Goal: Information Seeking & Learning: Learn about a topic

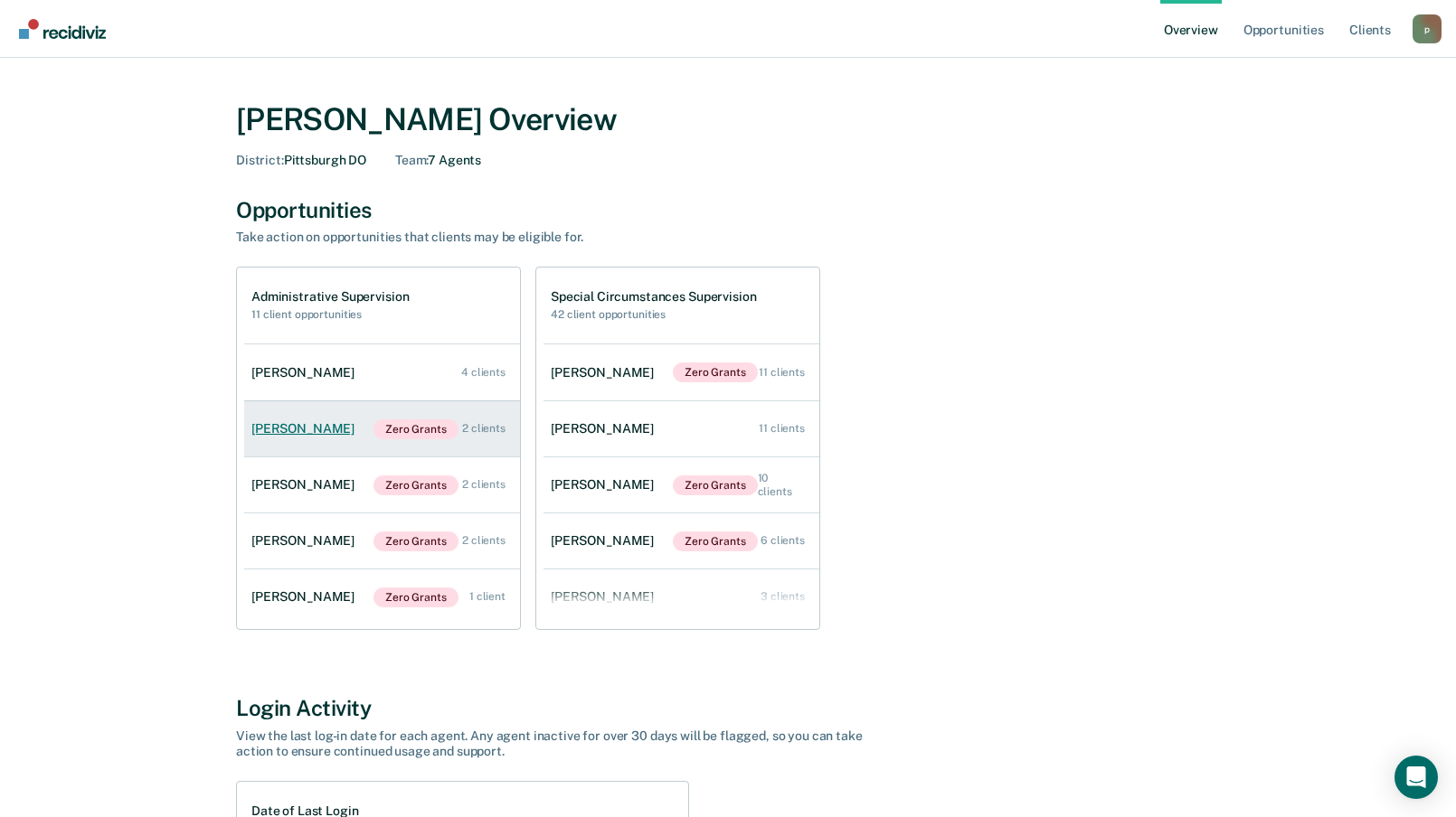
click at [305, 434] on div "[PERSON_NAME]" at bounding box center [306, 429] width 110 height 16
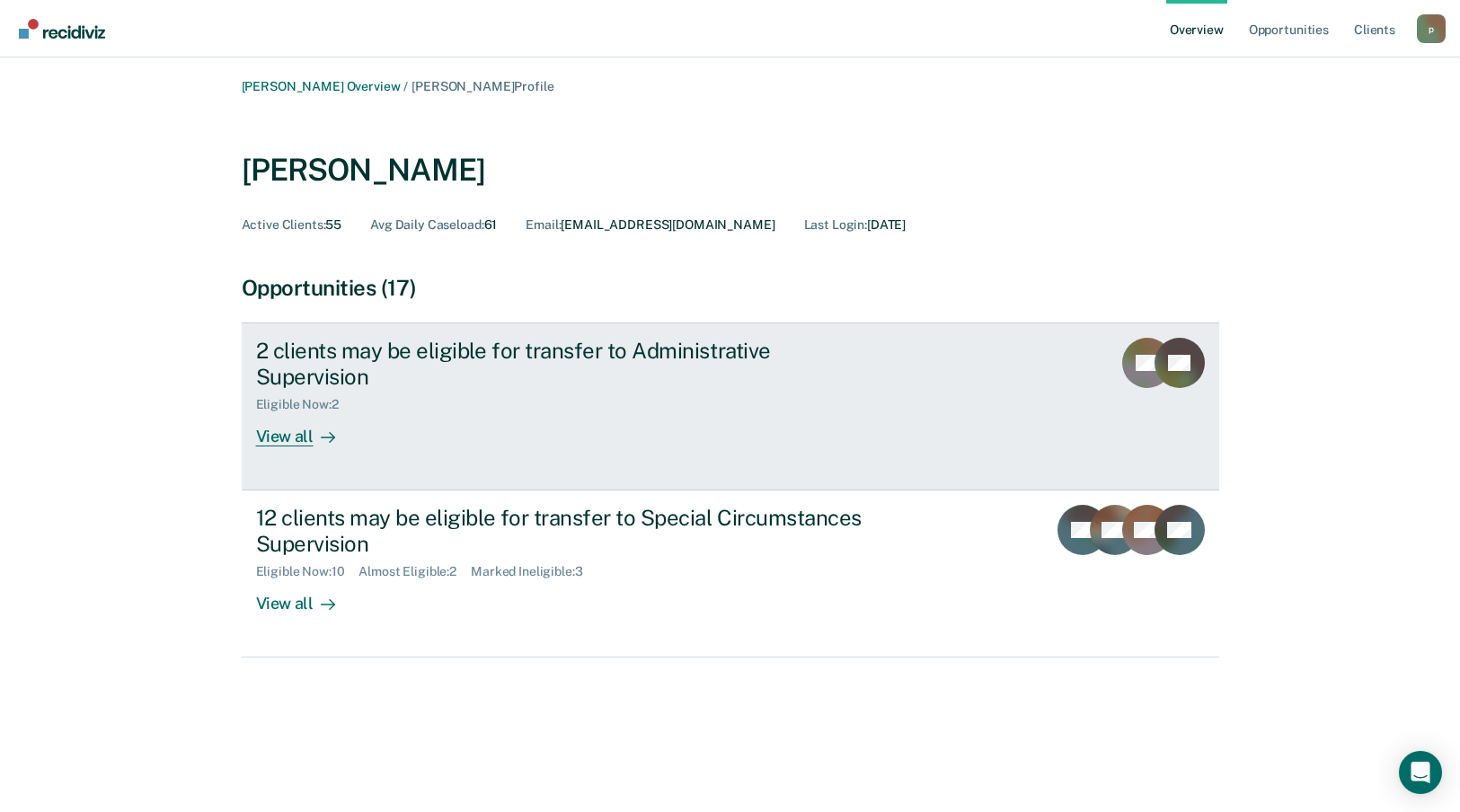
click at [294, 412] on div "View all" at bounding box center [307, 430] width 101 height 35
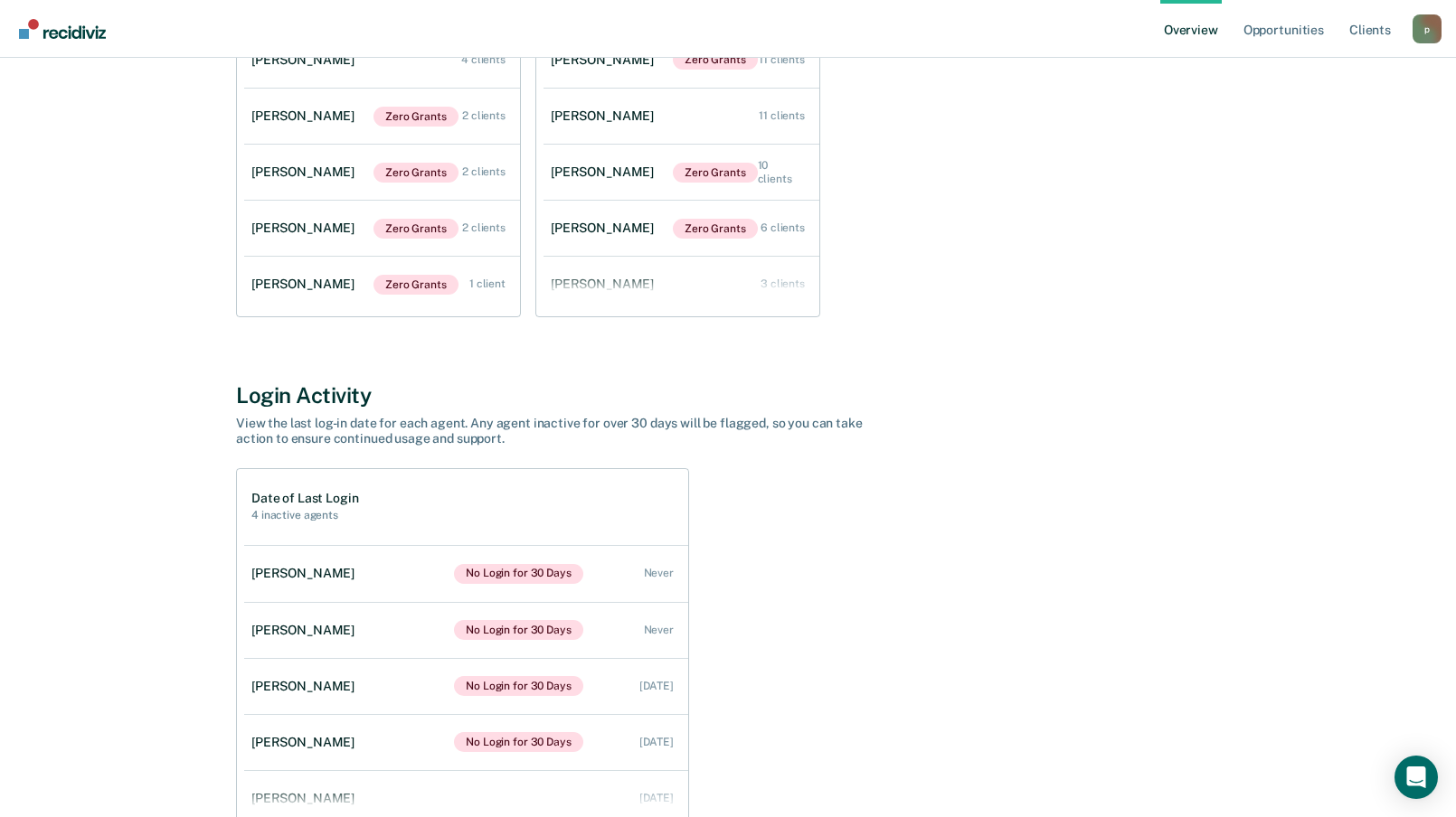
scroll to position [181, 0]
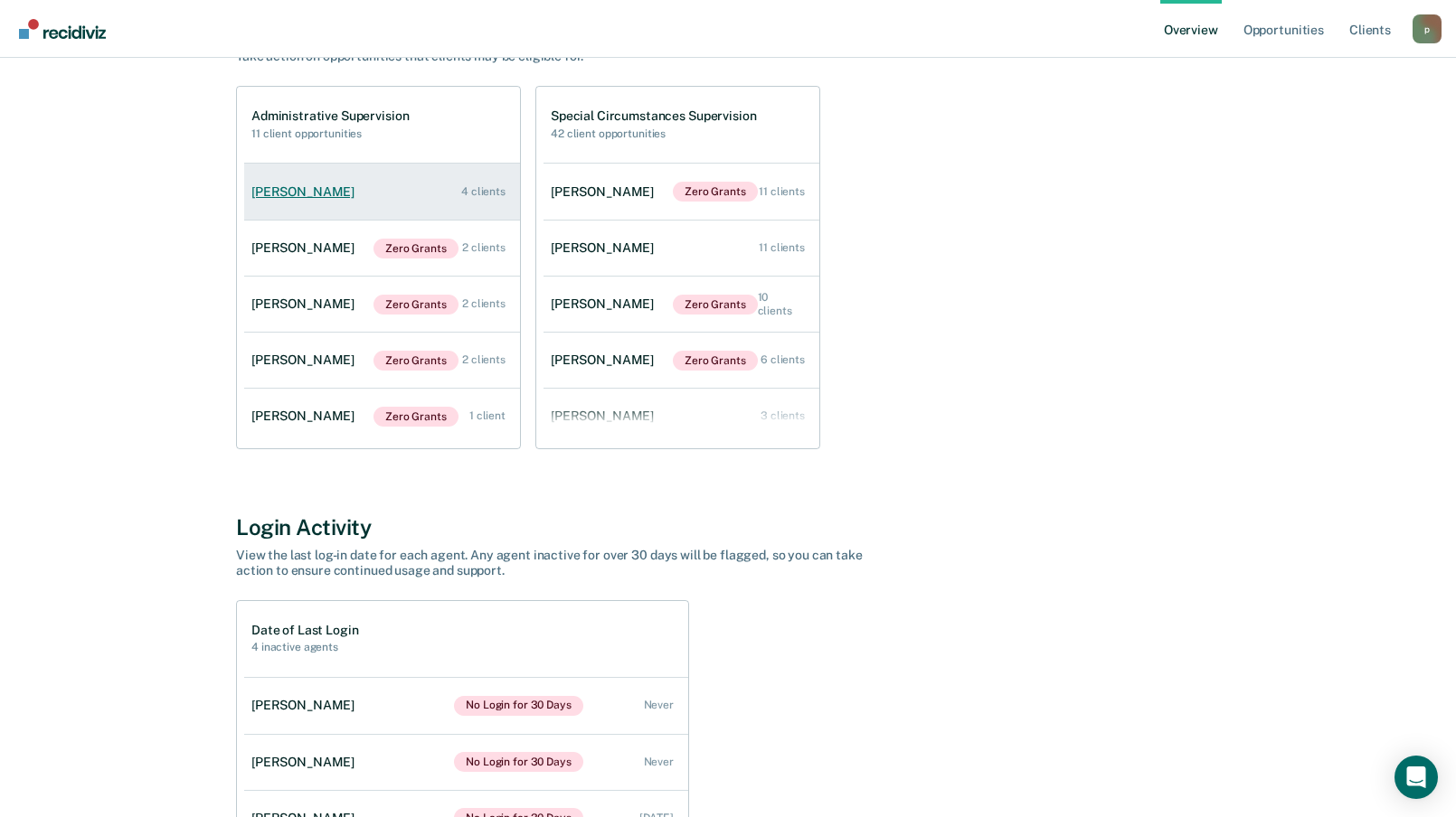
click at [365, 196] on link "[PERSON_NAME] 4 clients" at bounding box center [382, 192] width 276 height 52
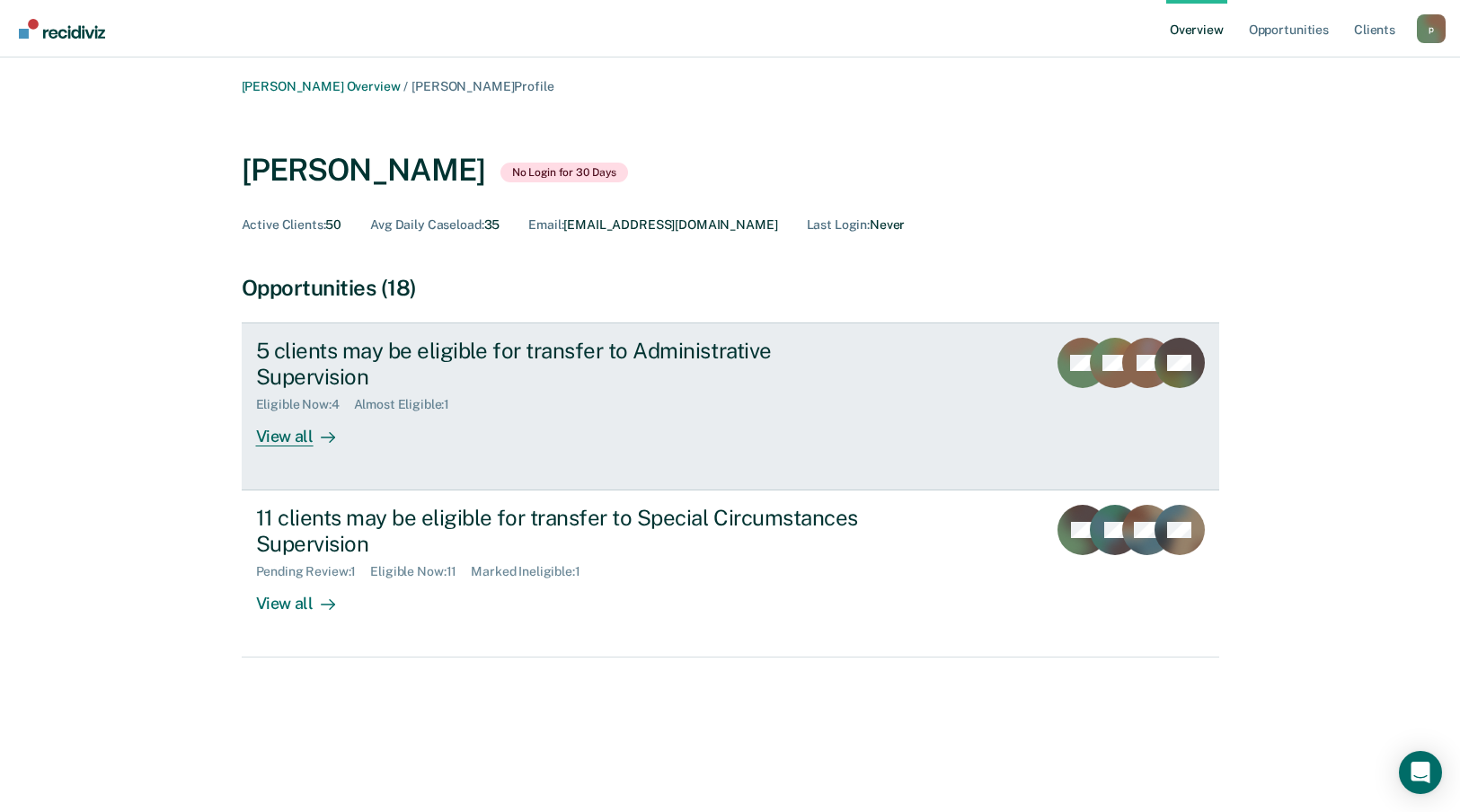
click at [565, 375] on div "5 clients may be eligible for transfer to Administrative Supervision" at bounding box center [572, 364] width 631 height 52
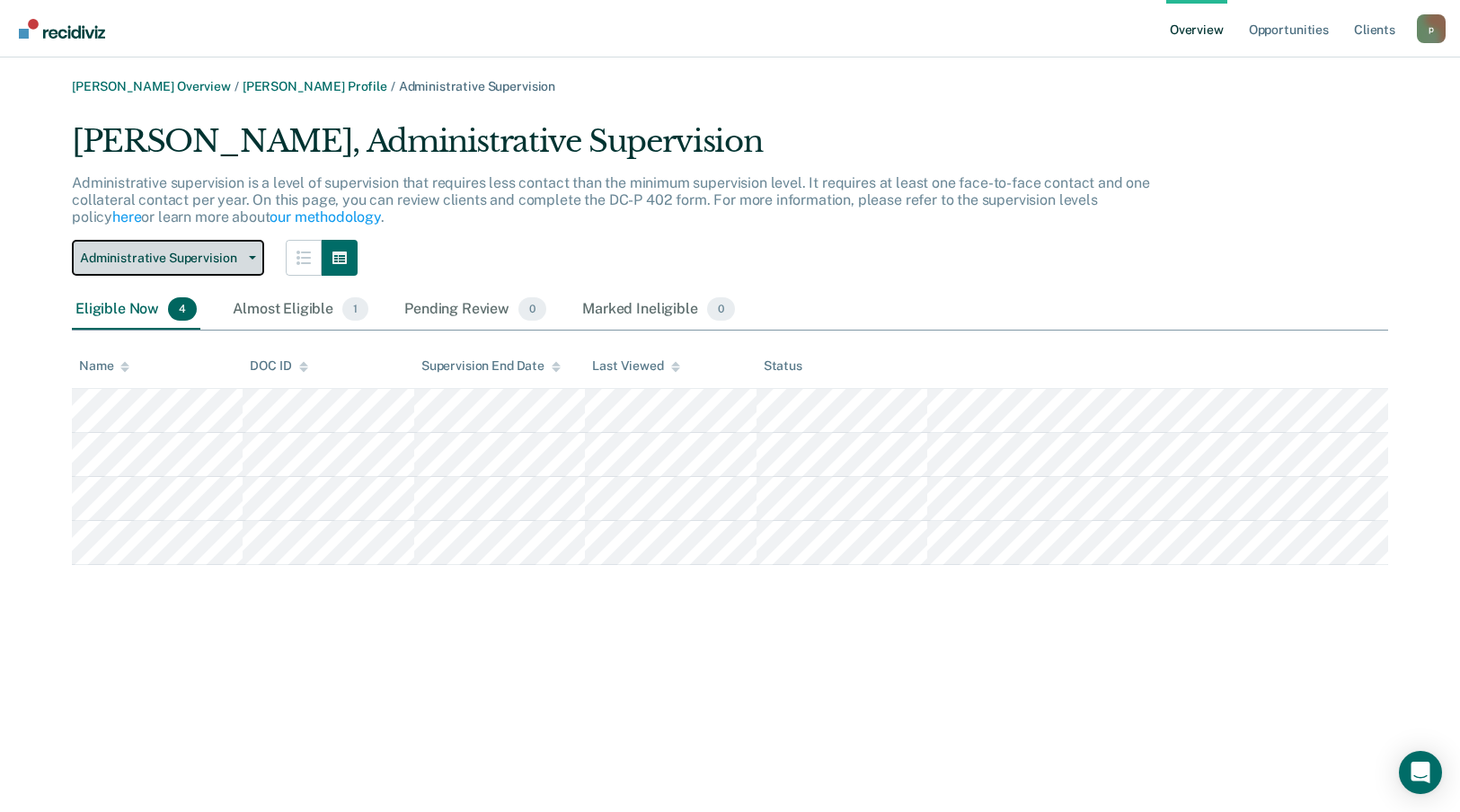
click at [207, 261] on span "Administrative Supervision" at bounding box center [161, 258] width 162 height 15
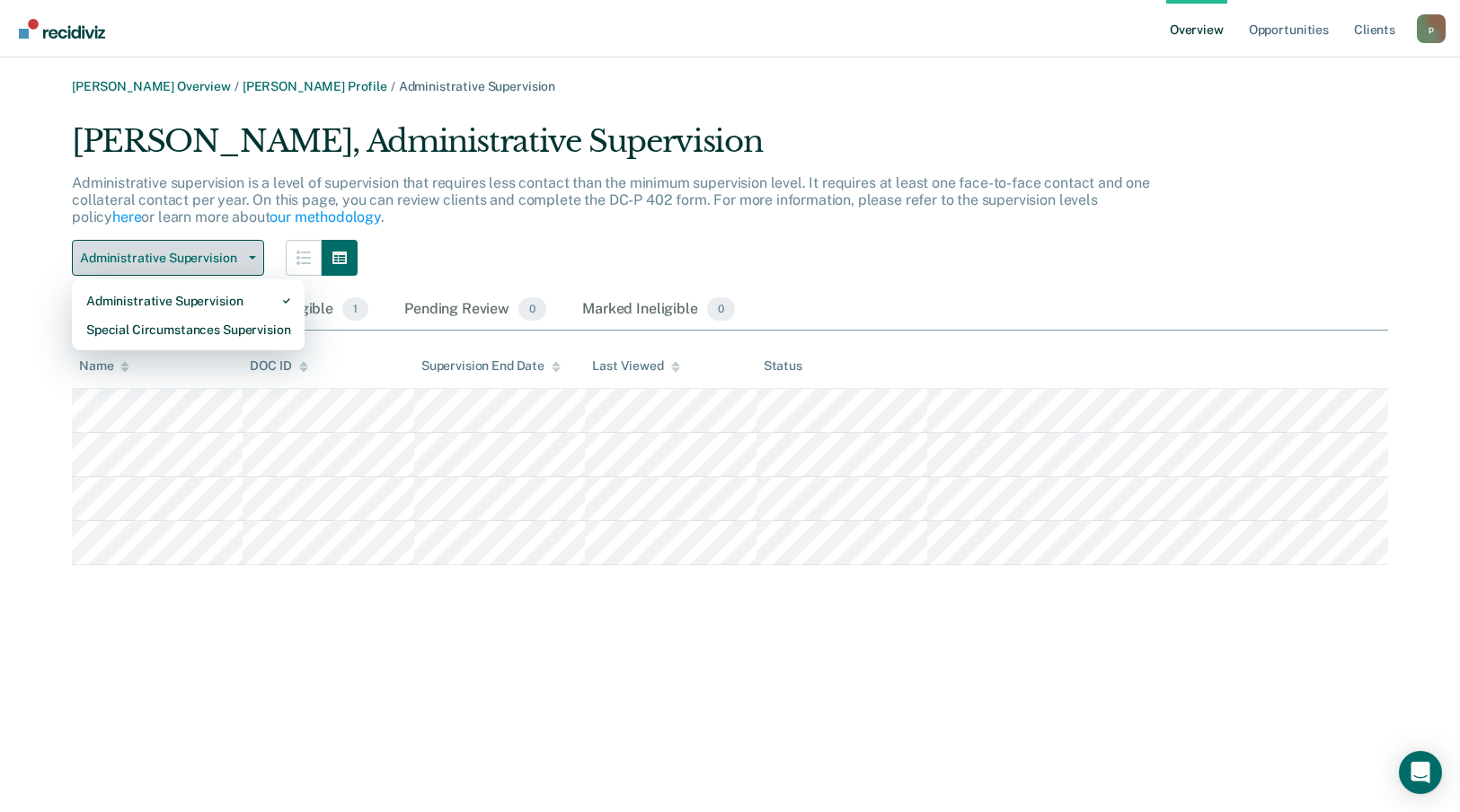
click at [207, 261] on span "Administrative Supervision" at bounding box center [161, 258] width 162 height 15
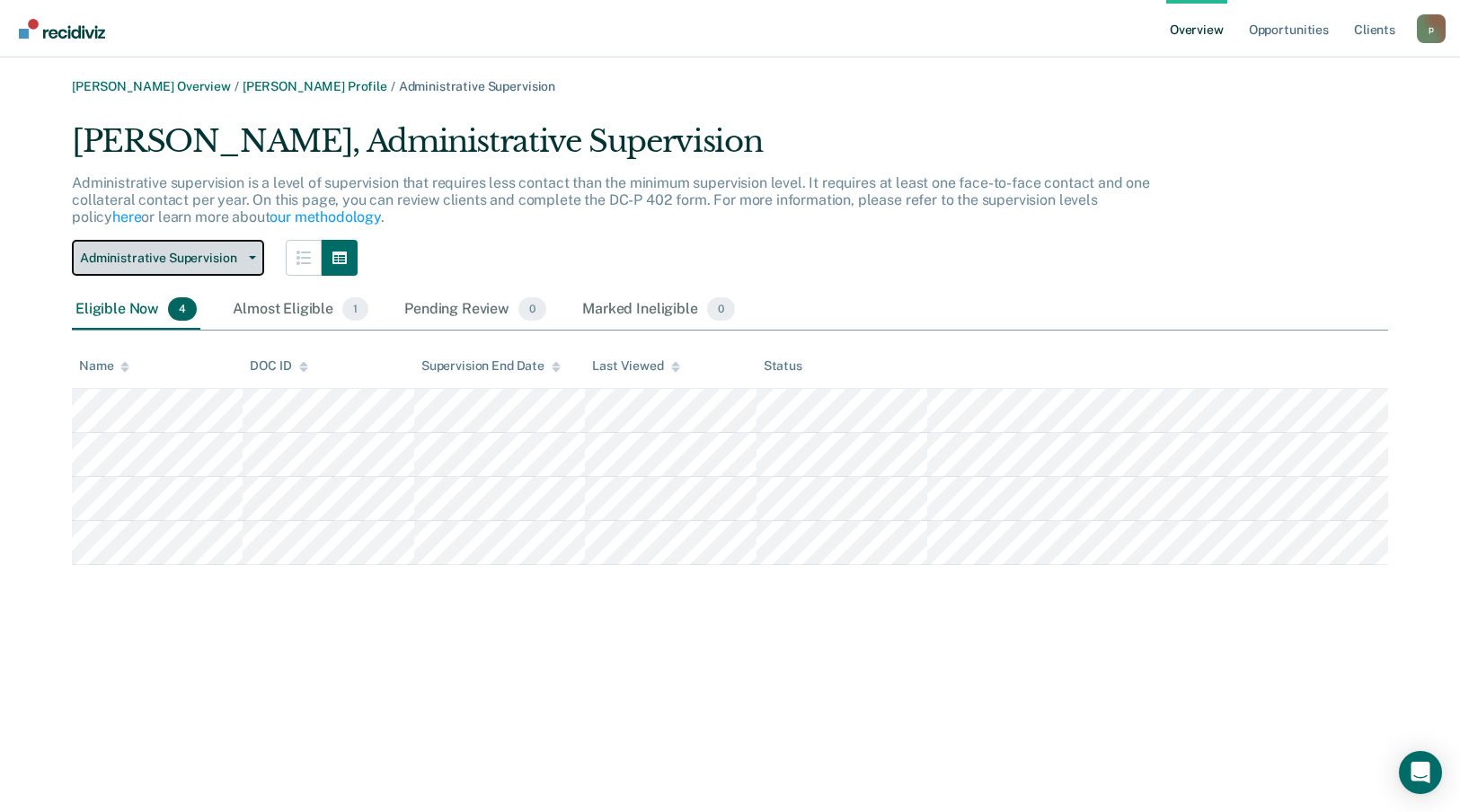
click at [207, 261] on span "Administrative Supervision" at bounding box center [161, 258] width 162 height 15
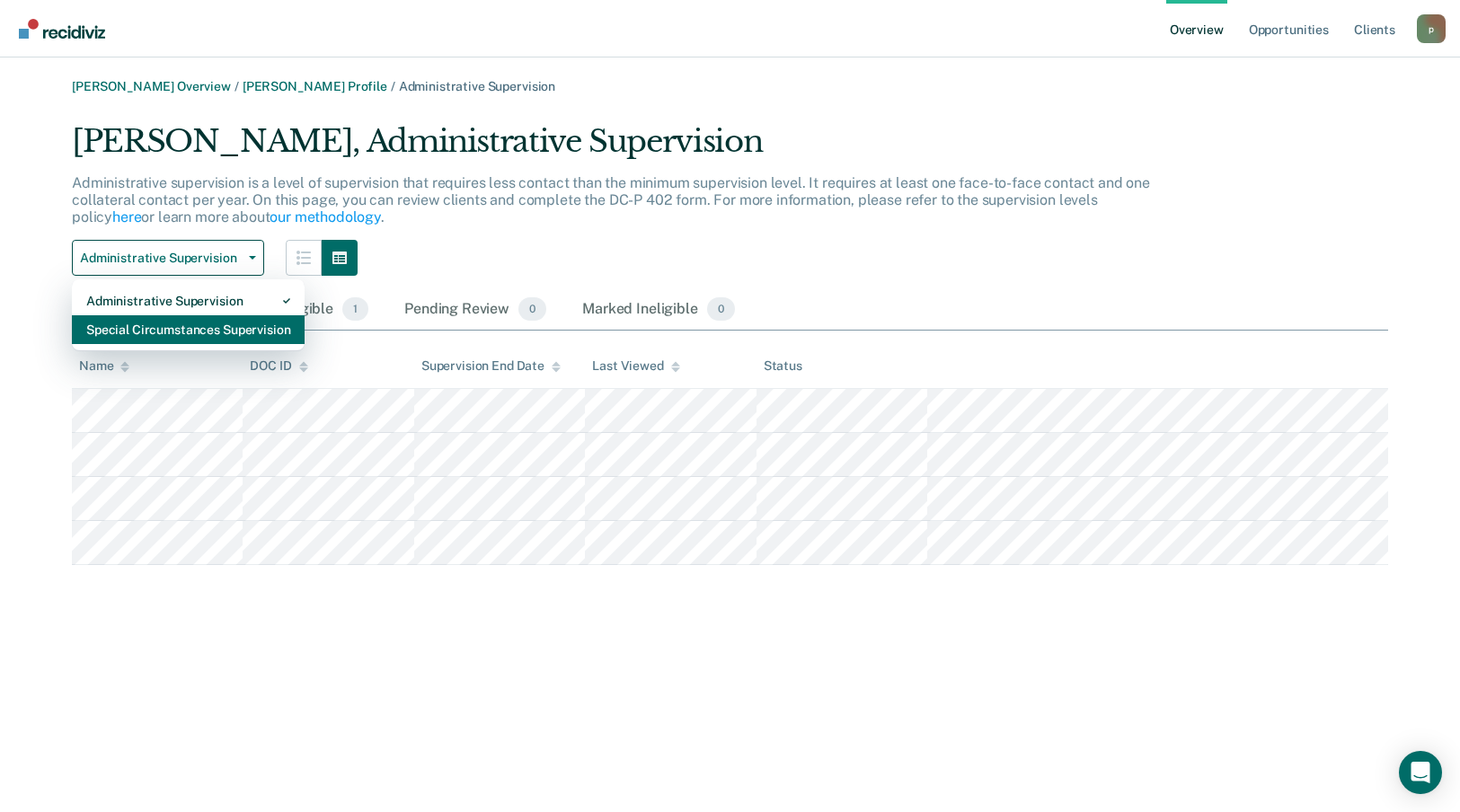
click at [208, 321] on div "Special Circumstances Supervision" at bounding box center [188, 330] width 204 height 29
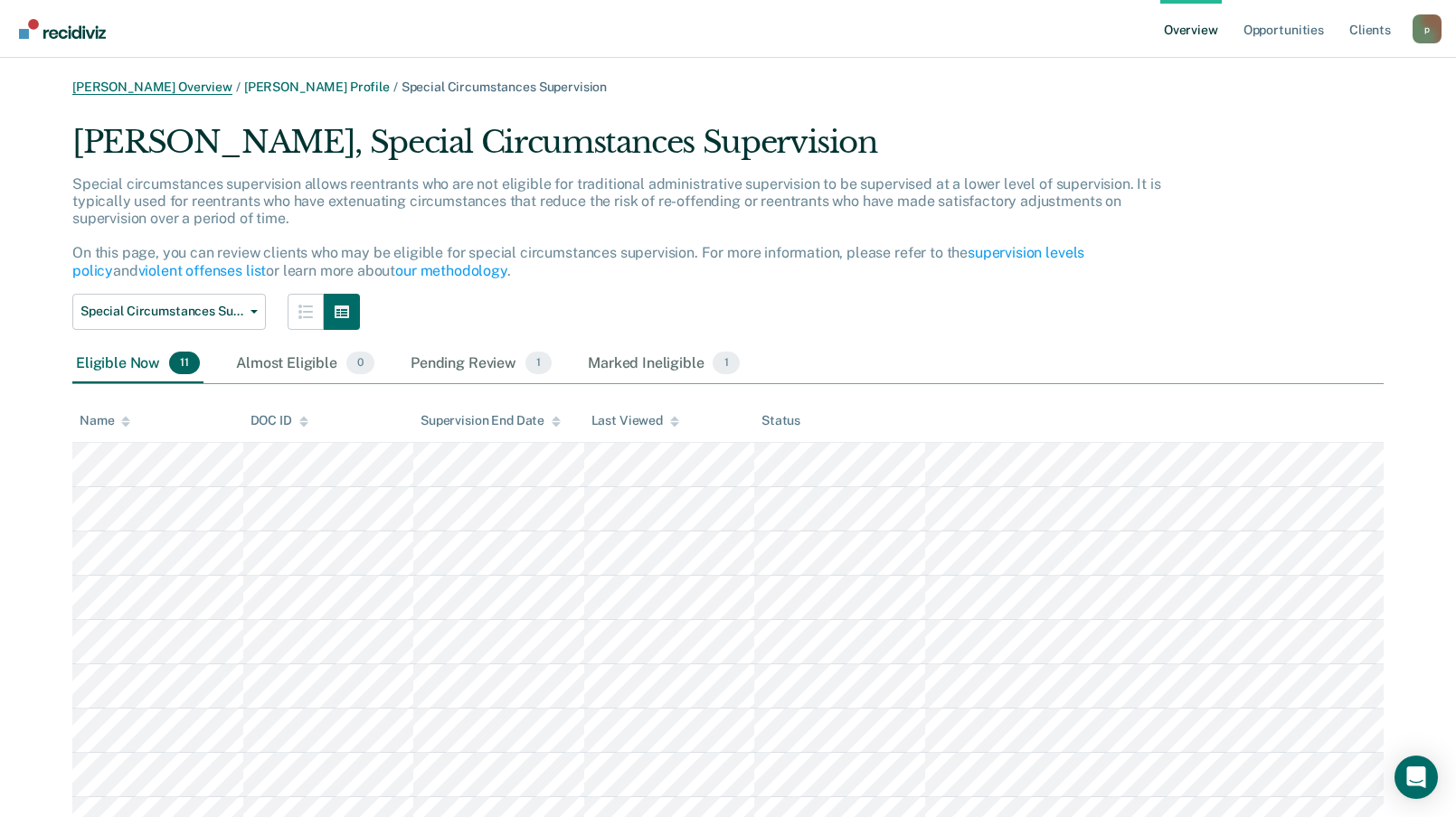
click at [173, 82] on link "[PERSON_NAME] Overview" at bounding box center [152, 88] width 160 height 16
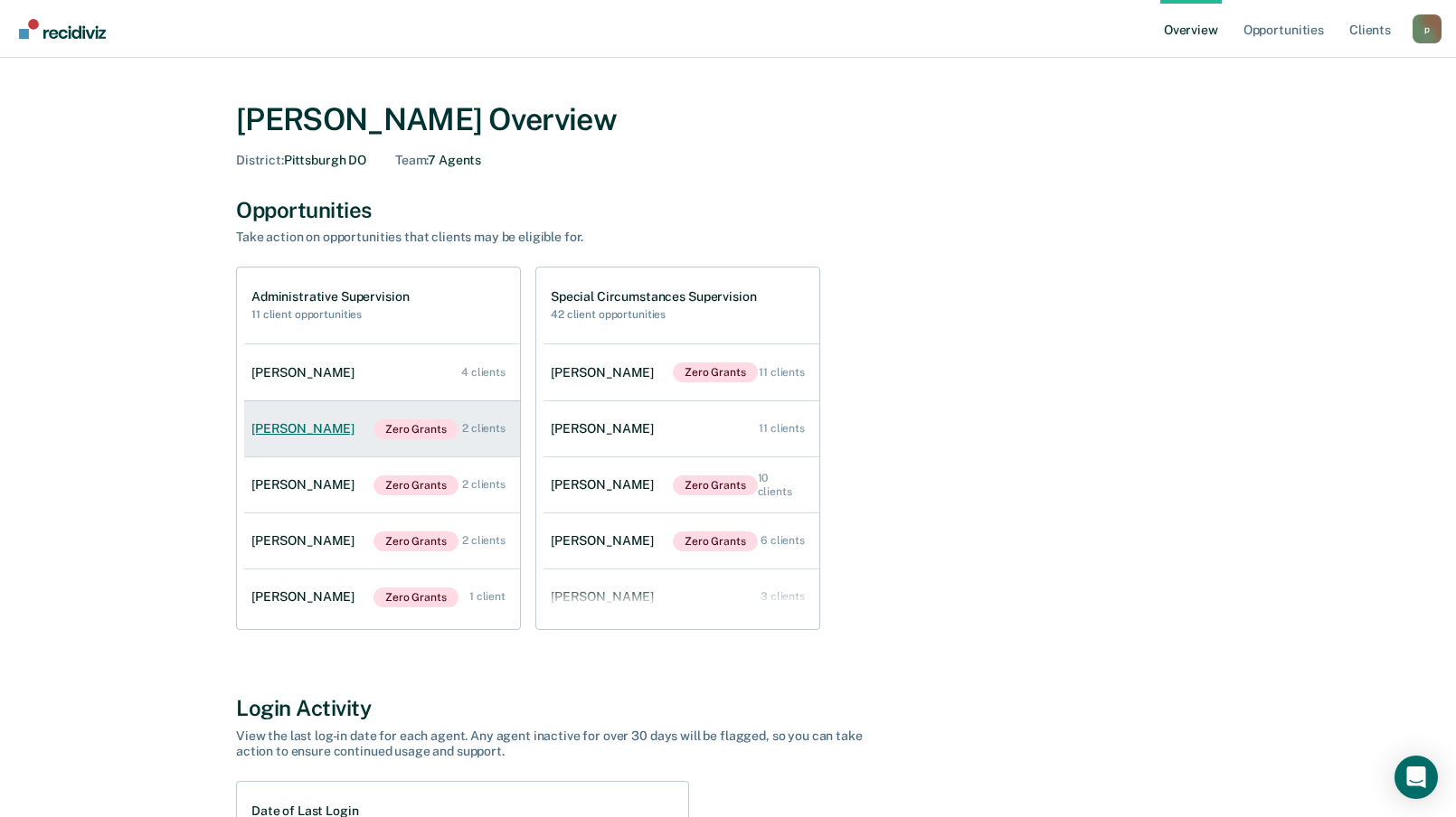
click at [339, 433] on link "[PERSON_NAME] Zero Grants 2 clients" at bounding box center [382, 429] width 276 height 56
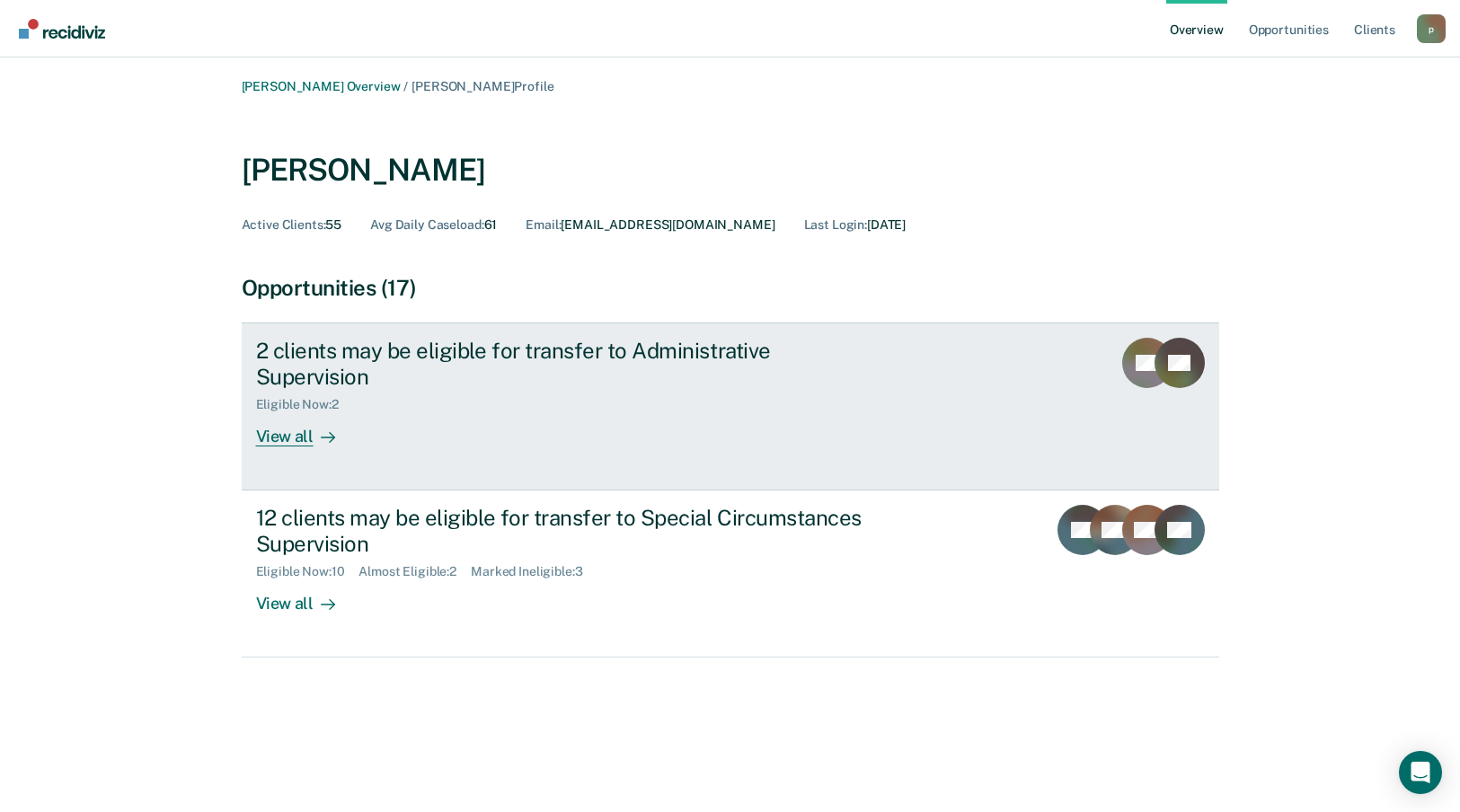
click at [500, 390] on div "Eligible Now : 2" at bounding box center [572, 401] width 631 height 22
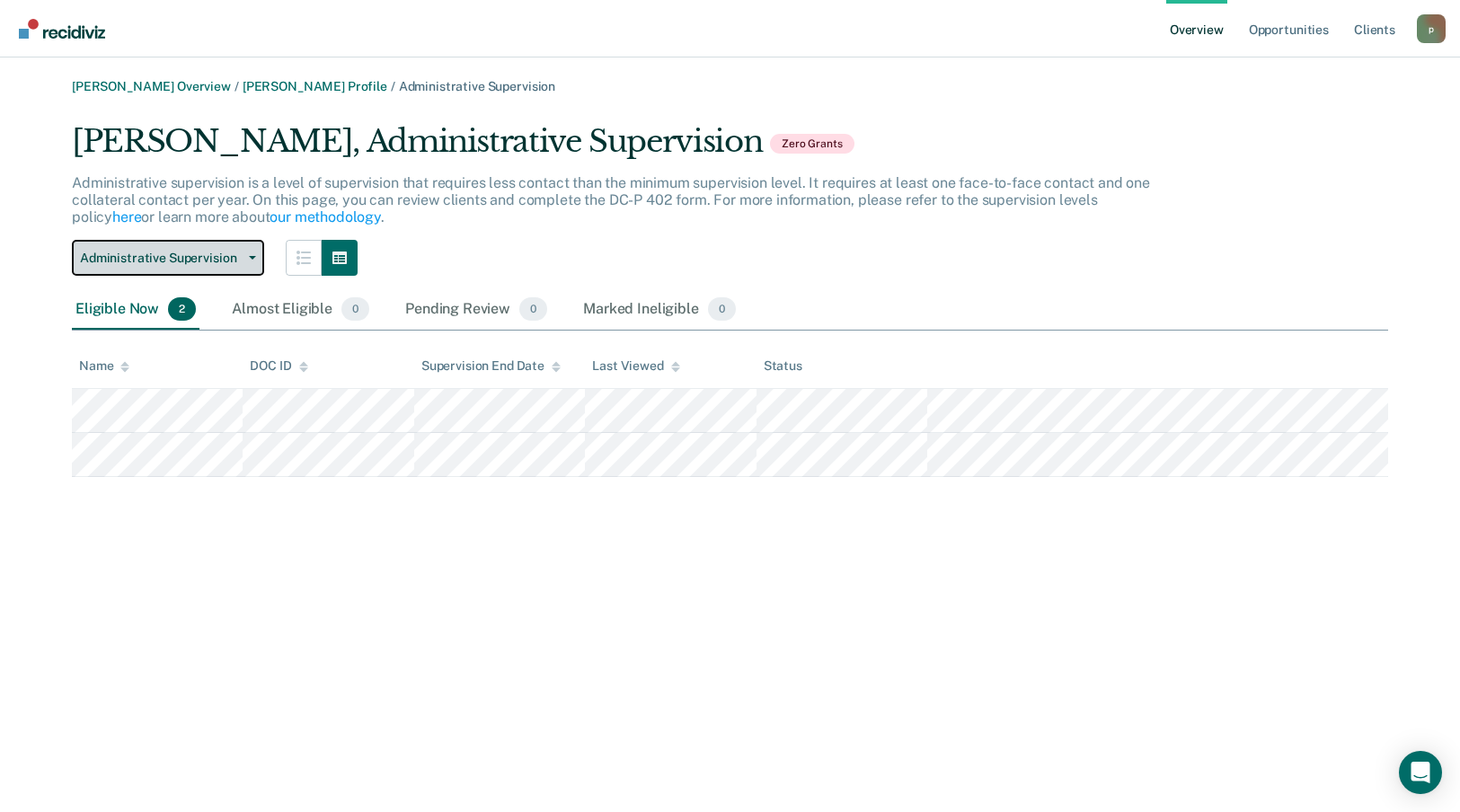
click at [192, 251] on span "Administrative Supervision" at bounding box center [161, 258] width 162 height 15
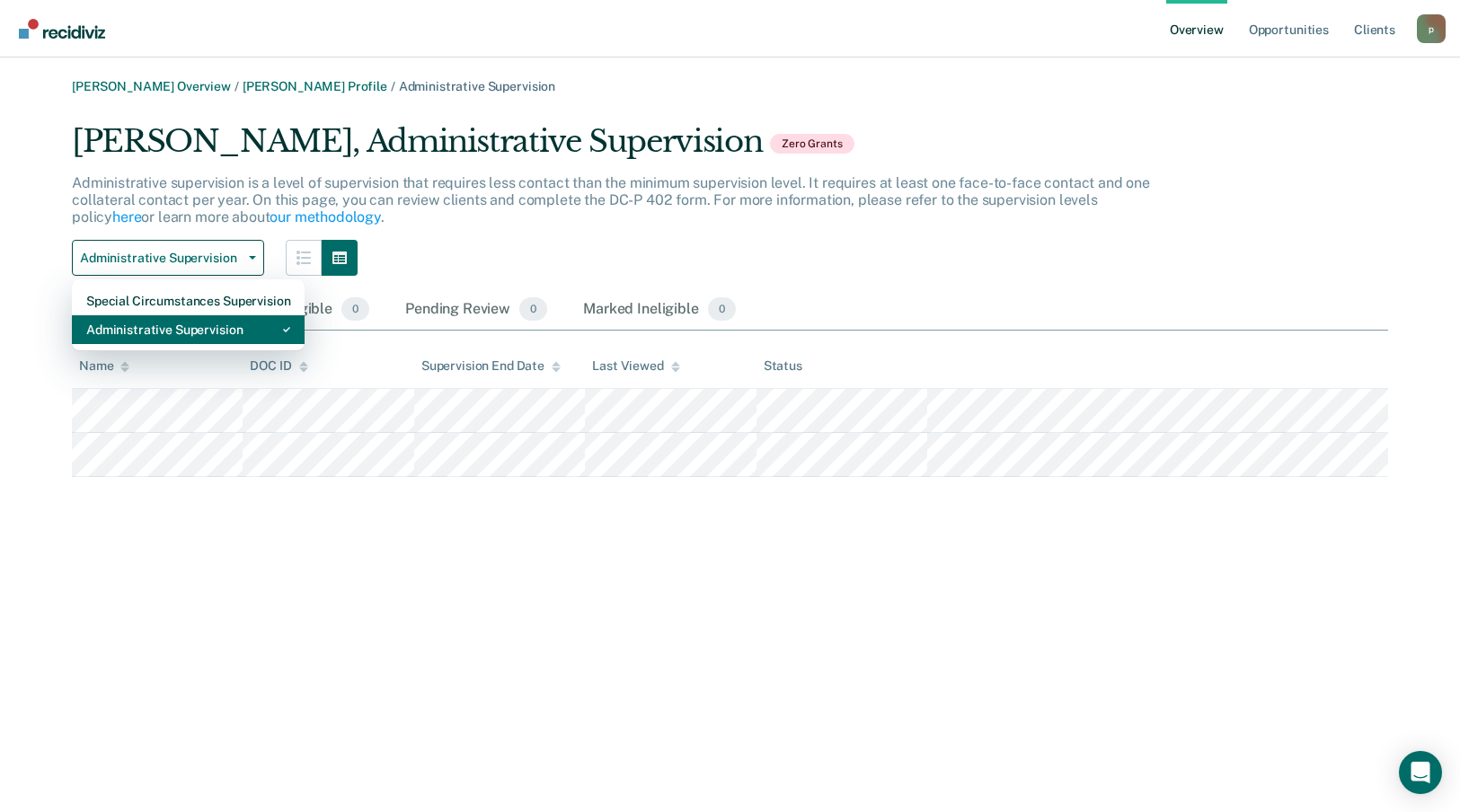
click at [178, 342] on div "Administrative Supervision" at bounding box center [188, 330] width 204 height 29
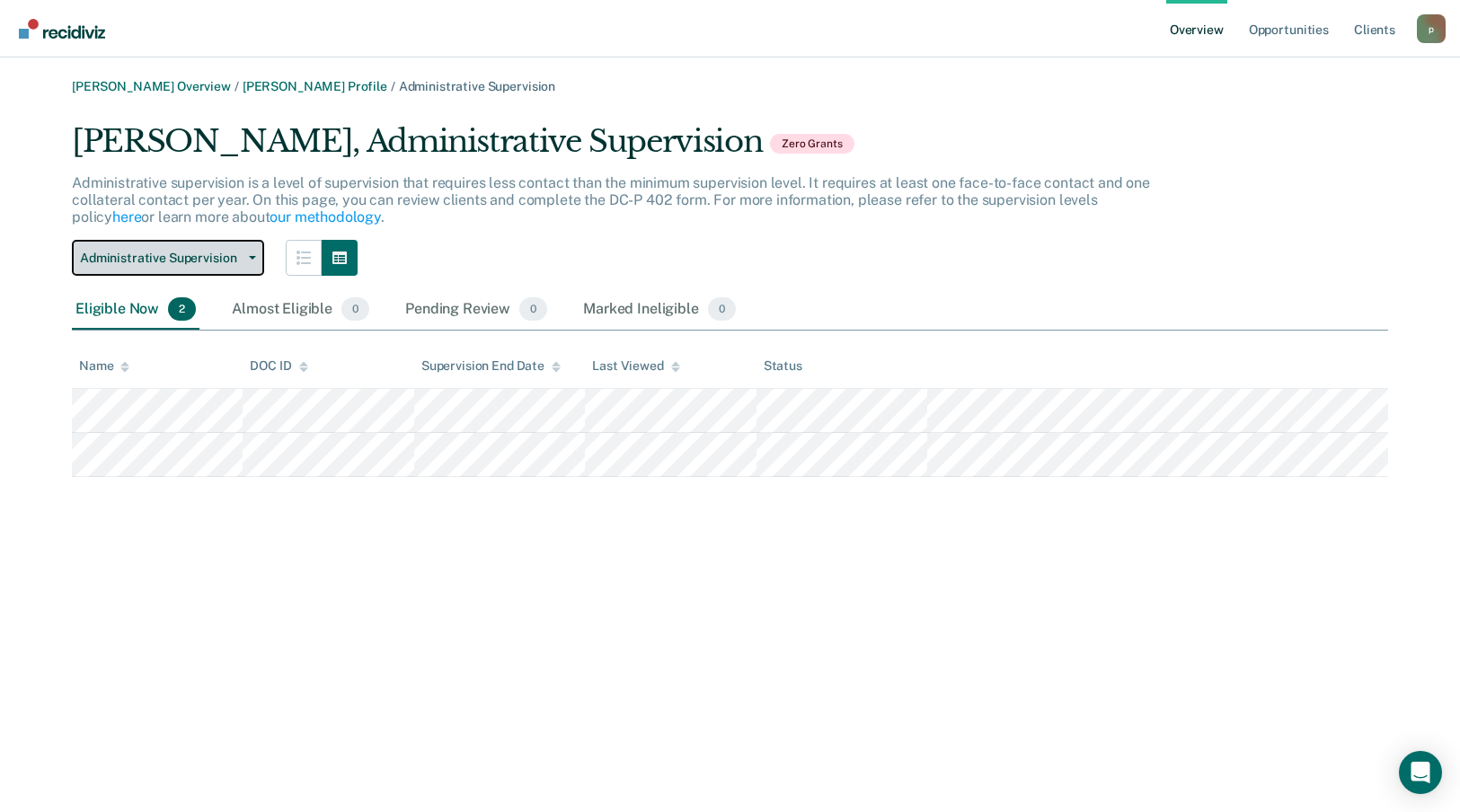
click at [182, 244] on button "Administrative Supervision" at bounding box center [167, 257] width 193 height 36
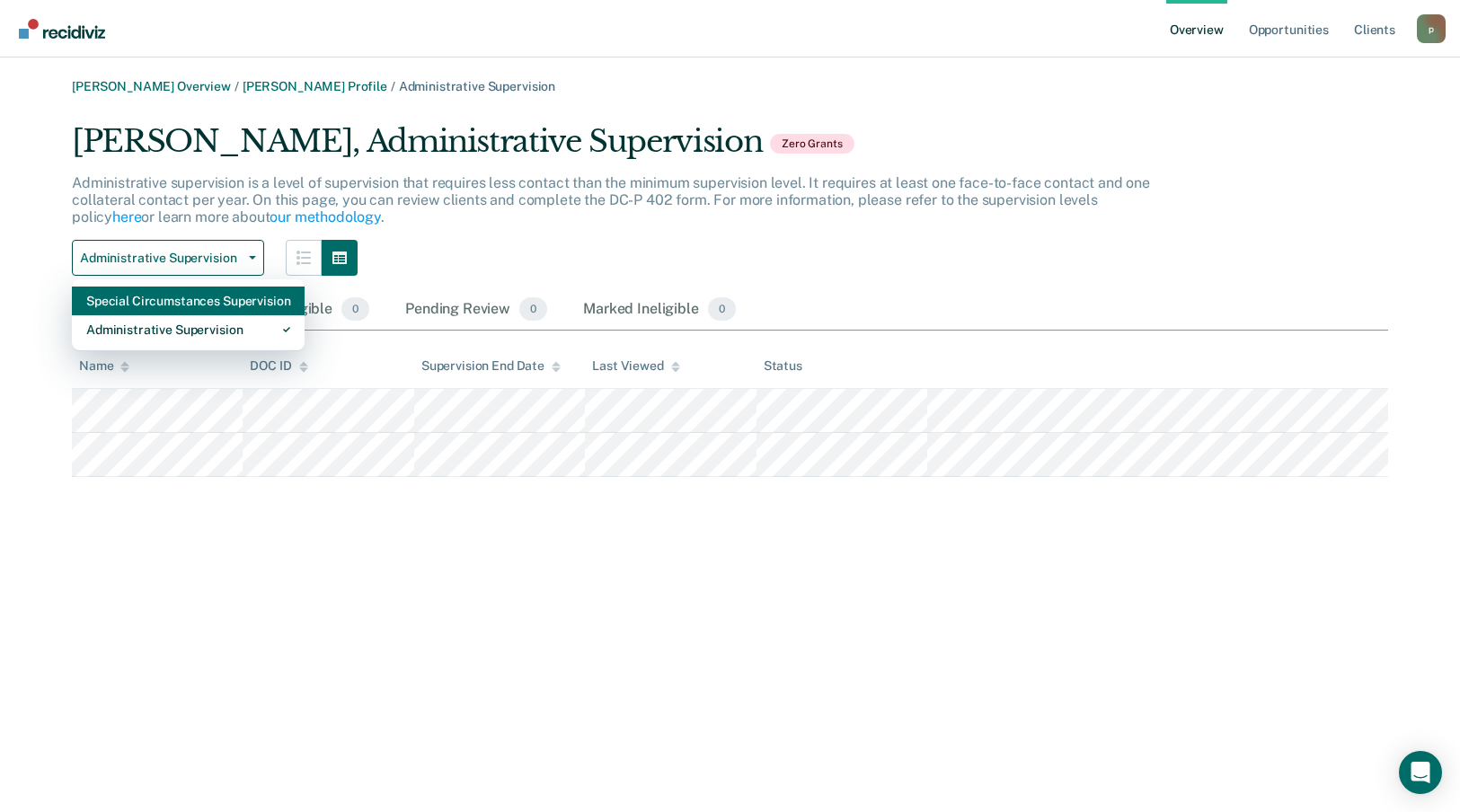
click at [179, 300] on div "Special Circumstances Supervision" at bounding box center [188, 301] width 204 height 29
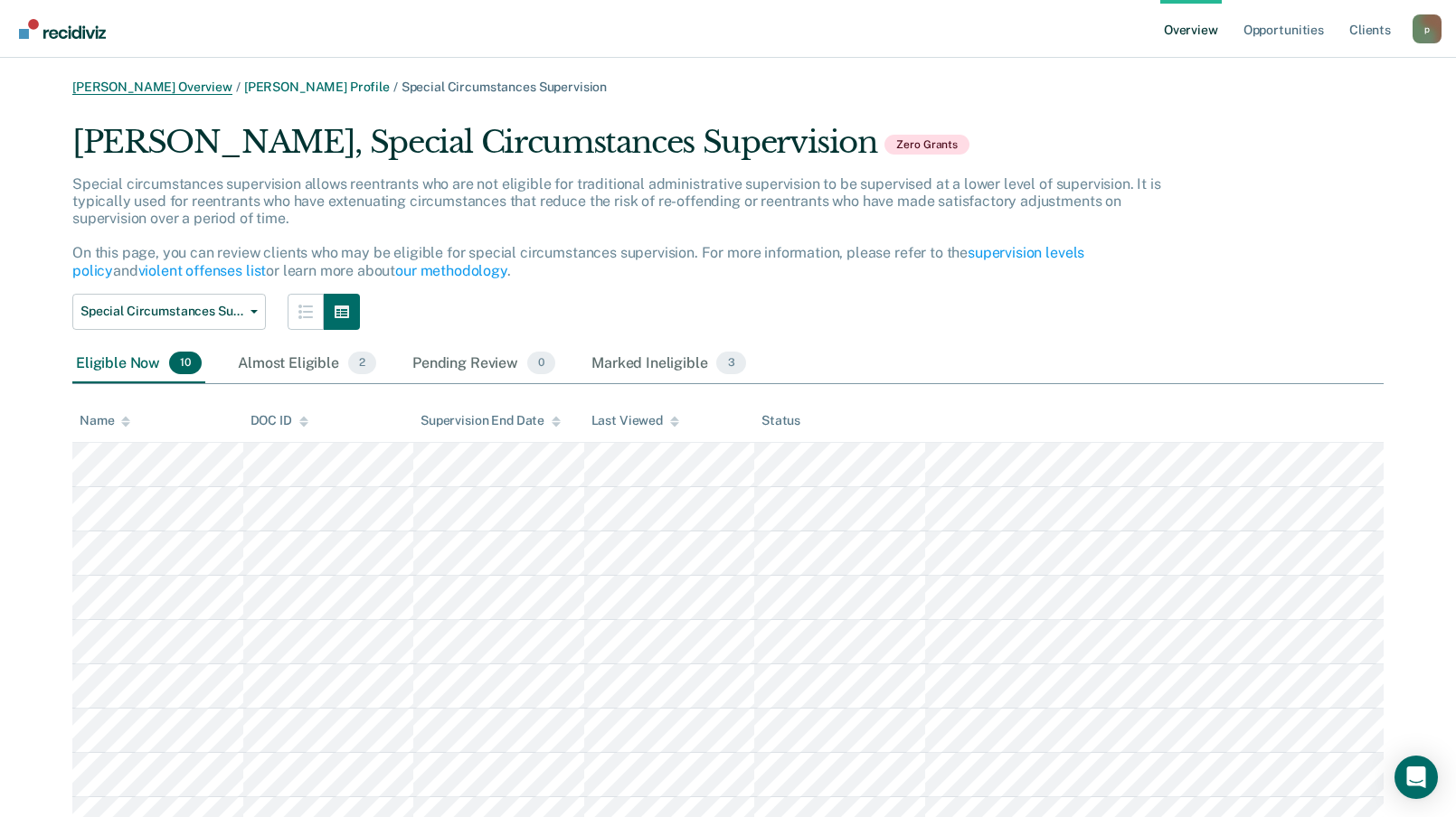
click at [164, 92] on link "[PERSON_NAME] Overview" at bounding box center [152, 88] width 160 height 16
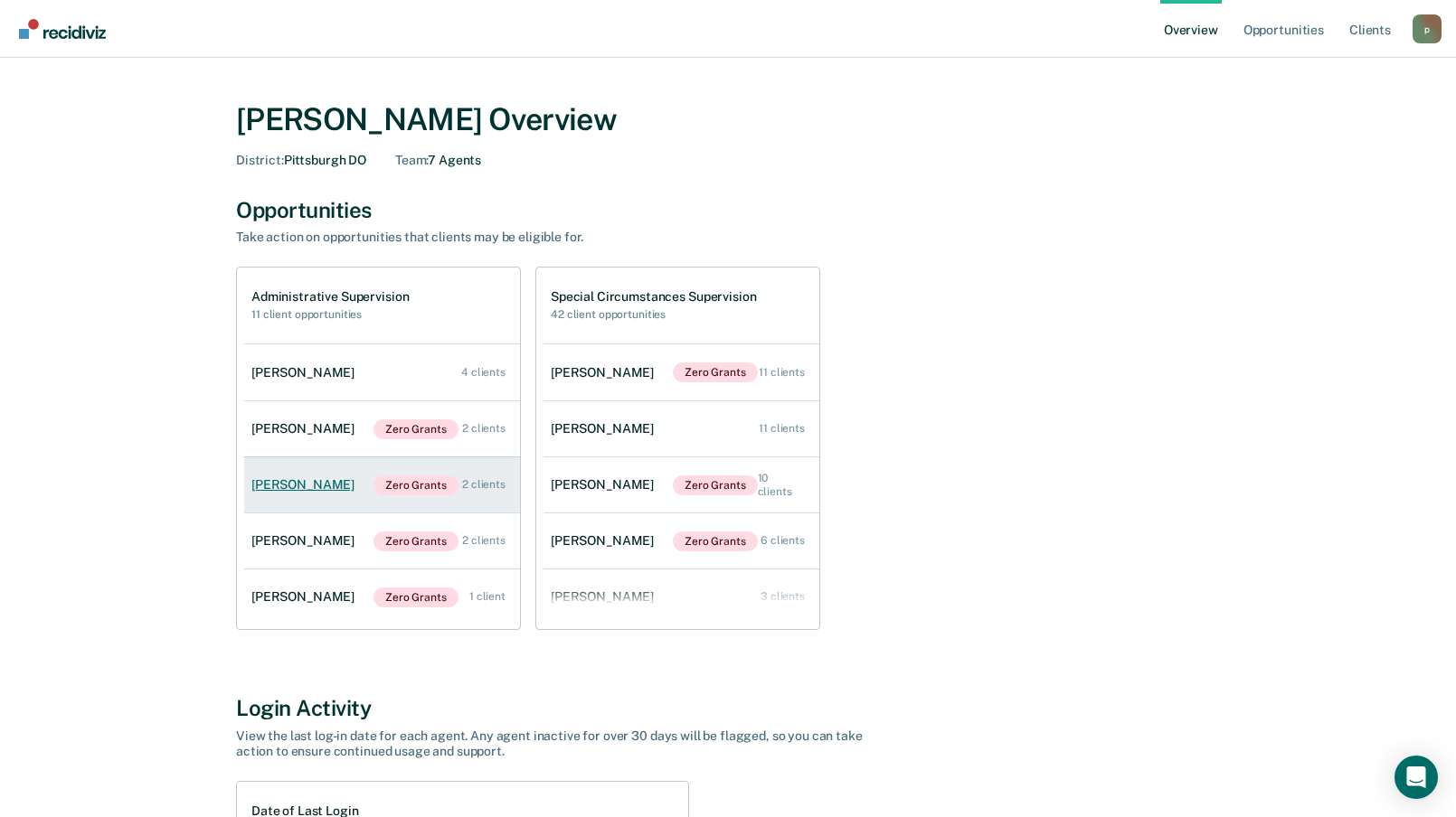
click at [312, 486] on div "[PERSON_NAME]" at bounding box center [306, 485] width 110 height 16
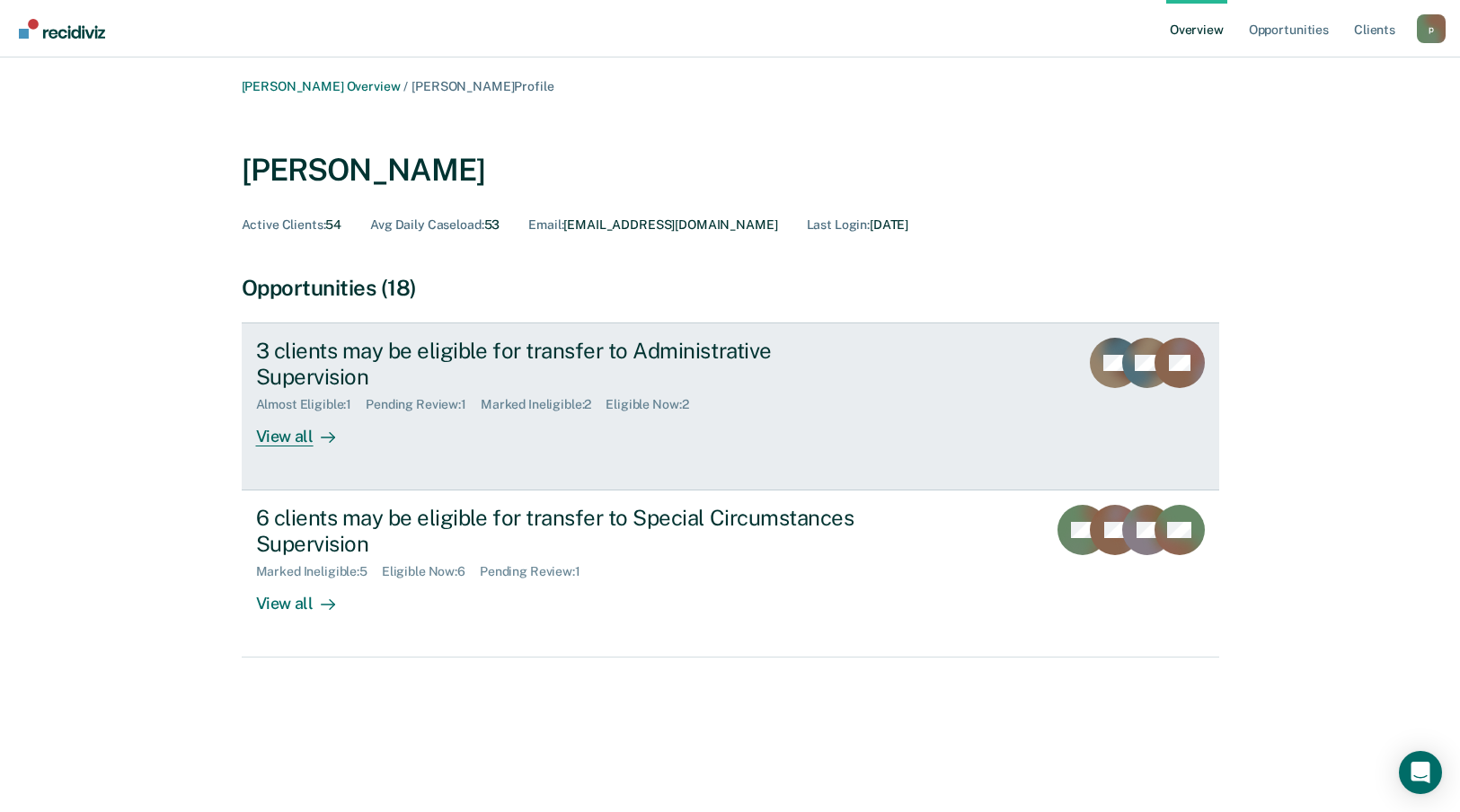
click at [441, 403] on div "3 clients may be eligible for transfer to Administrative Supervision Almost Eli…" at bounding box center [593, 392] width 674 height 108
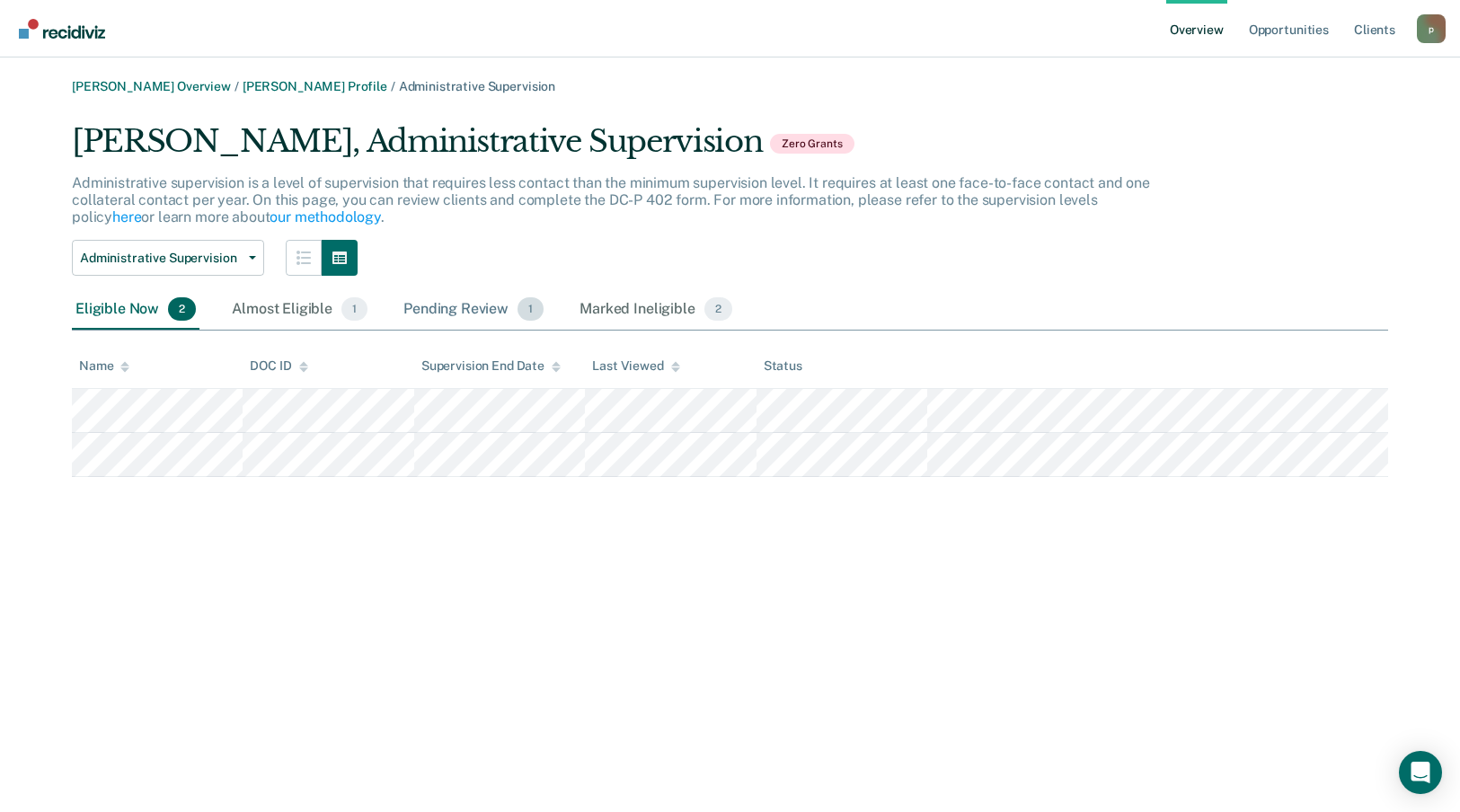
click at [467, 312] on div "Pending Review 1" at bounding box center [473, 310] width 147 height 40
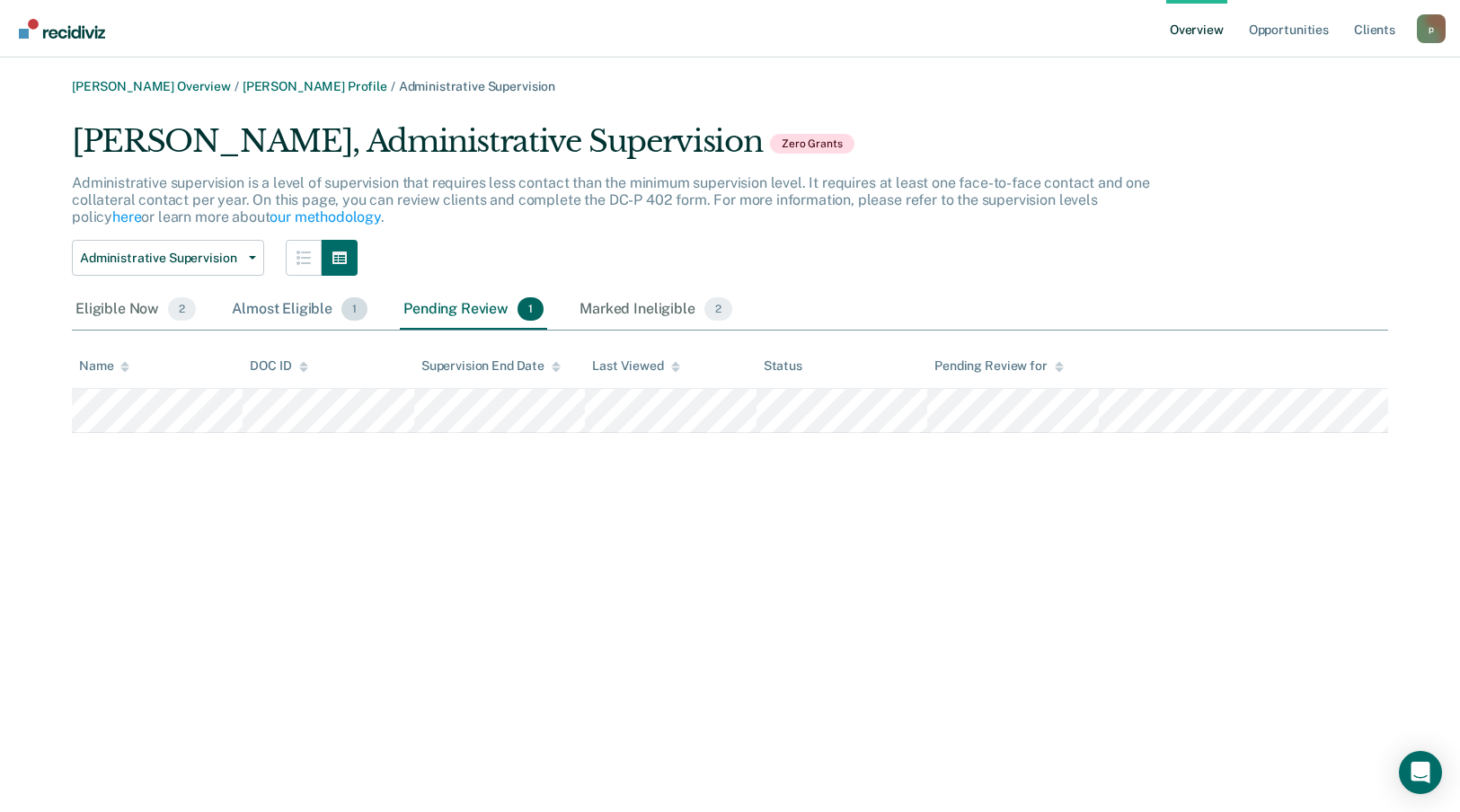
click at [297, 316] on div "Almost Eligible 1" at bounding box center [300, 310] width 143 height 40
click at [646, 310] on div "Marked Ineligible 2" at bounding box center [655, 310] width 160 height 40
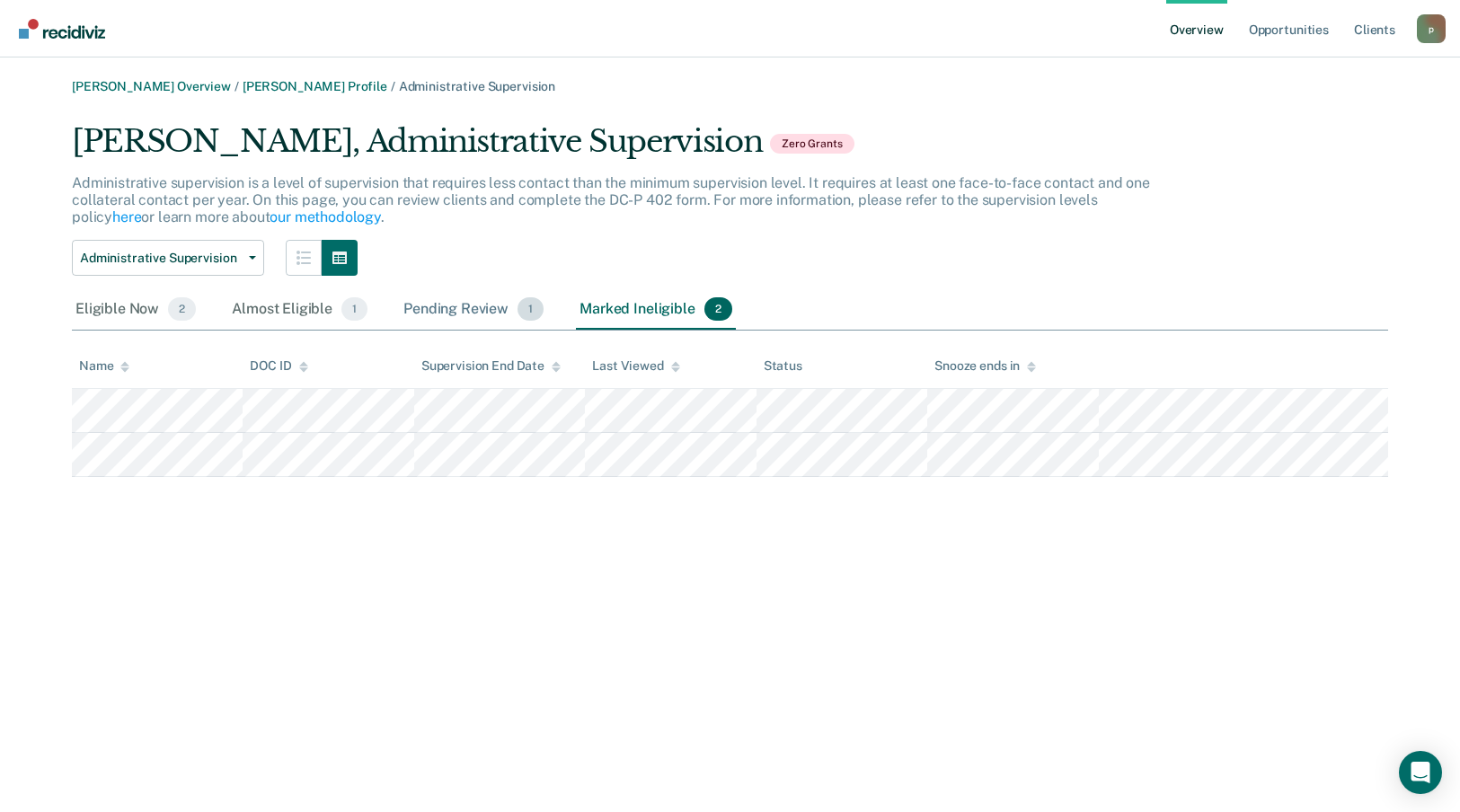
click at [469, 304] on div "Pending Review 1" at bounding box center [473, 310] width 147 height 40
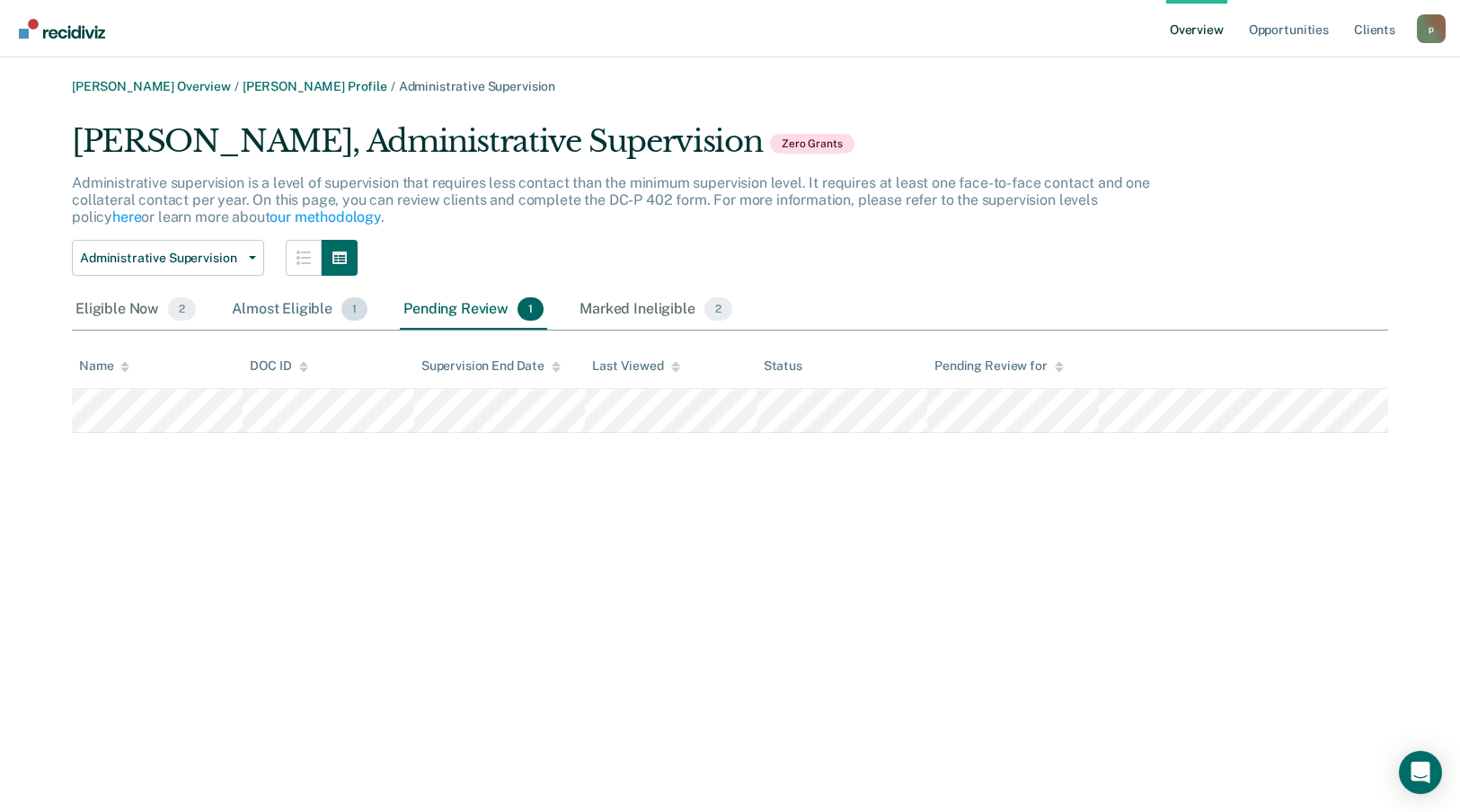
click at [283, 316] on div "Almost Eligible 1" at bounding box center [300, 310] width 143 height 40
click at [153, 303] on div "Eligible Now 2" at bounding box center [136, 310] width 128 height 40
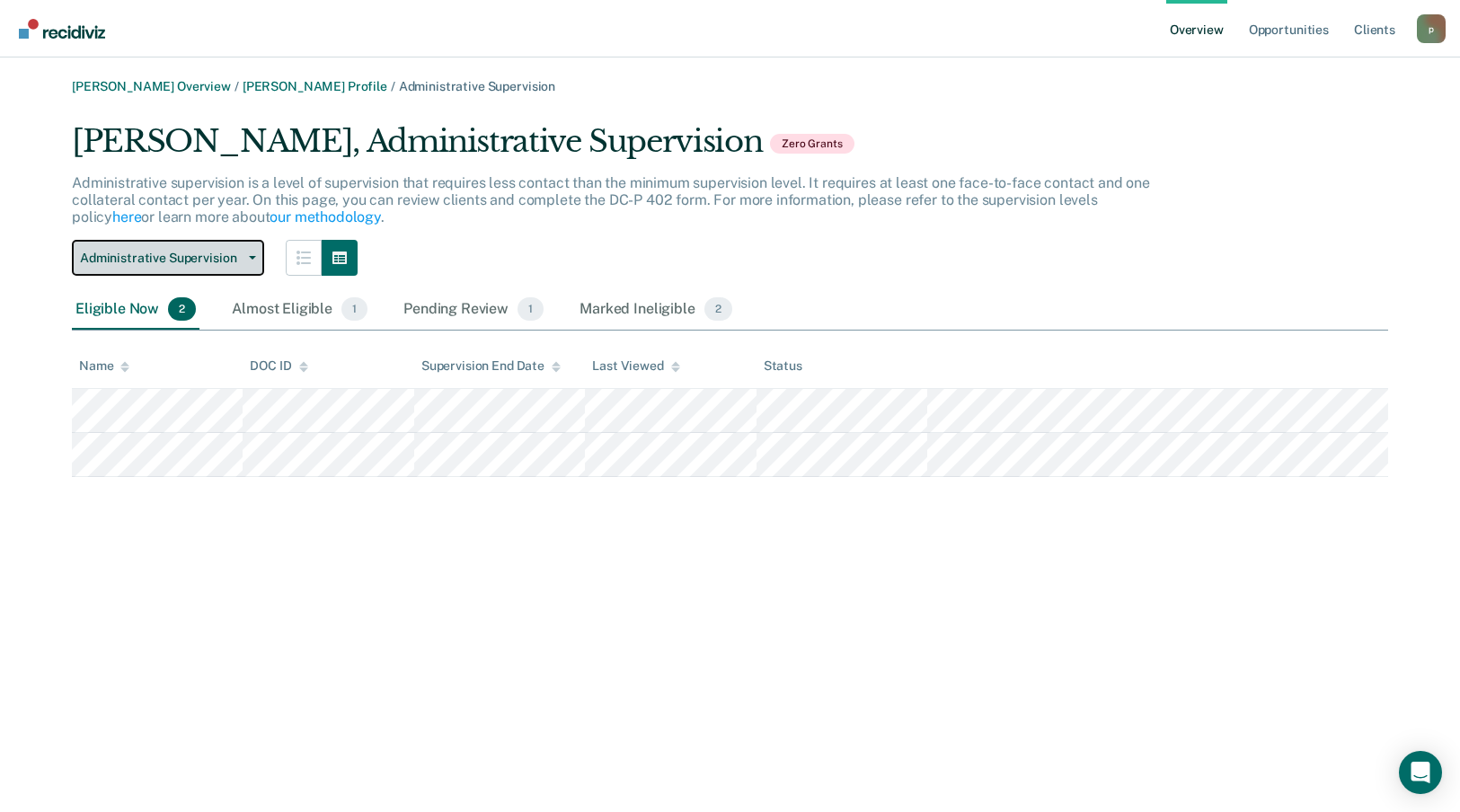
click at [230, 265] on span "Administrative Supervision" at bounding box center [161, 258] width 162 height 15
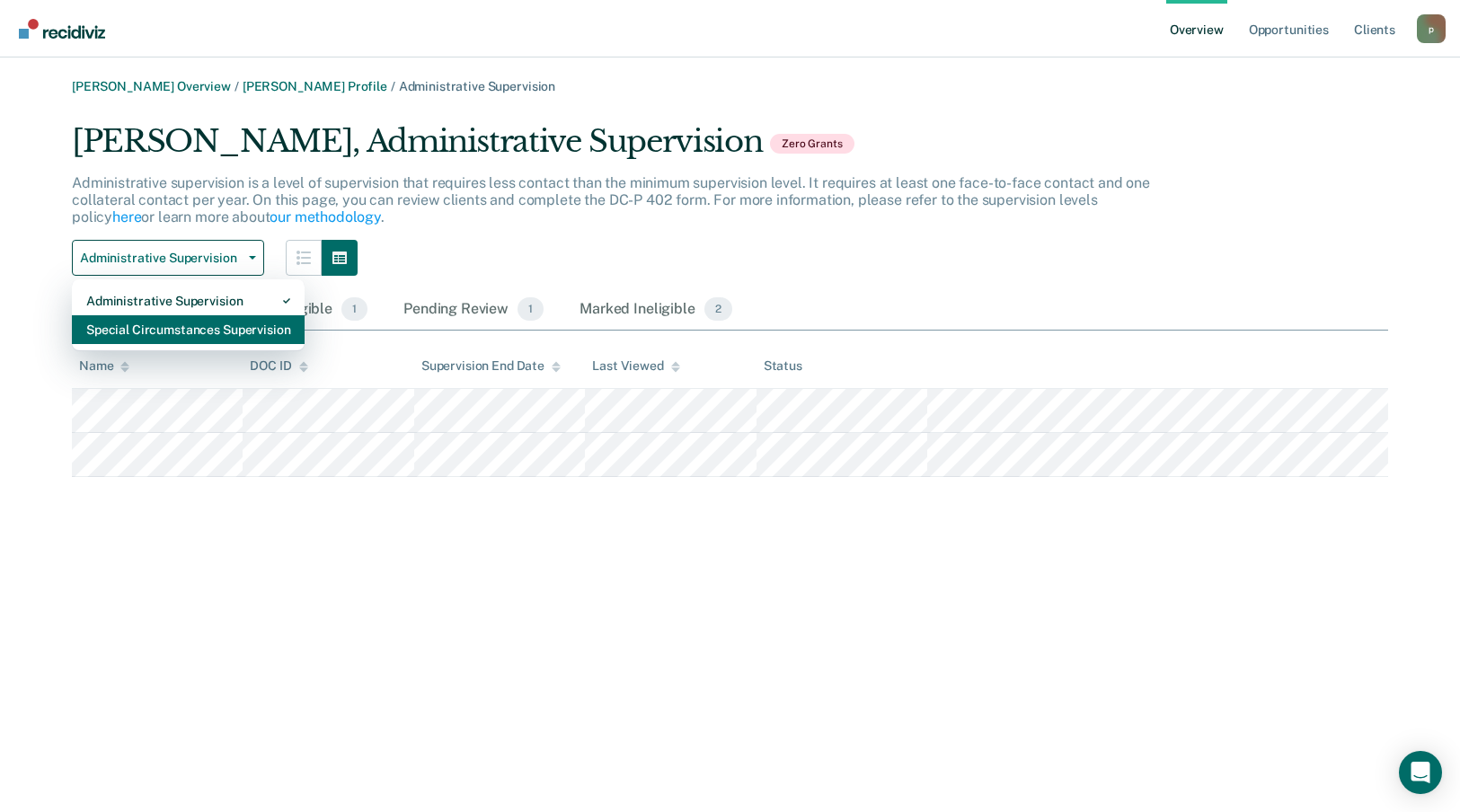
click at [206, 332] on div "Special Circumstances Supervision" at bounding box center [188, 330] width 204 height 29
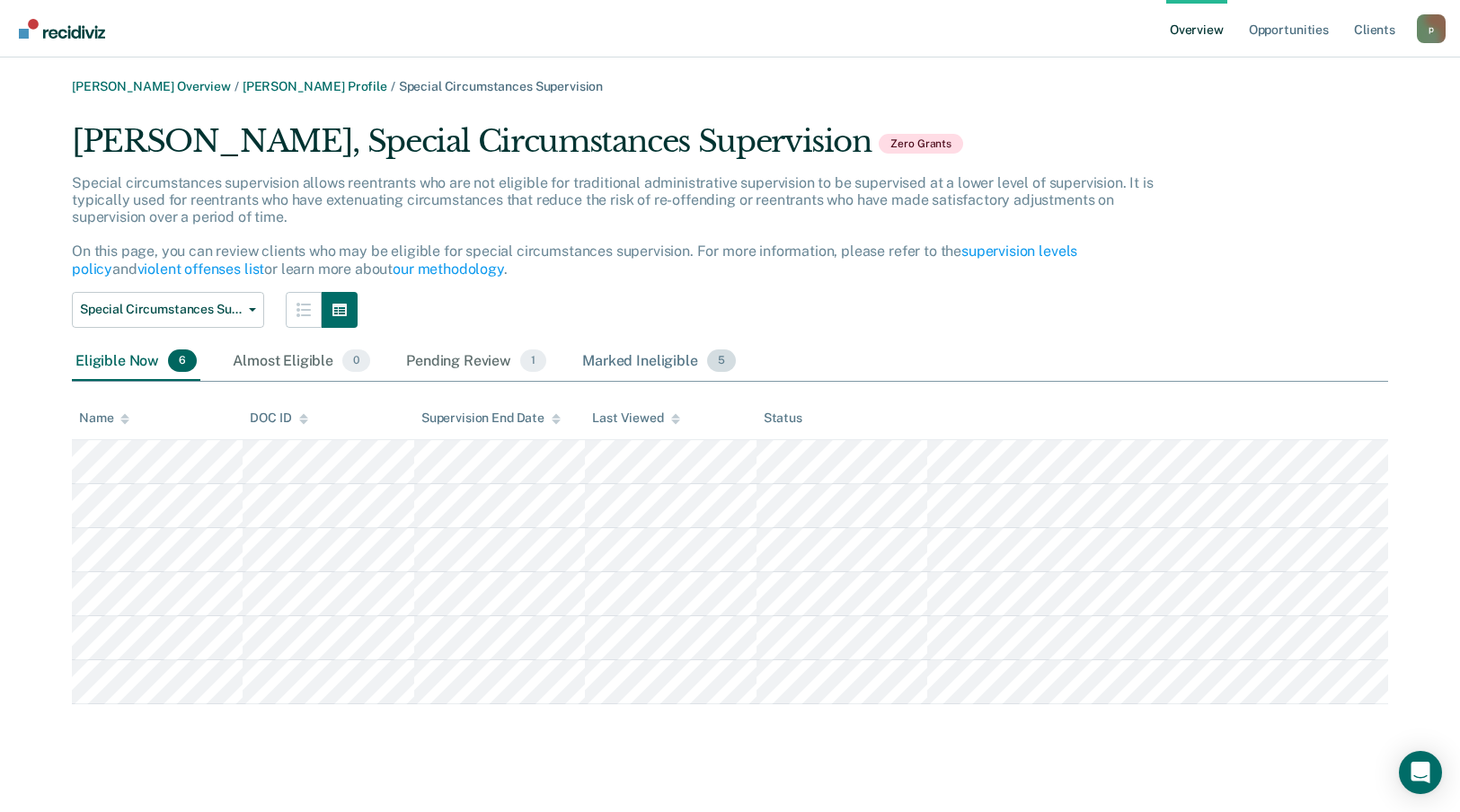
click at [594, 365] on div "Marked Ineligible 5" at bounding box center [659, 362] width 161 height 40
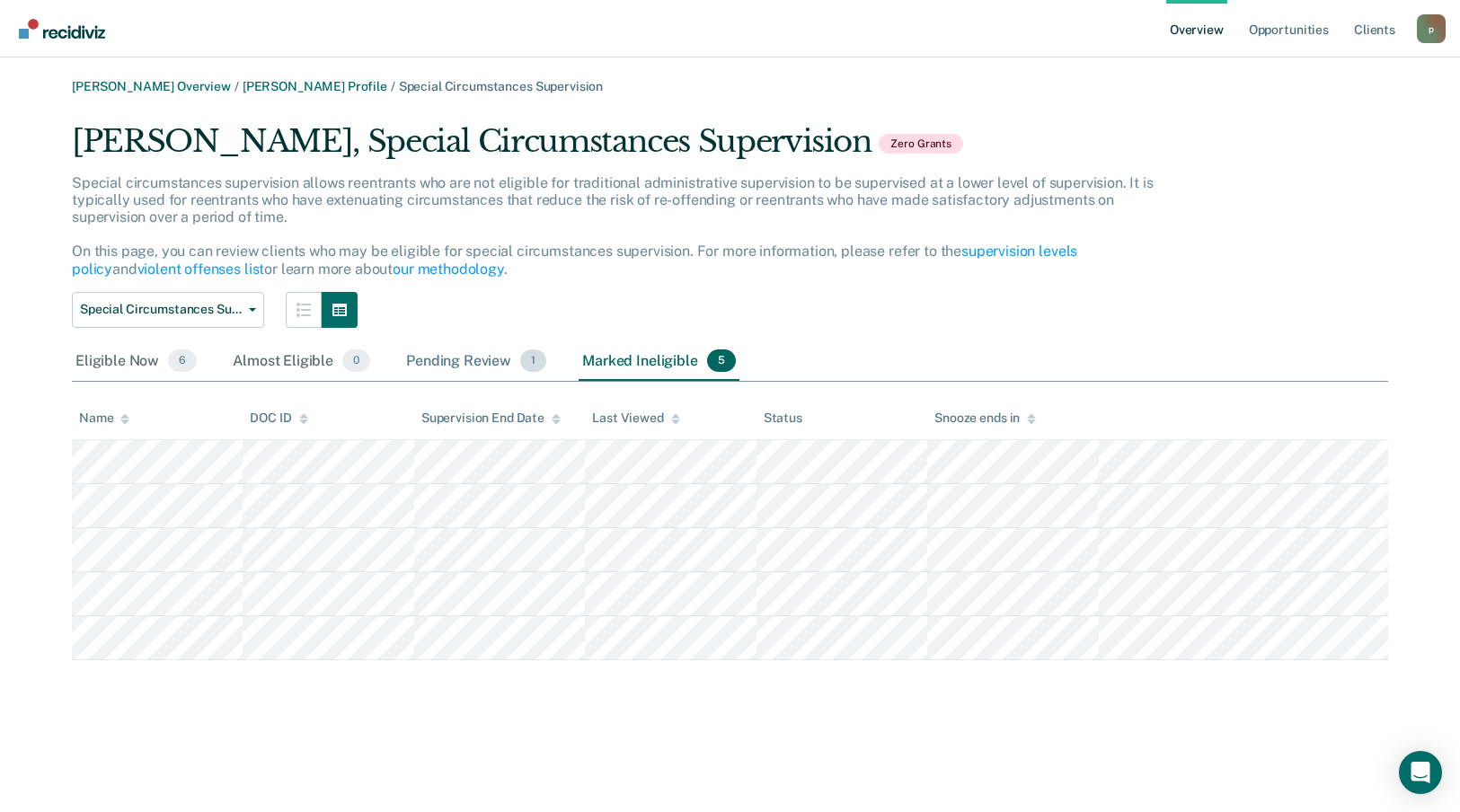
click at [497, 359] on div "Pending Review 1" at bounding box center [476, 362] width 147 height 40
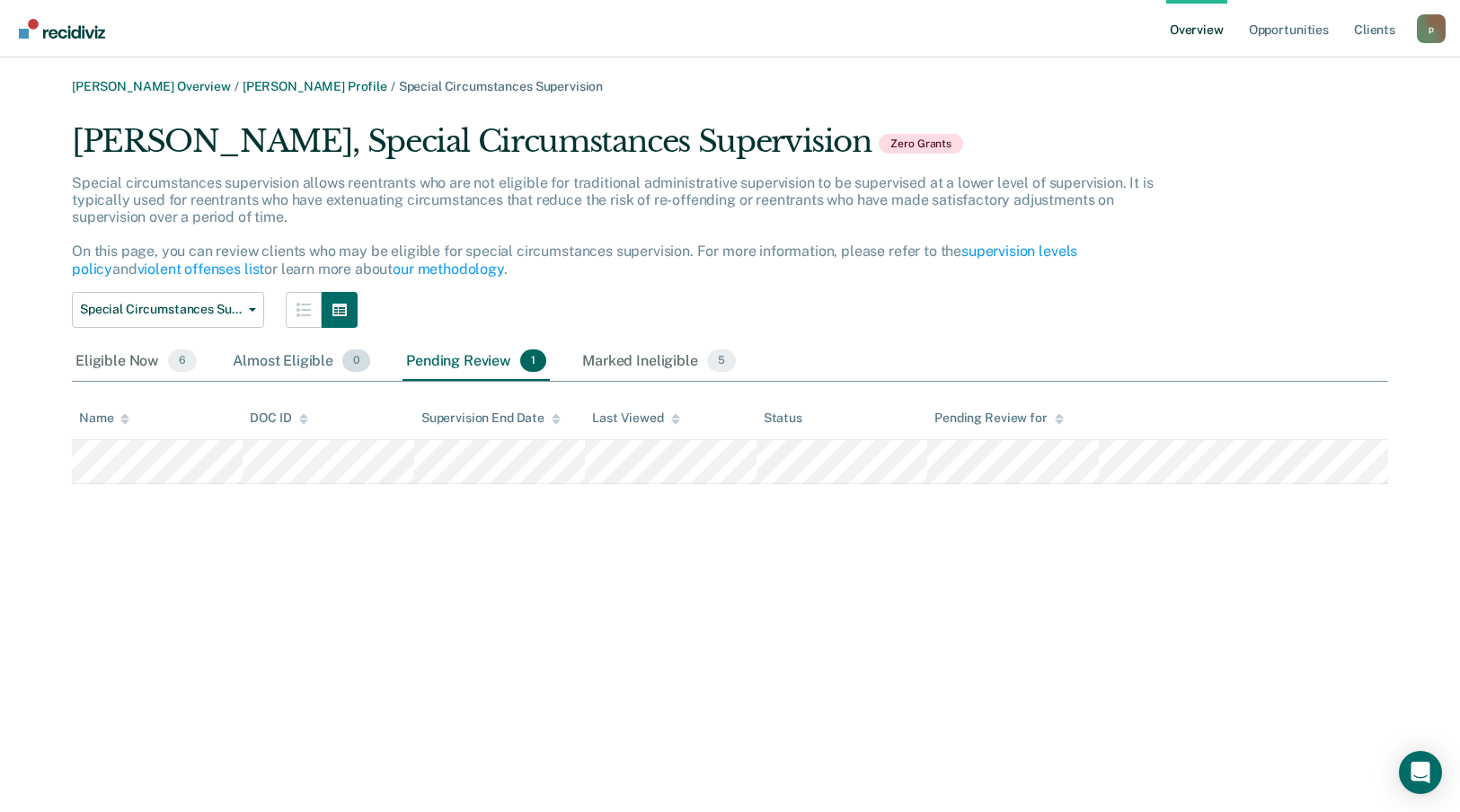
click at [307, 361] on div "Almost Eligible 0" at bounding box center [301, 362] width 144 height 40
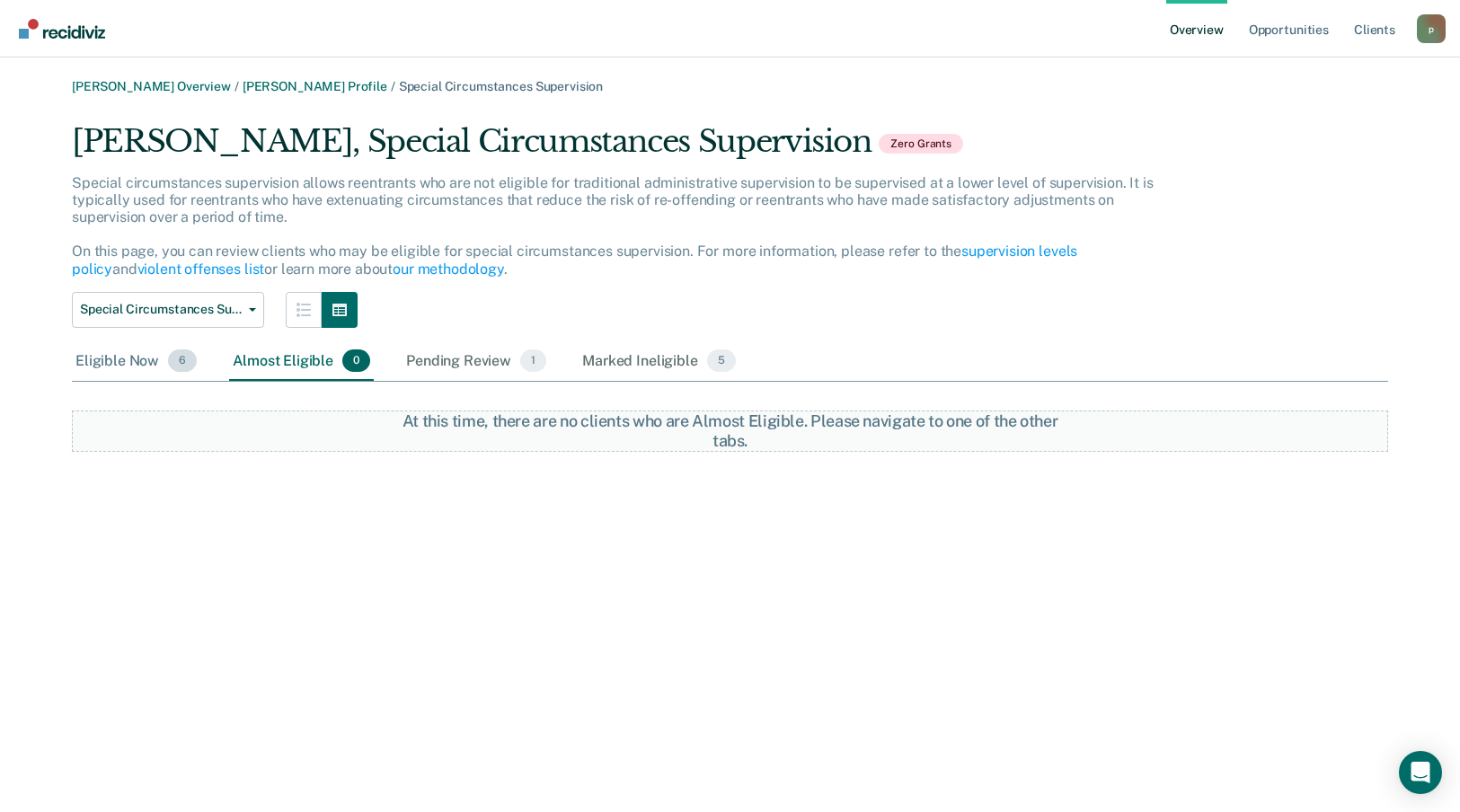
click at [137, 367] on div "Eligible Now 6" at bounding box center [136, 362] width 129 height 40
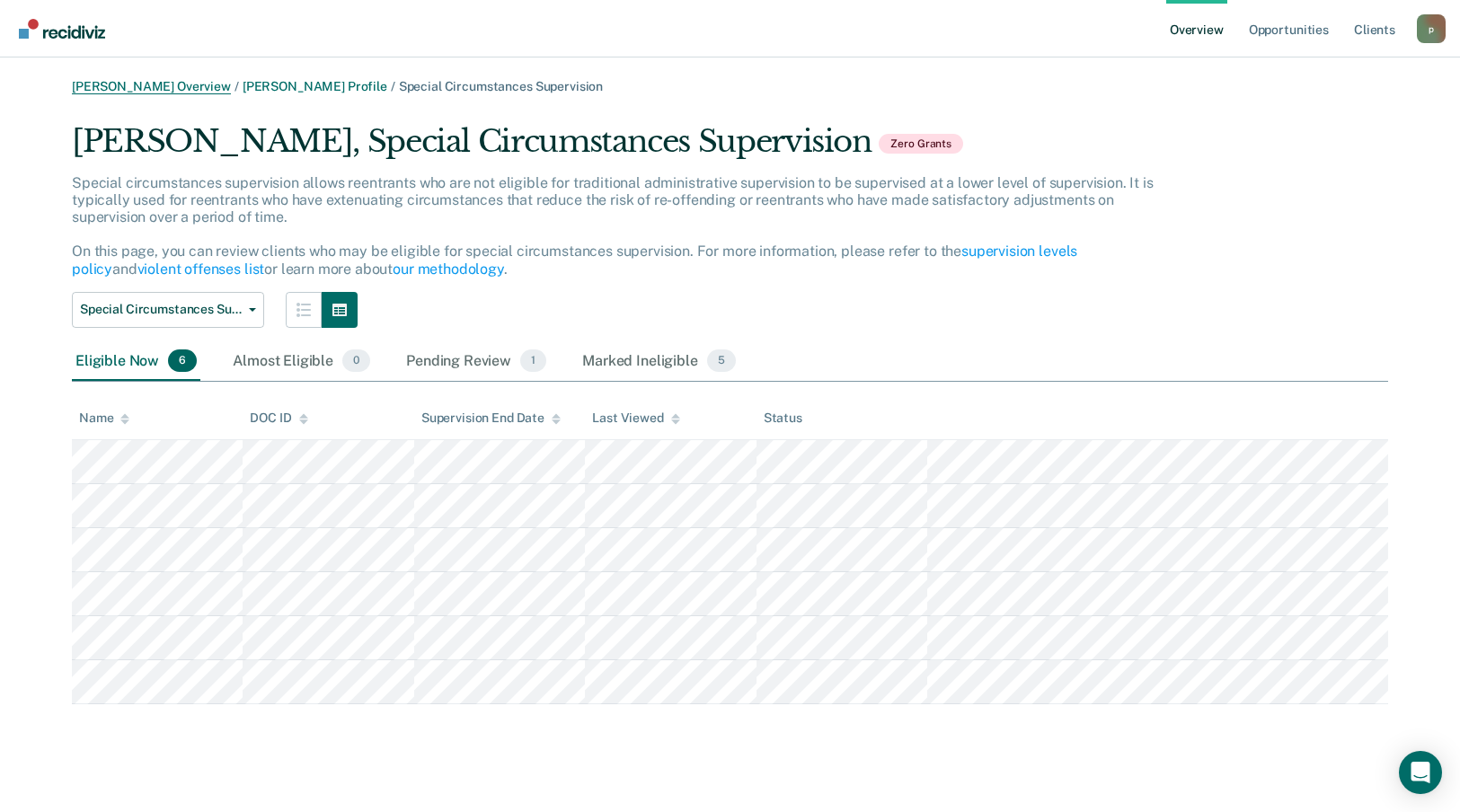
click at [145, 83] on link "[PERSON_NAME] Overview" at bounding box center [151, 87] width 159 height 15
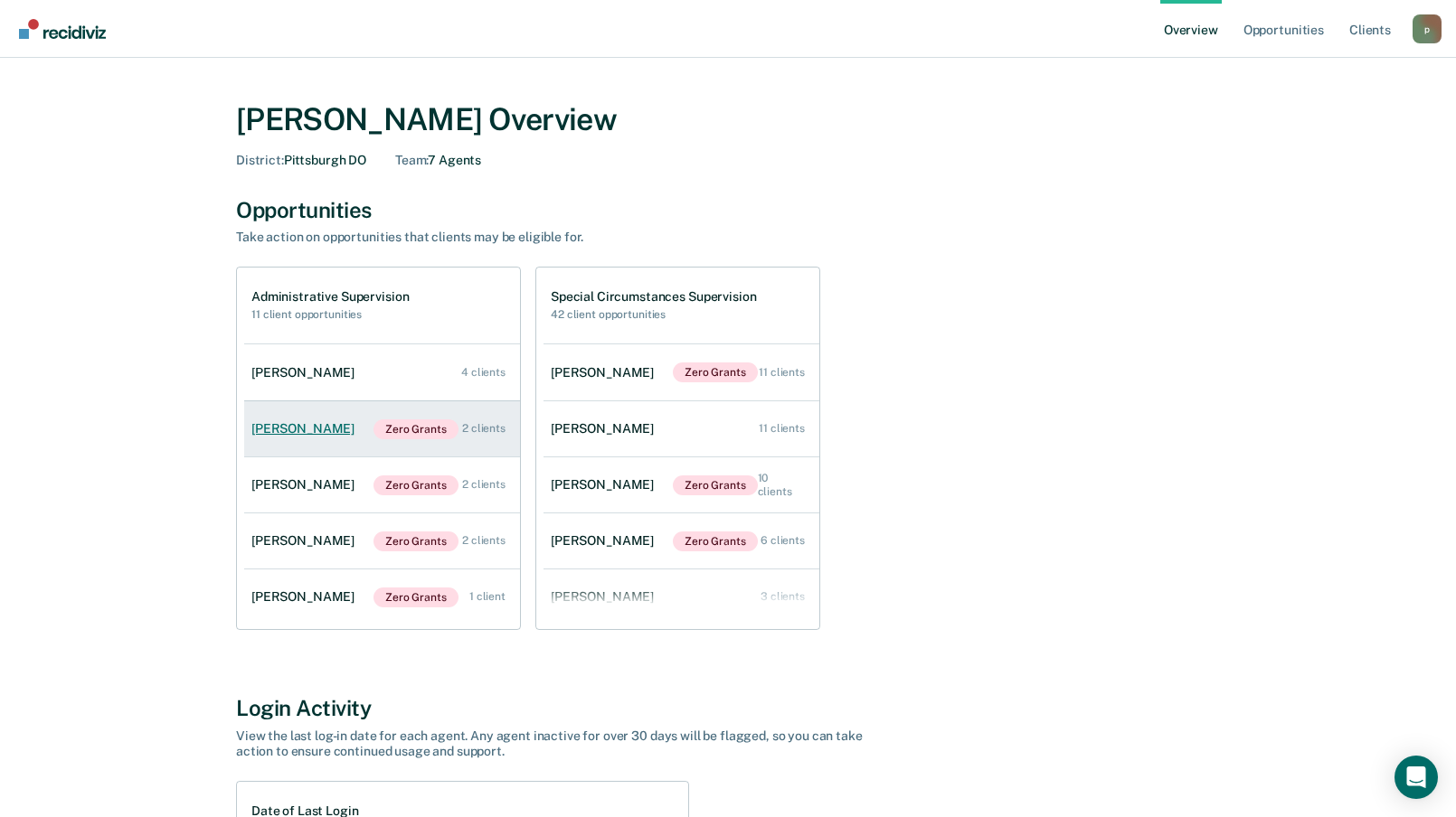
click at [302, 427] on div "[PERSON_NAME]" at bounding box center [306, 429] width 110 height 16
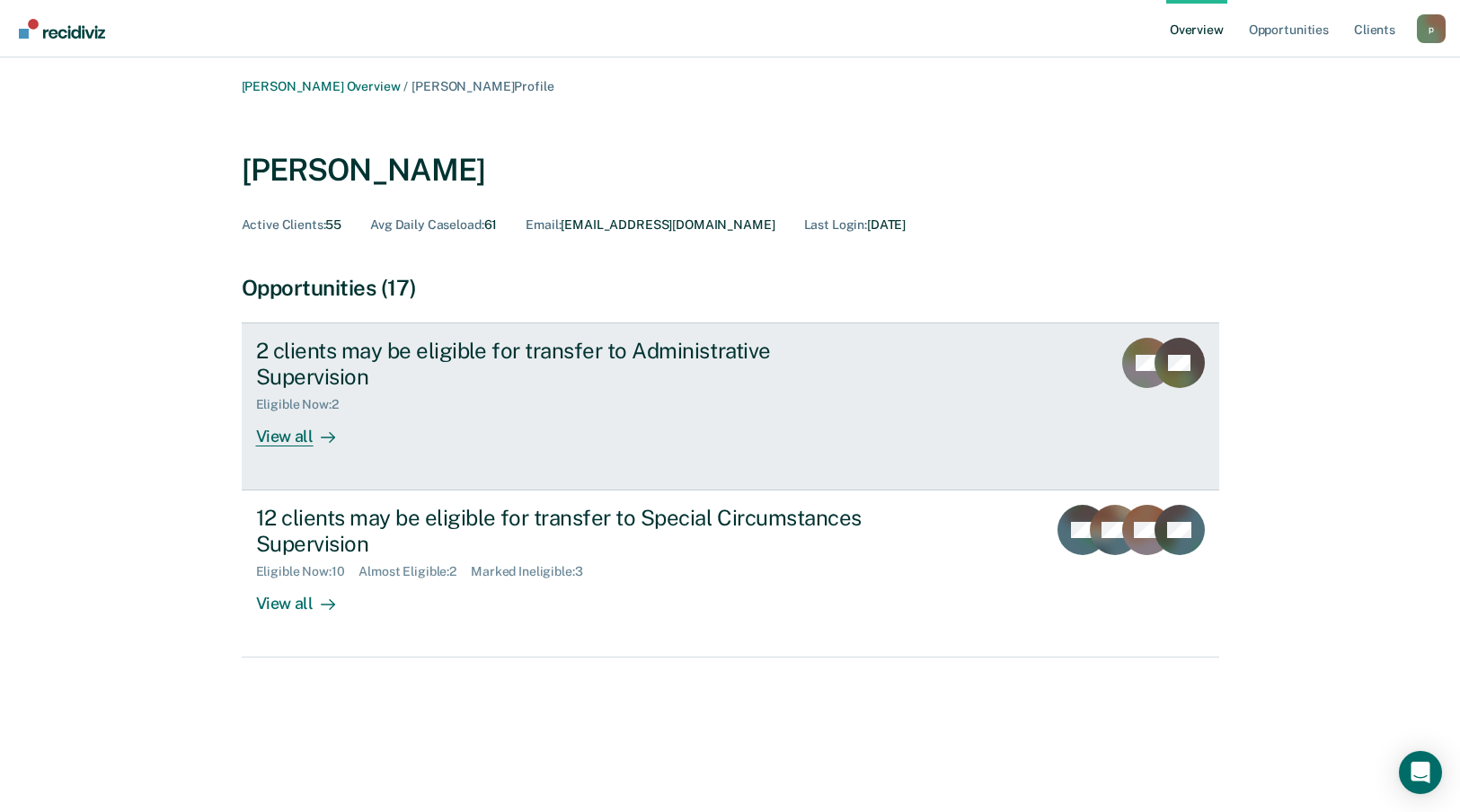
click at [562, 346] on div "2 clients may be eligible for transfer to Administrative Supervision" at bounding box center [572, 364] width 631 height 52
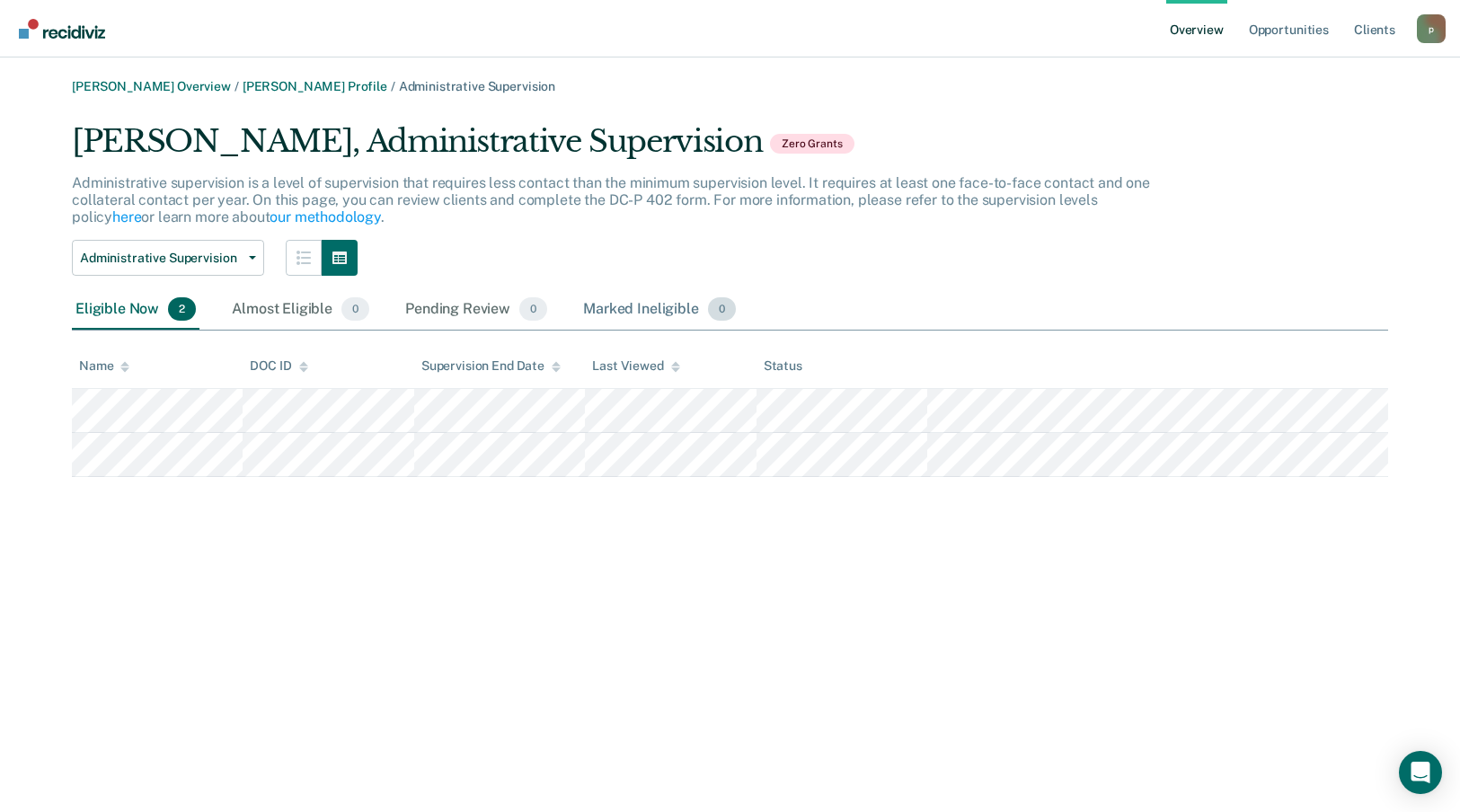
click at [677, 311] on div "Marked Ineligible 0" at bounding box center [659, 310] width 160 height 40
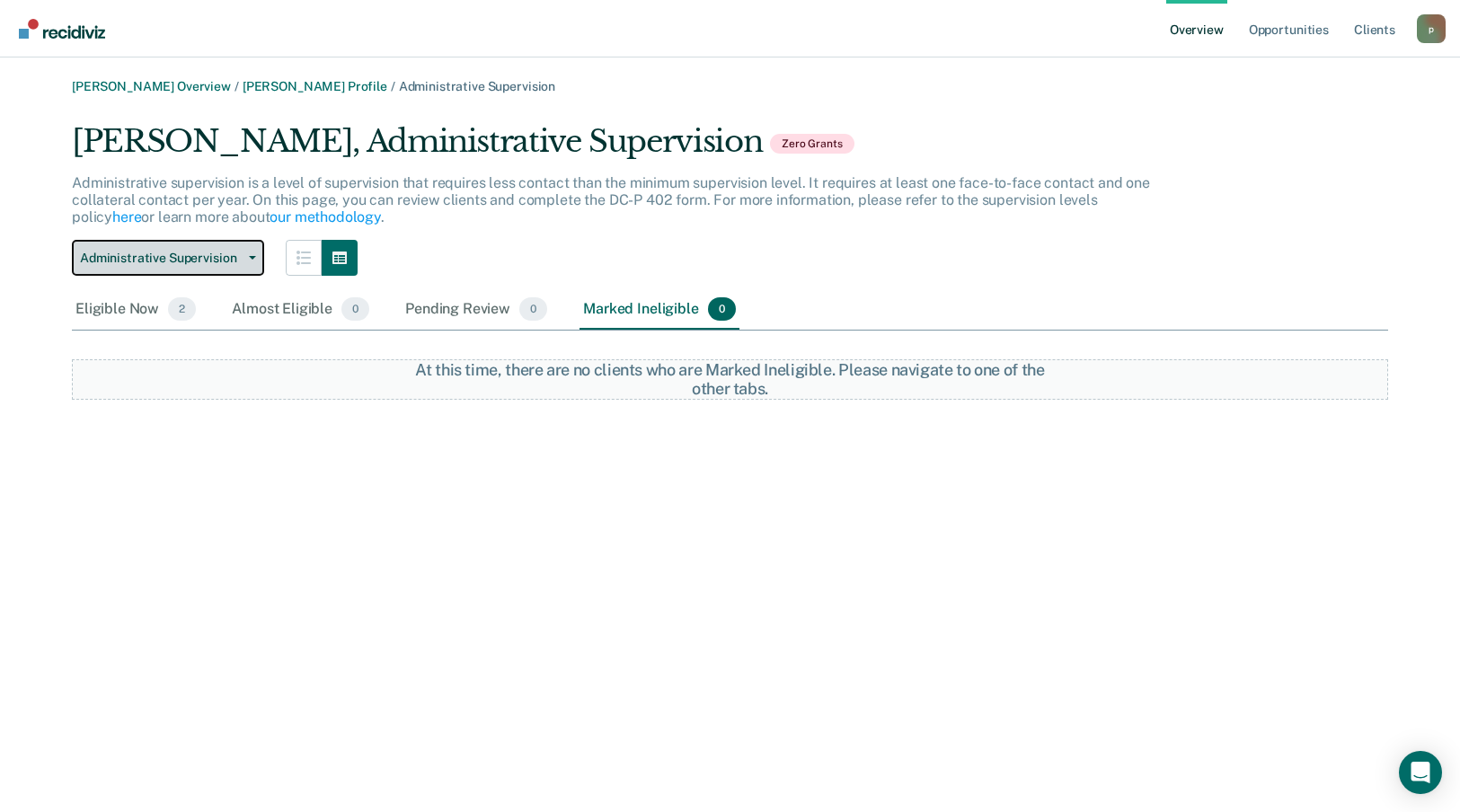
click at [220, 254] on span "Administrative Supervision" at bounding box center [161, 258] width 162 height 15
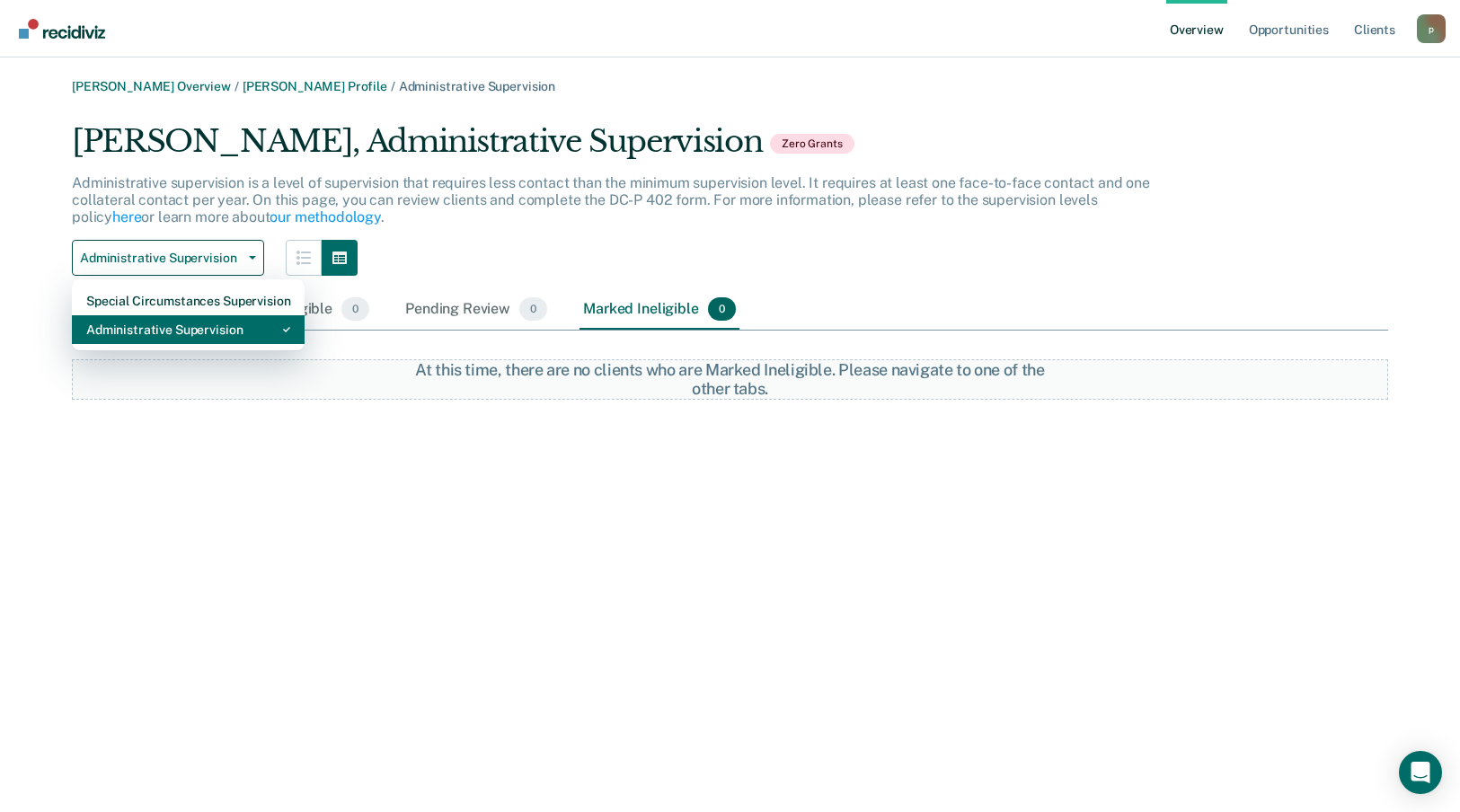
click at [195, 323] on div "Administrative Supervision" at bounding box center [188, 330] width 204 height 29
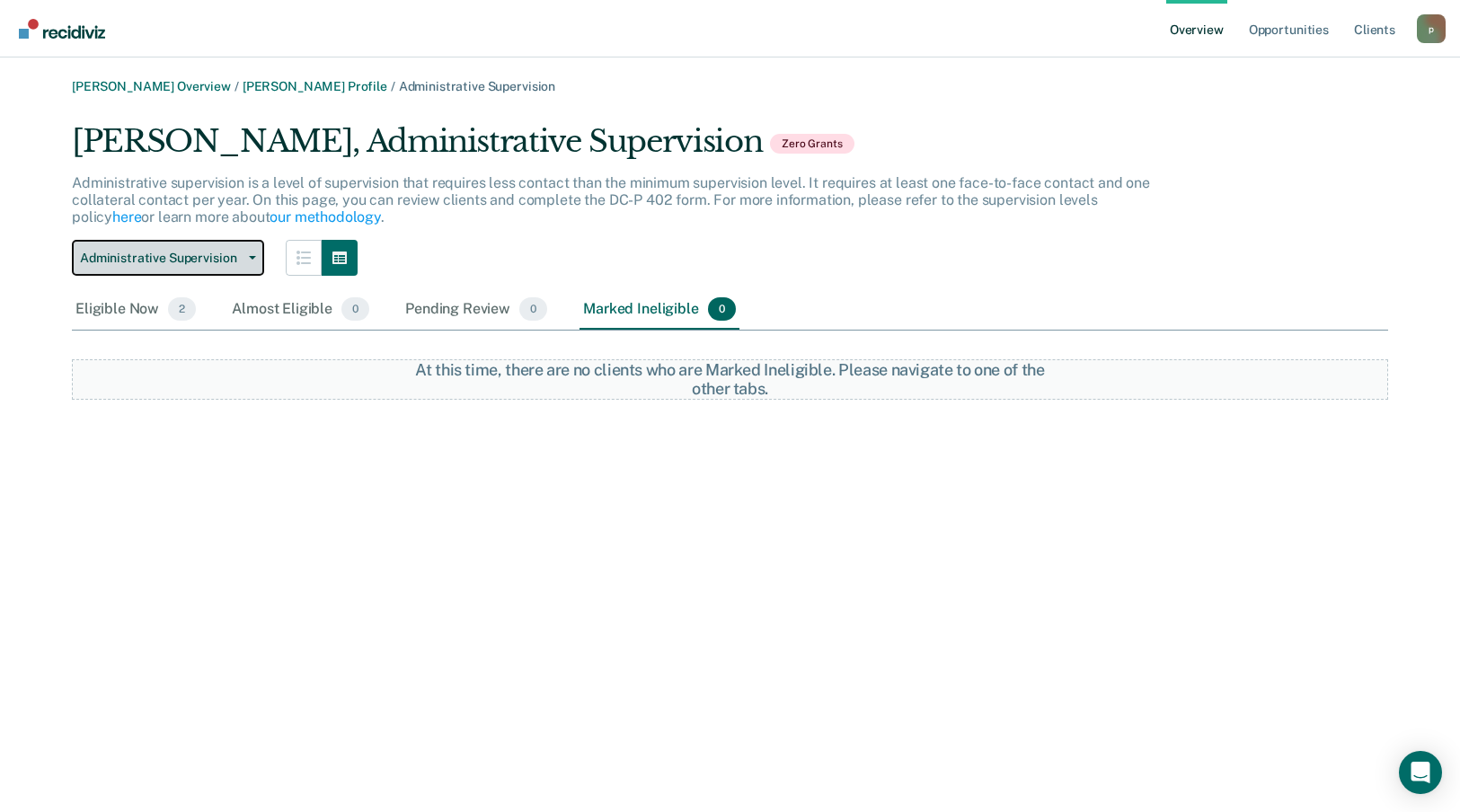
click at [201, 251] on span "Administrative Supervision" at bounding box center [161, 258] width 162 height 15
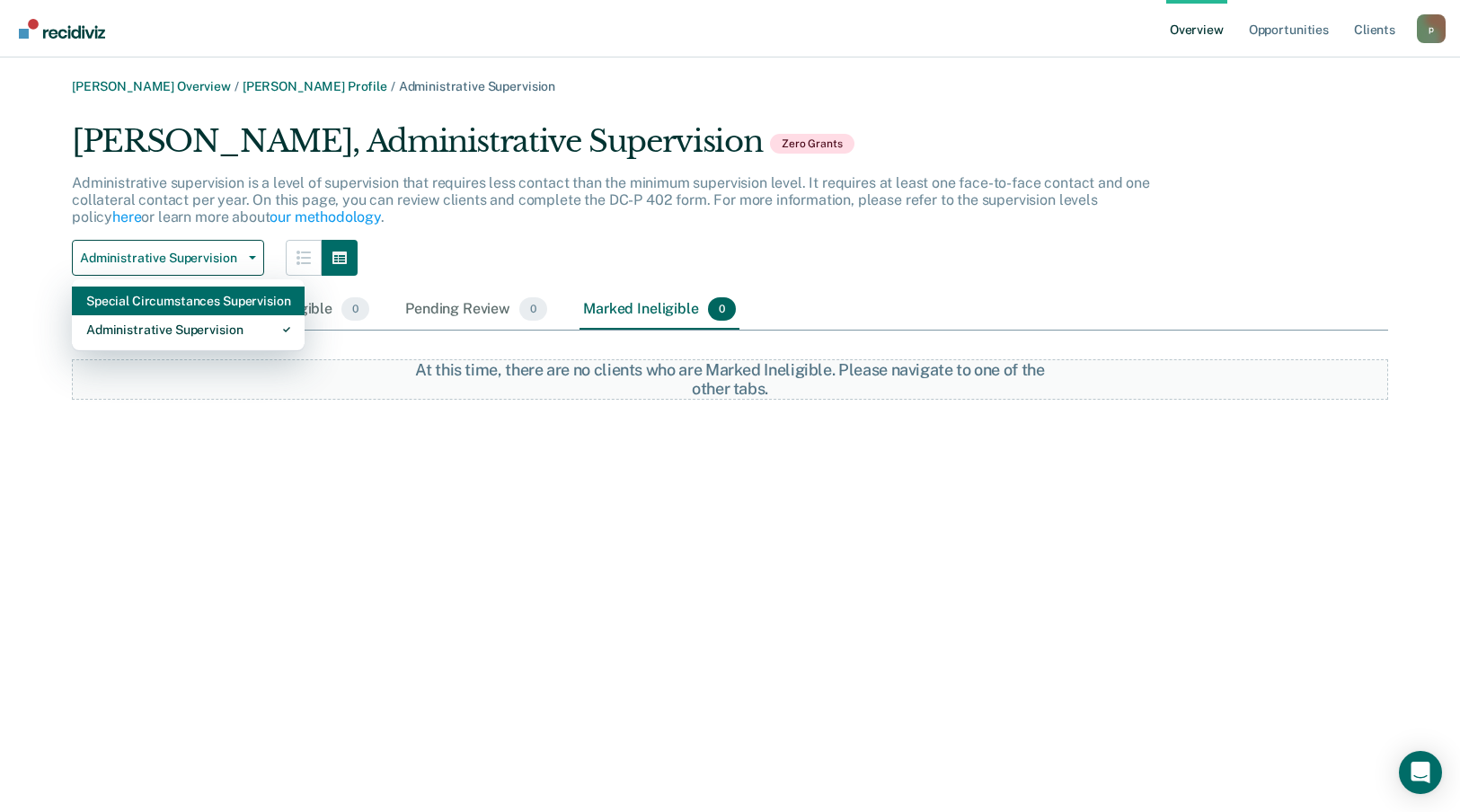
click at [198, 288] on div "Special Circumstances Supervision" at bounding box center [188, 301] width 204 height 29
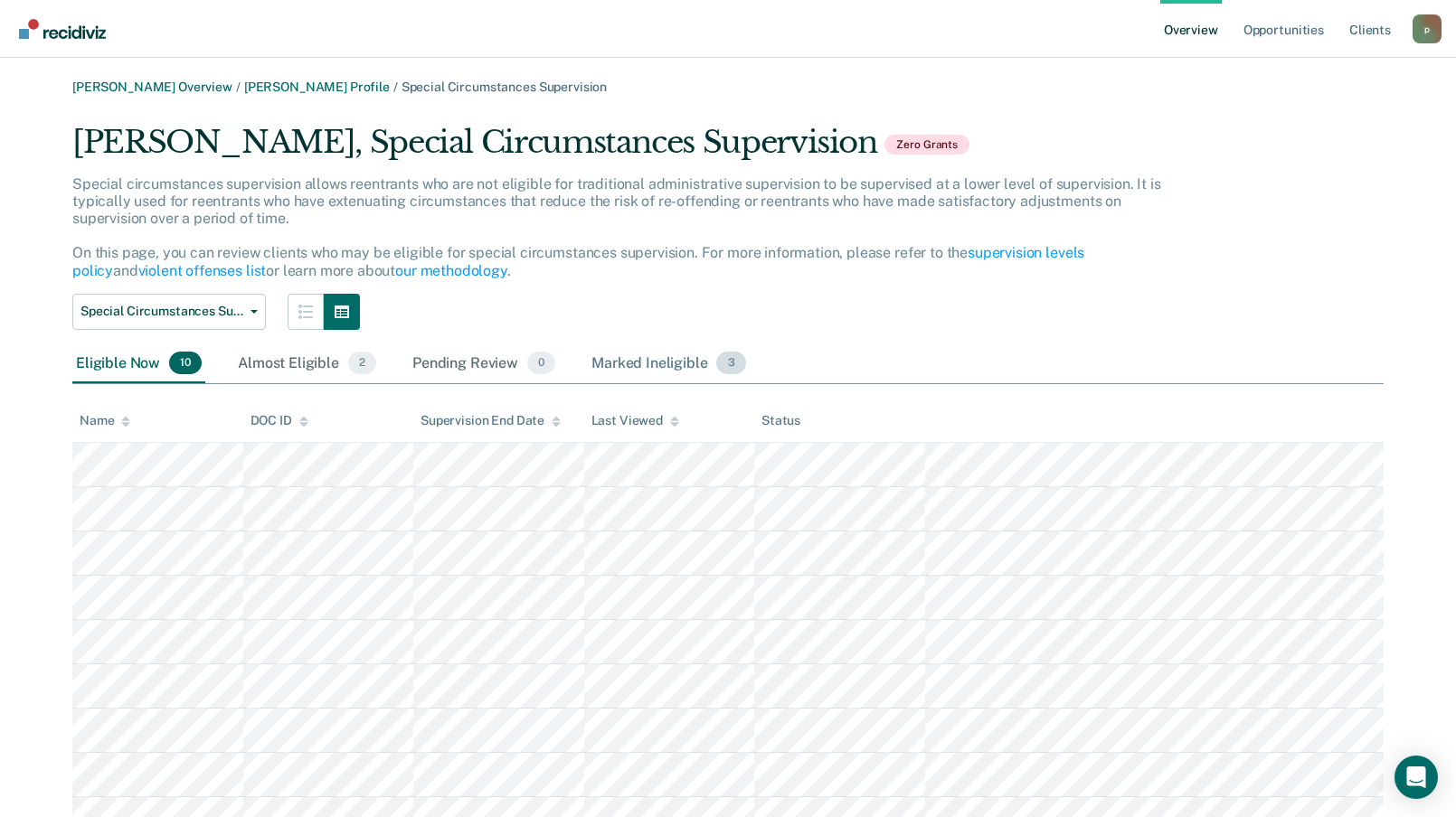
click at [683, 353] on div "Marked Ineligible 3" at bounding box center [668, 364] width 162 height 40
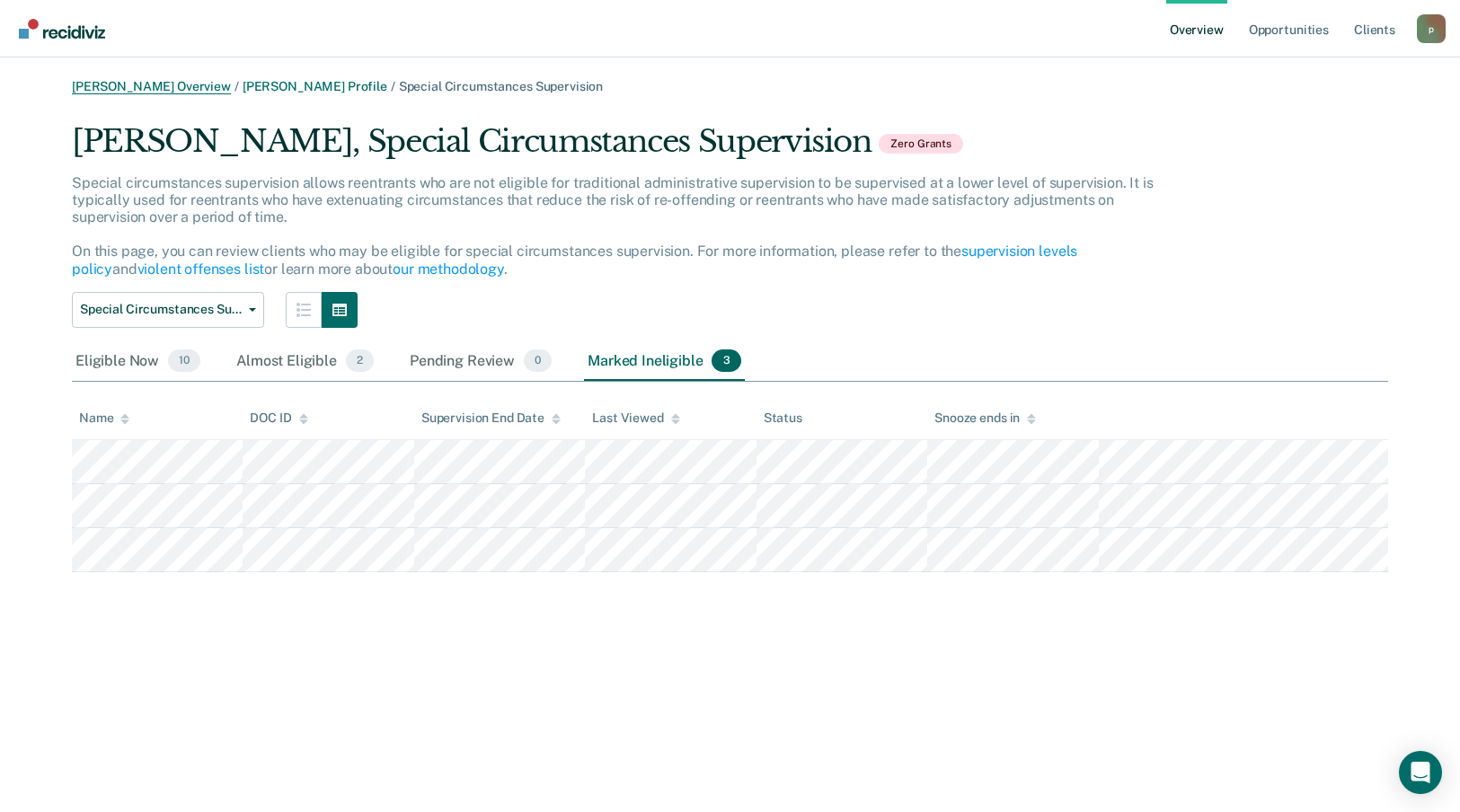
click at [129, 87] on link "[PERSON_NAME] Overview" at bounding box center [151, 87] width 159 height 15
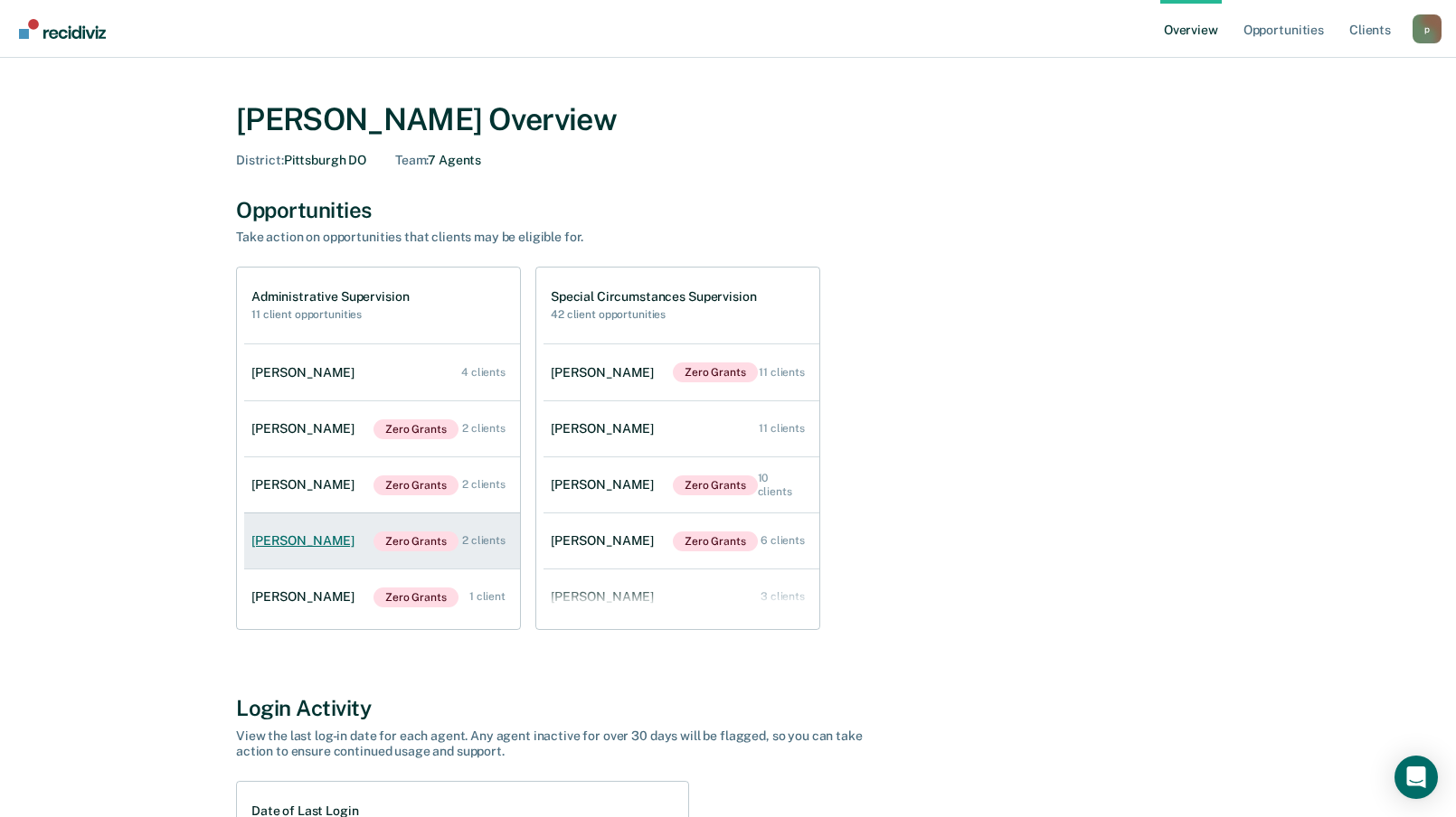
click at [311, 538] on div "[PERSON_NAME]" at bounding box center [306, 541] width 110 height 16
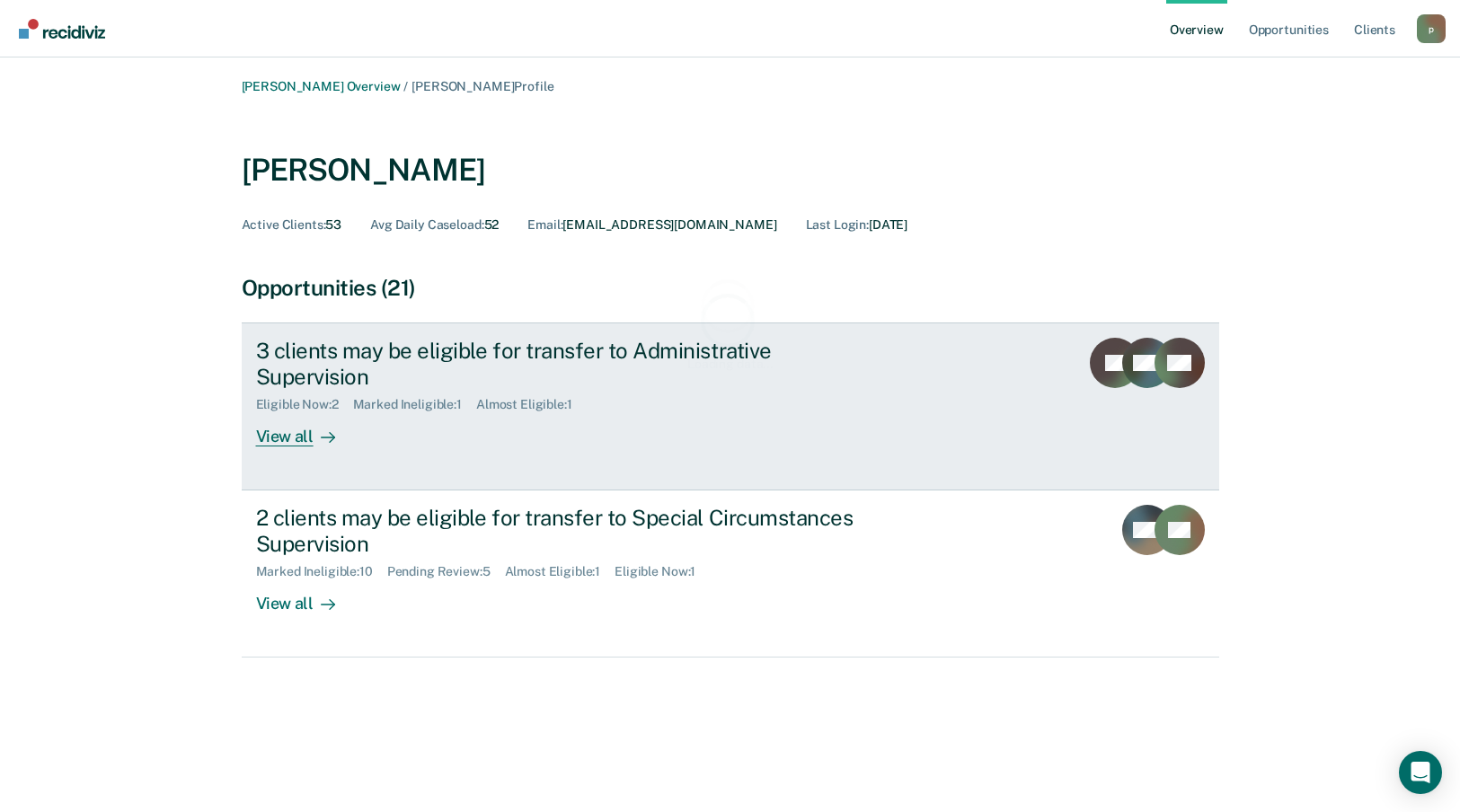
click at [451, 390] on div "Eligible Now : 2 Marked Ineligible : 1 Almost Eligible : 1" at bounding box center [572, 401] width 631 height 22
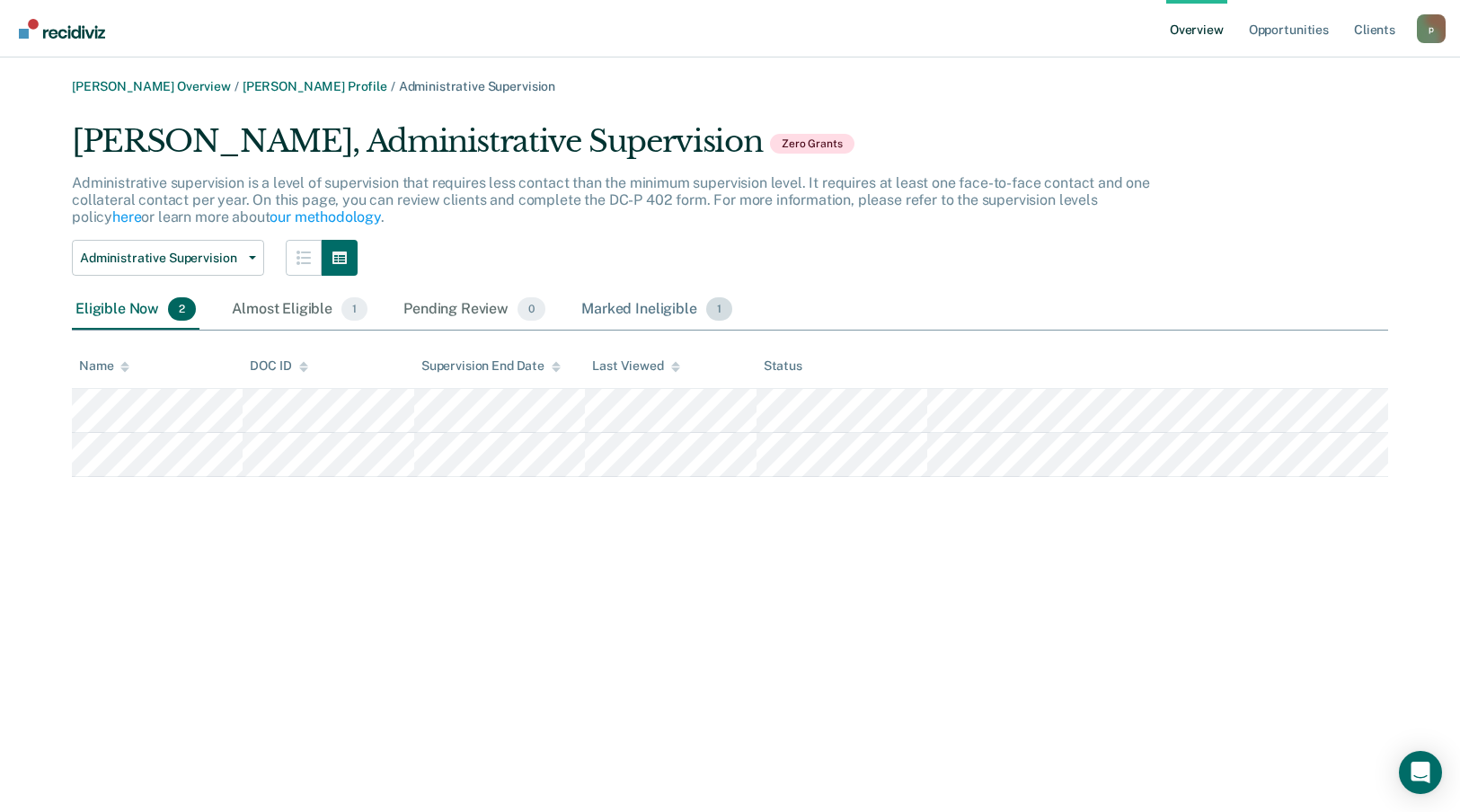
click at [671, 307] on div "Marked Ineligible 1" at bounding box center [656, 310] width 158 height 40
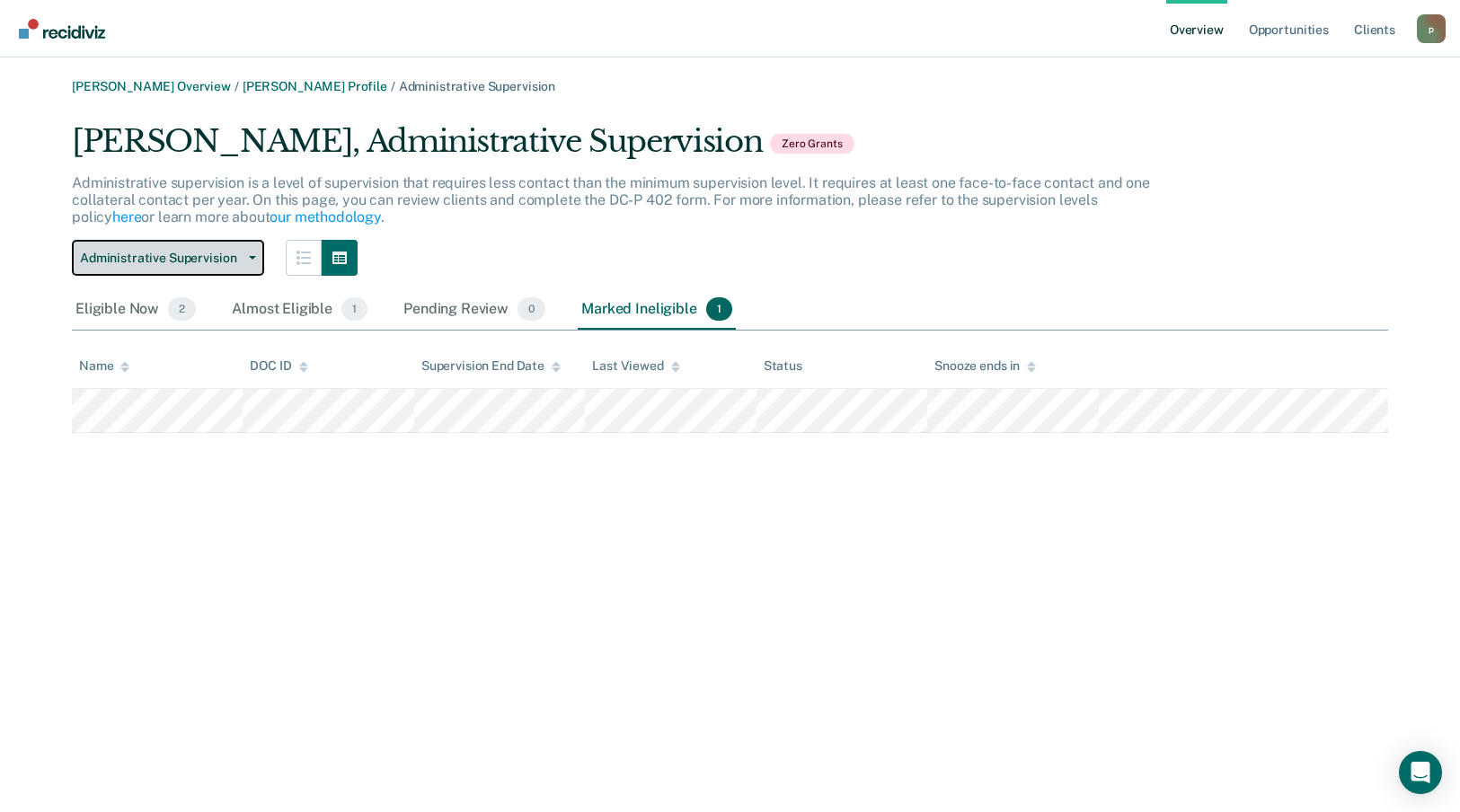
click at [245, 262] on button "Administrative Supervision" at bounding box center [167, 257] width 193 height 36
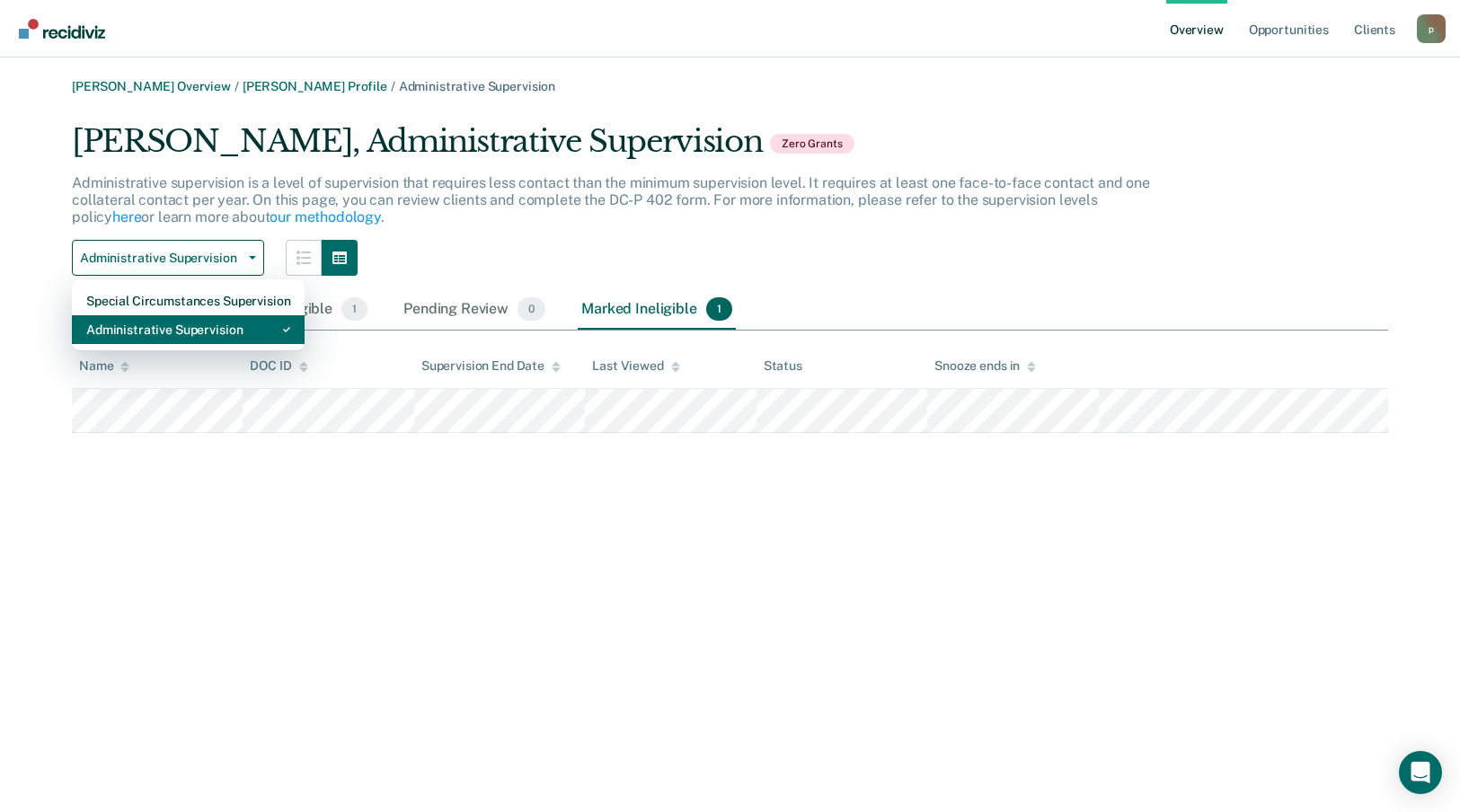
click at [214, 330] on div "Administrative Supervision" at bounding box center [188, 330] width 204 height 29
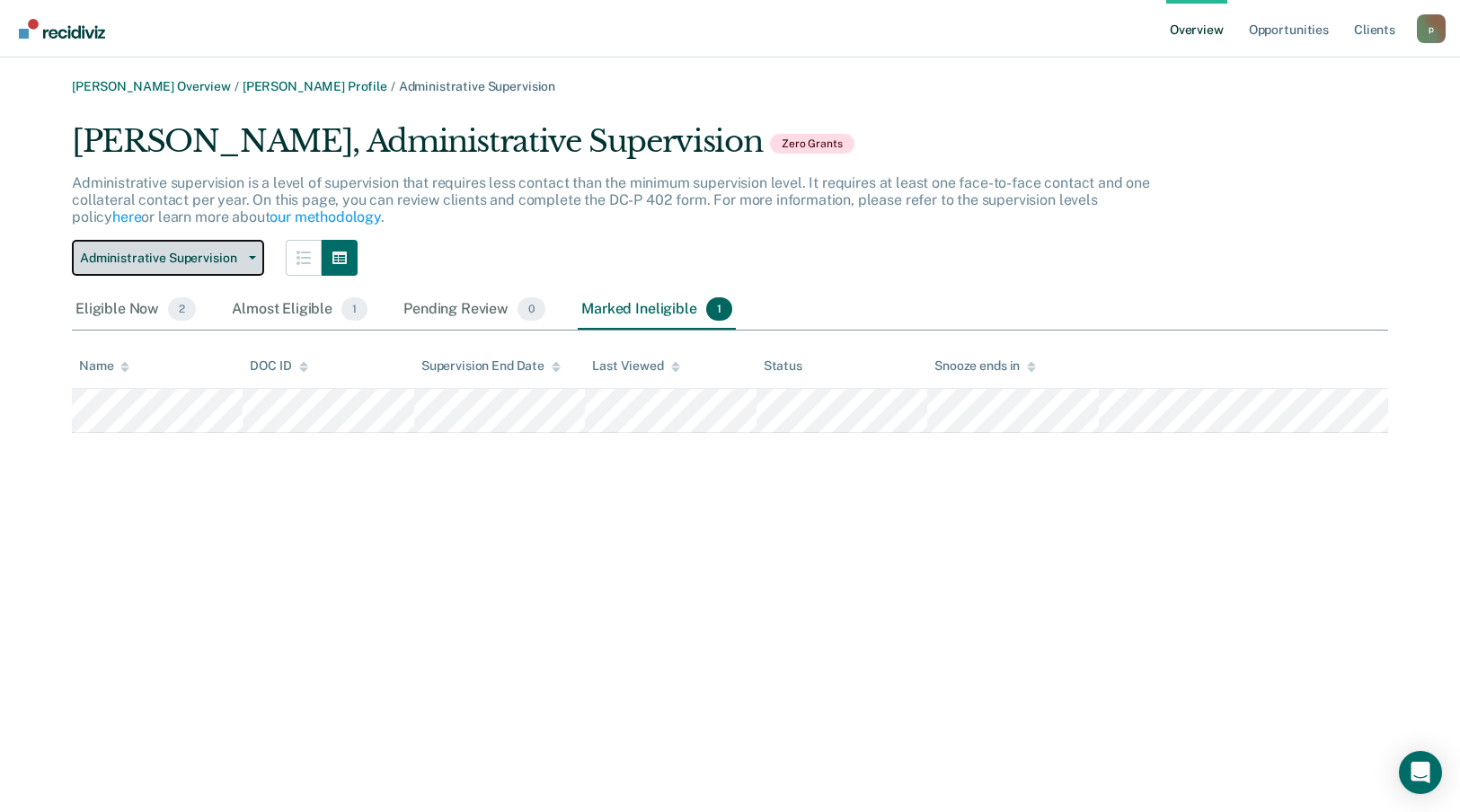
click at [216, 256] on span "Administrative Supervision" at bounding box center [161, 258] width 162 height 15
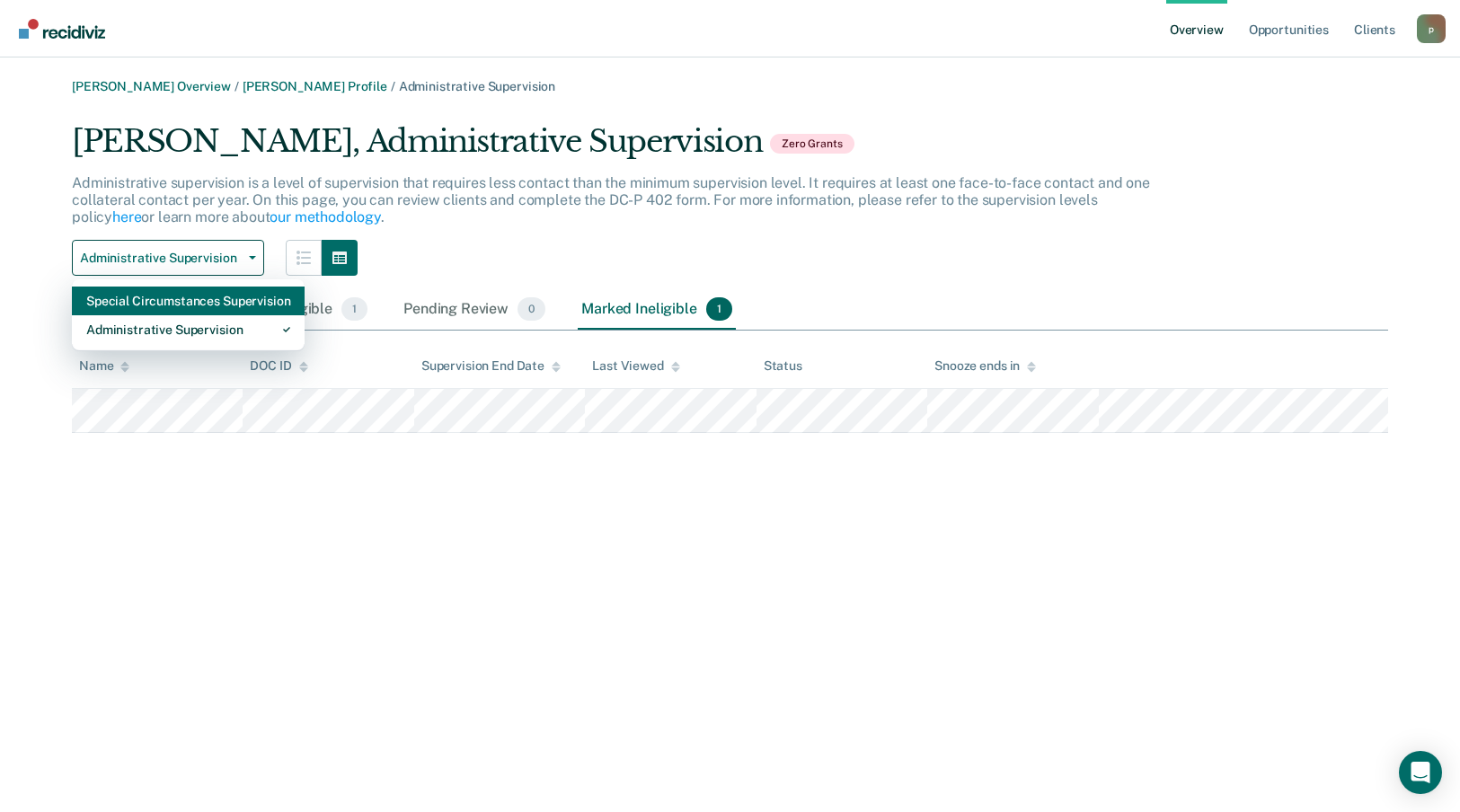
click at [213, 289] on div "Special Circumstances Supervision" at bounding box center [188, 301] width 204 height 29
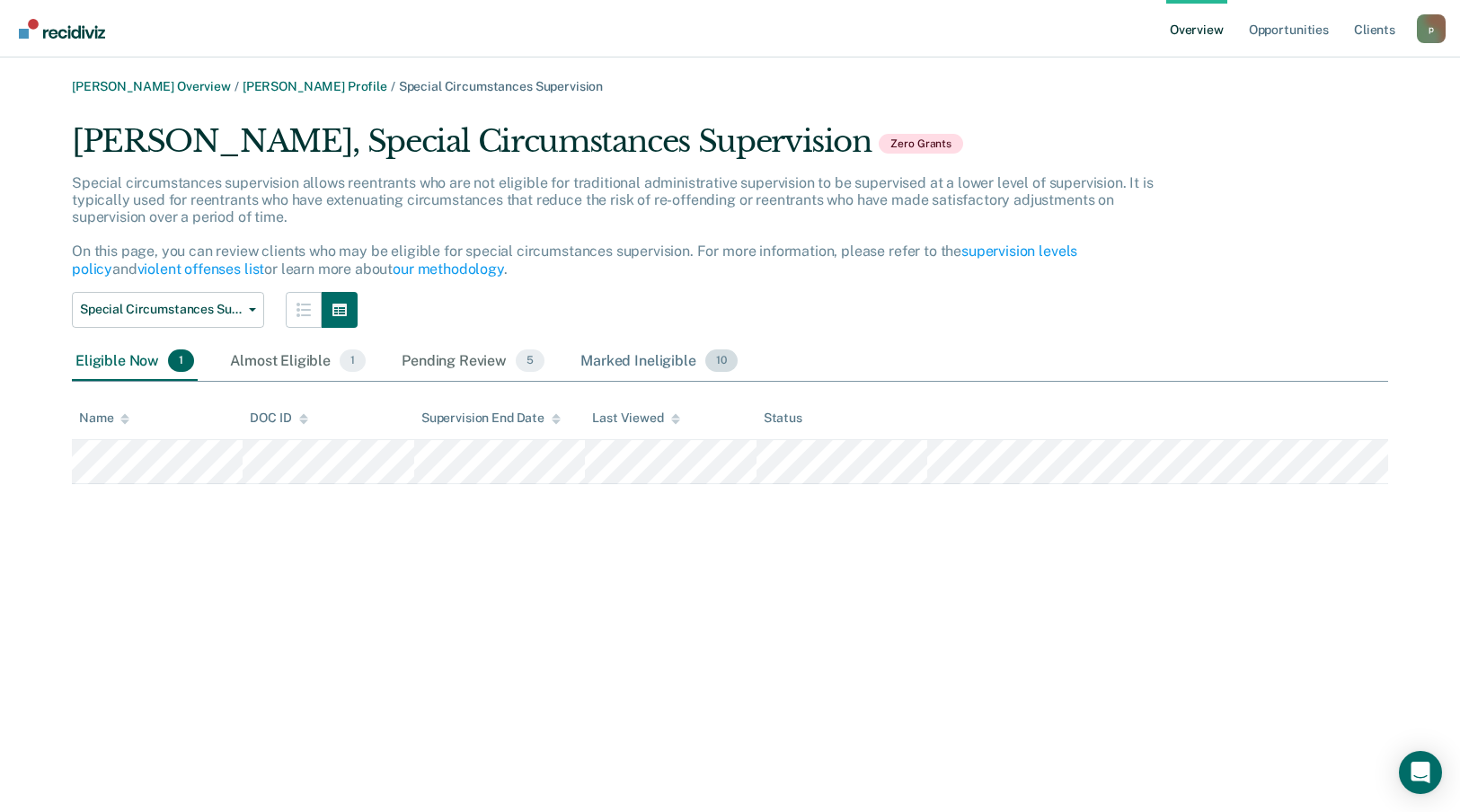
click at [629, 359] on div "Marked Ineligible 10" at bounding box center [658, 362] width 164 height 40
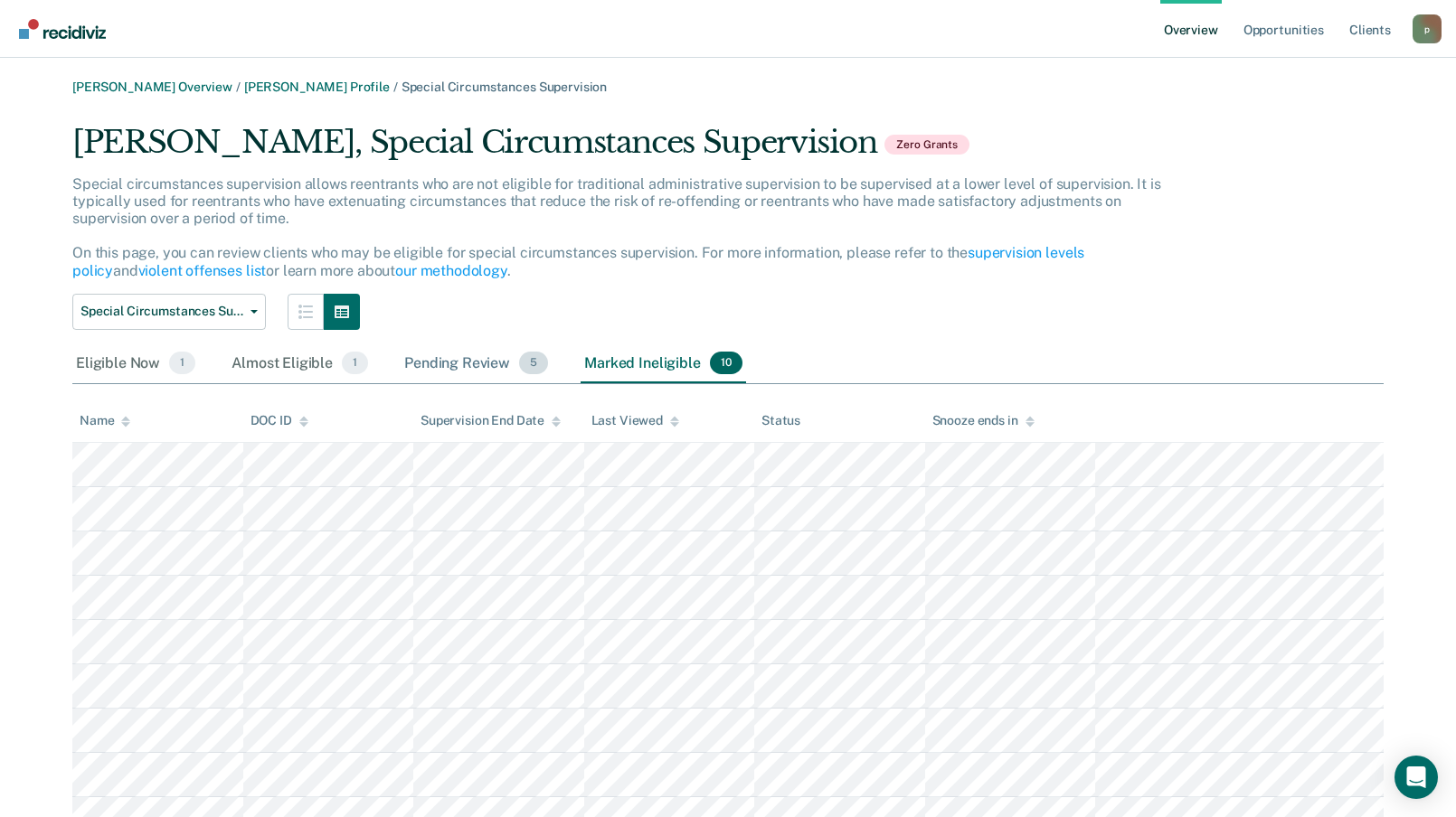
click at [461, 360] on div "Pending Review 5" at bounding box center [475, 364] width 151 height 40
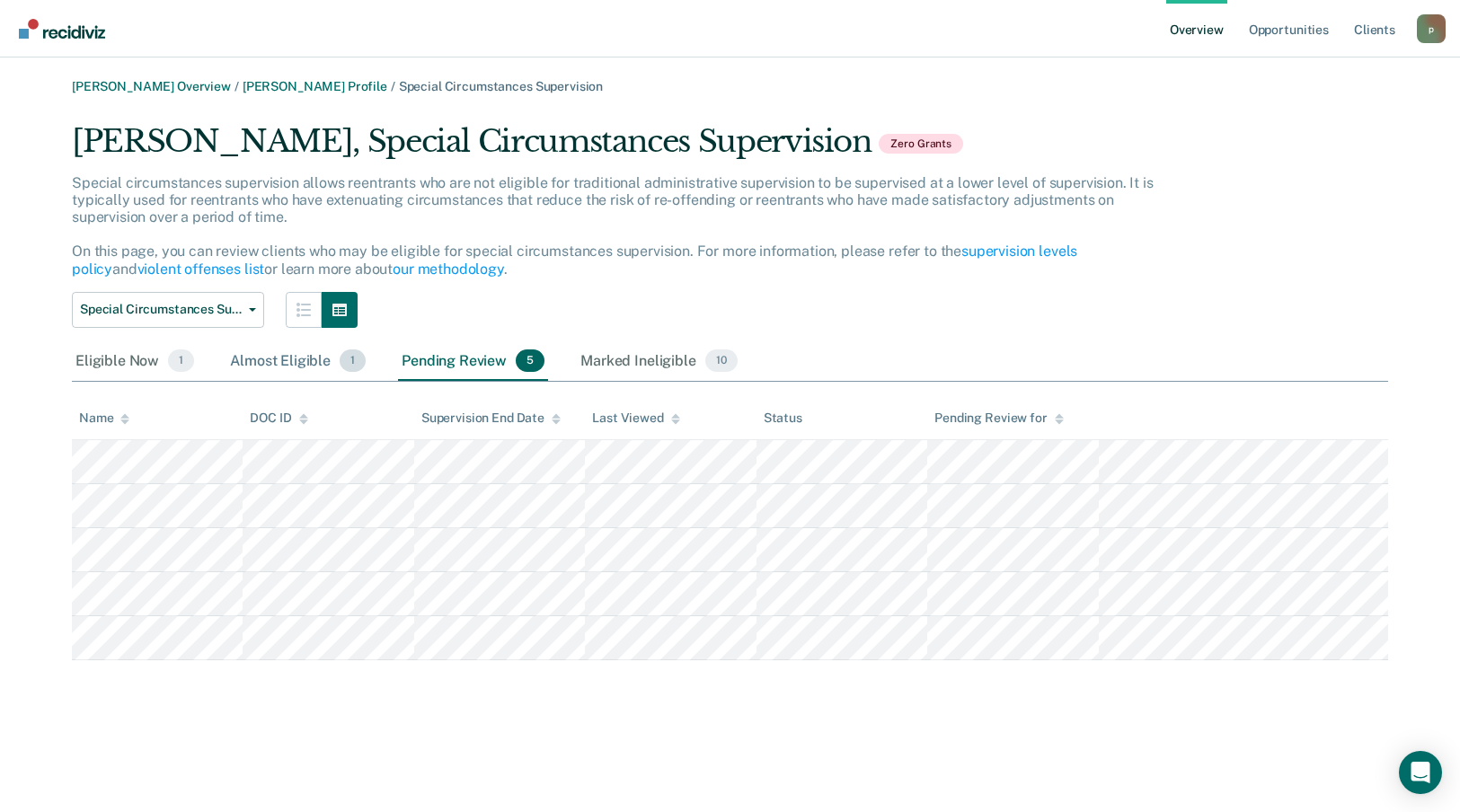
click at [306, 350] on div "Almost Eligible 1" at bounding box center [298, 362] width 143 height 40
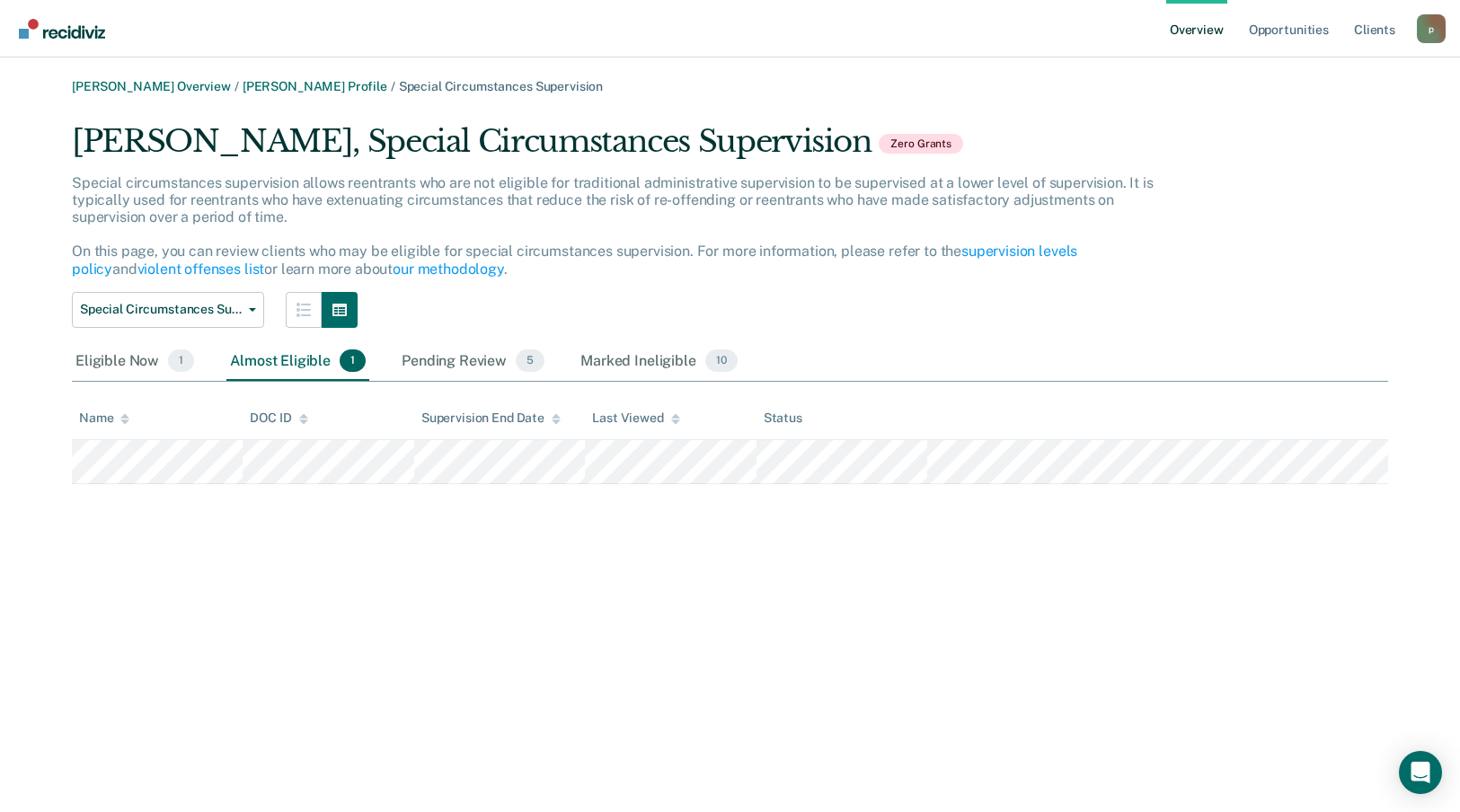
click at [121, 74] on main "[PERSON_NAME] Overview / [PERSON_NAME] Profile / Special Circumstances Supervis…" at bounding box center [730, 435] width 1460 height 755
click at [121, 75] on main "[PERSON_NAME] Overview / [PERSON_NAME] Profile / Special Circumstances Supervis…" at bounding box center [730, 435] width 1460 height 755
drag, startPoint x: 121, startPoint y: 75, endPoint x: 107, endPoint y: 81, distance: 15.2
click at [107, 81] on link "[PERSON_NAME] Overview" at bounding box center [151, 87] width 159 height 15
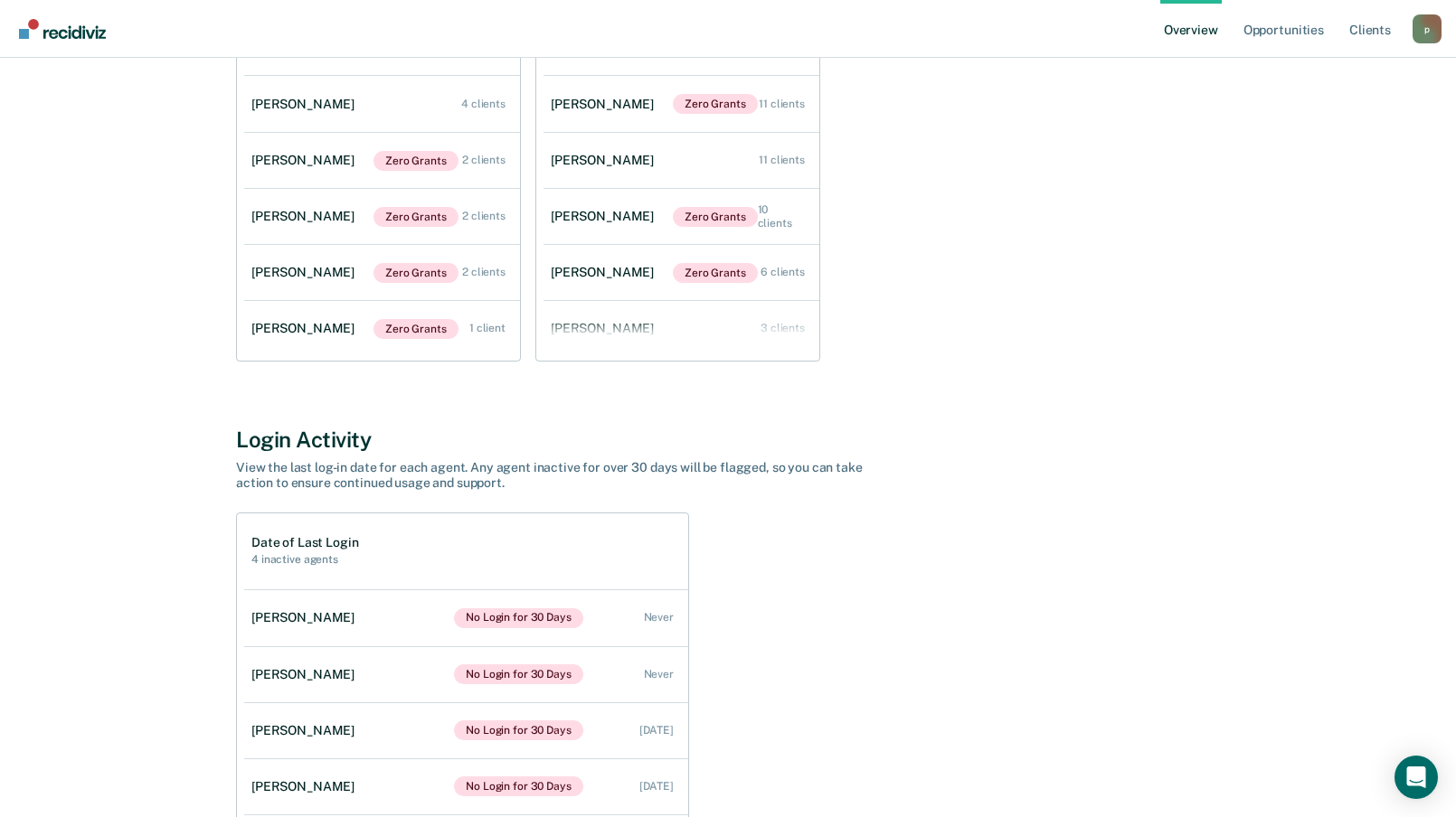
scroll to position [271, 0]
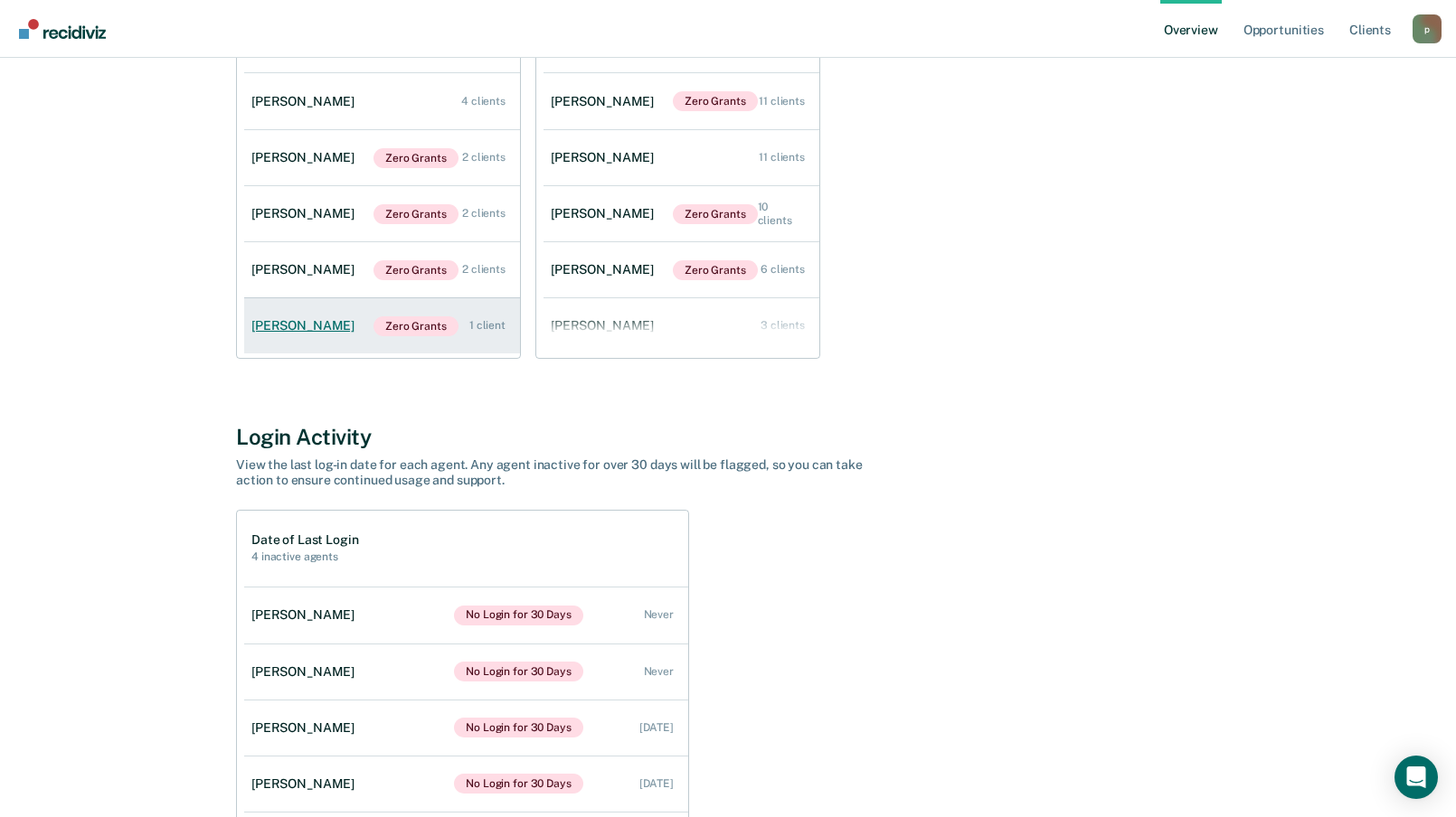
click at [294, 323] on div "[PERSON_NAME]" at bounding box center [306, 326] width 110 height 16
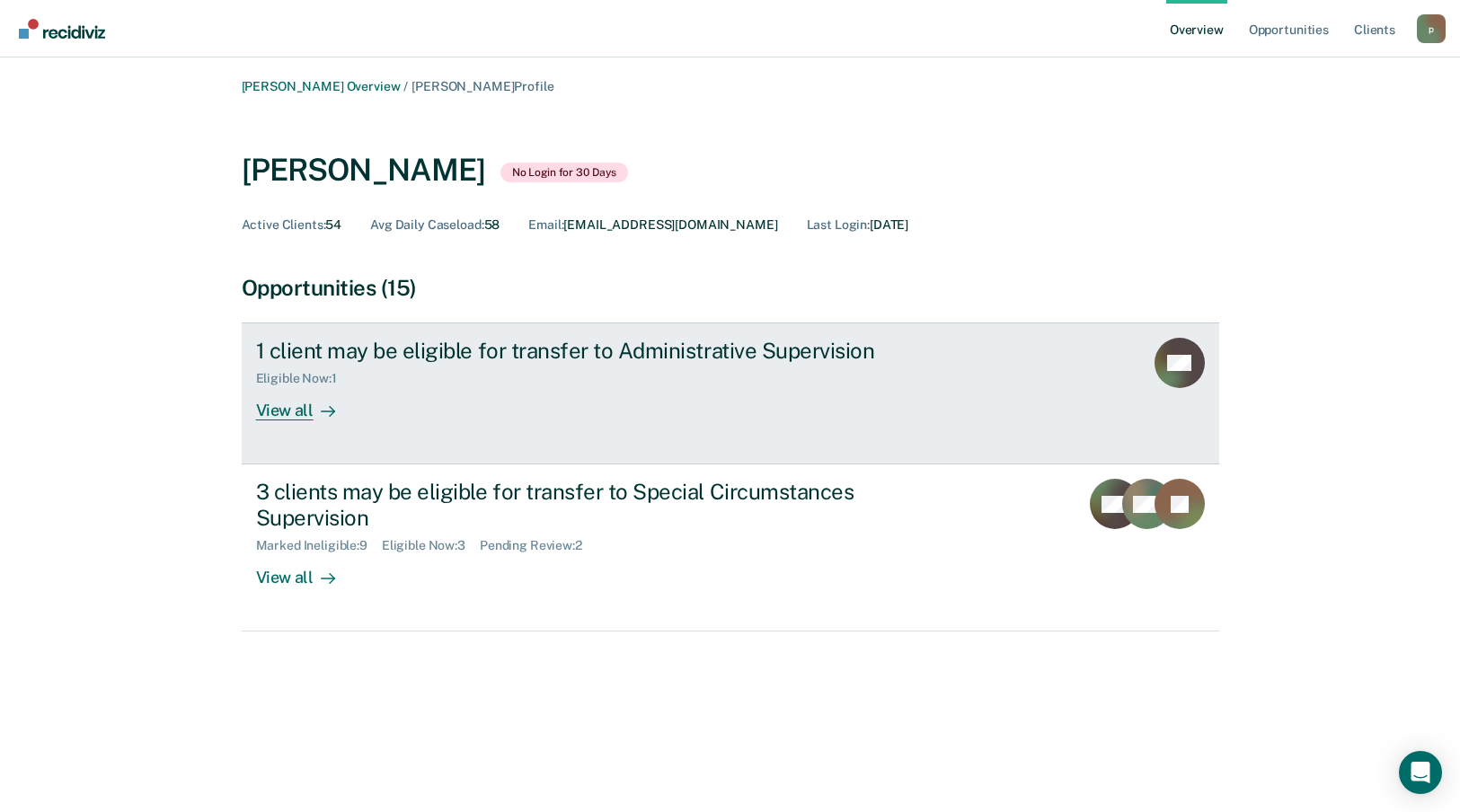
click at [505, 397] on div "1 client may be eligible for transfer to Administrative Supervision Eligible No…" at bounding box center [593, 378] width 674 height 82
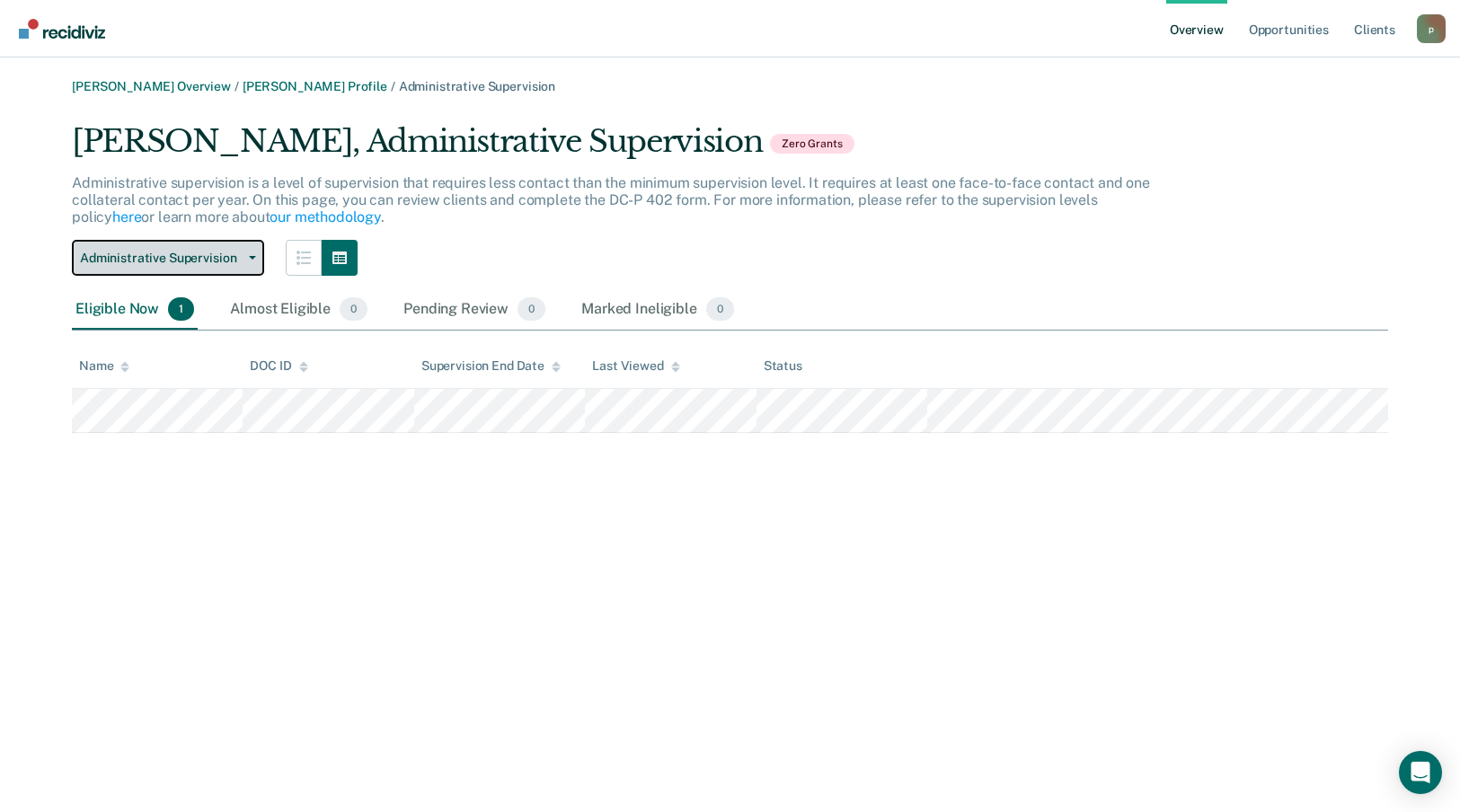
click at [239, 255] on span "Administrative Supervision" at bounding box center [161, 258] width 162 height 15
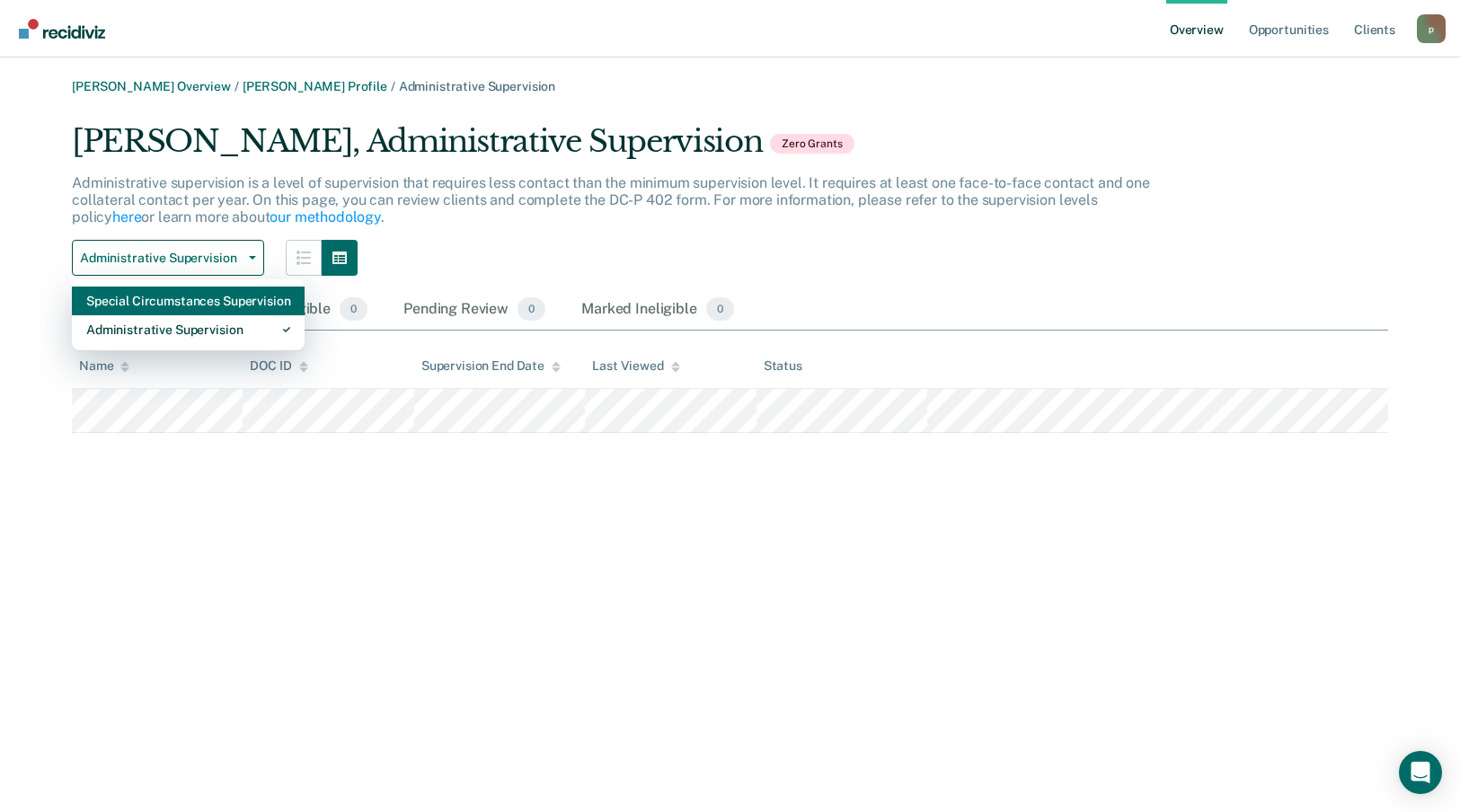
click at [226, 303] on div "Special Circumstances Supervision" at bounding box center [188, 301] width 204 height 29
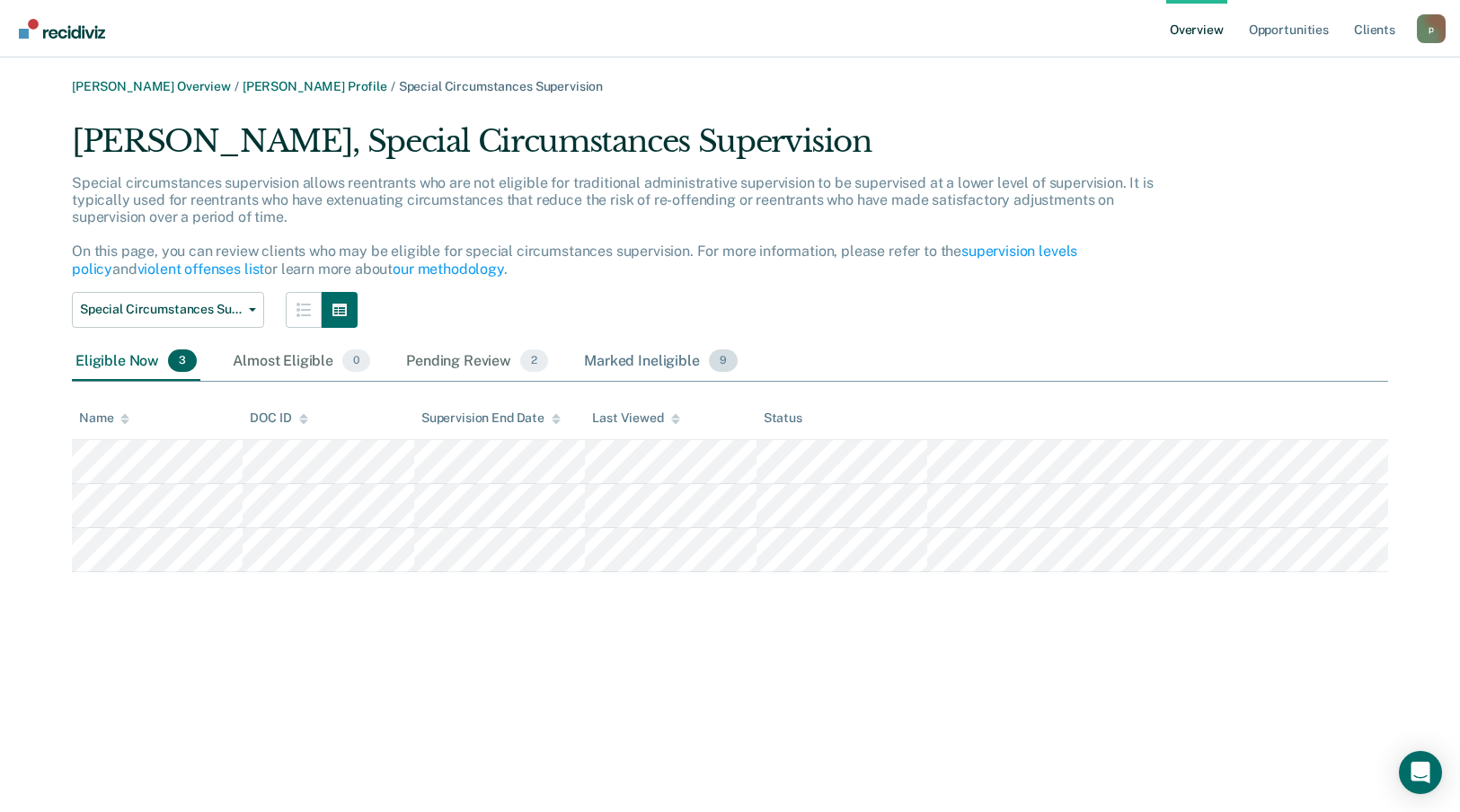
click at [651, 358] on div "Marked Ineligible 9" at bounding box center [661, 362] width 161 height 40
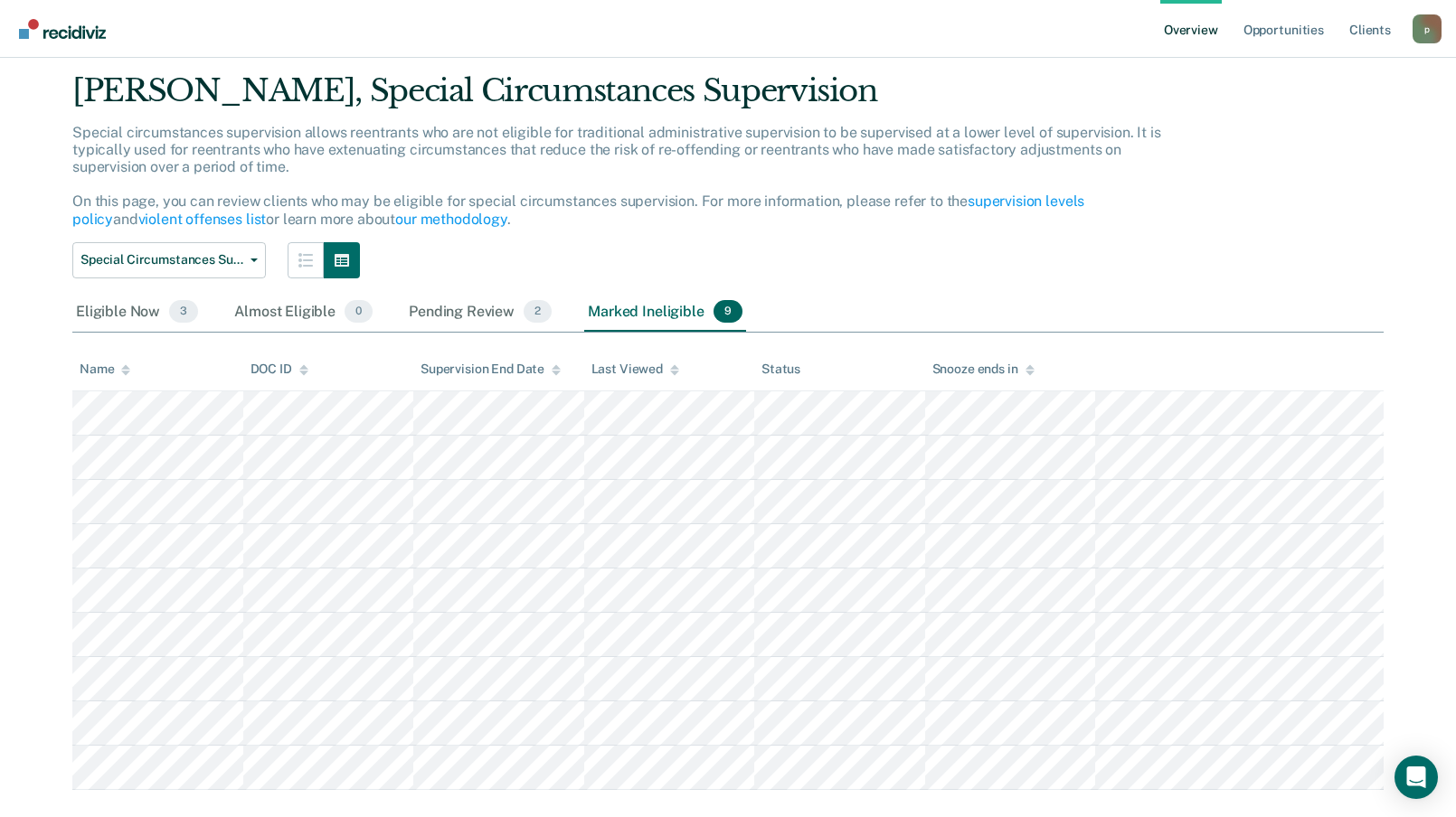
scroll to position [82, 0]
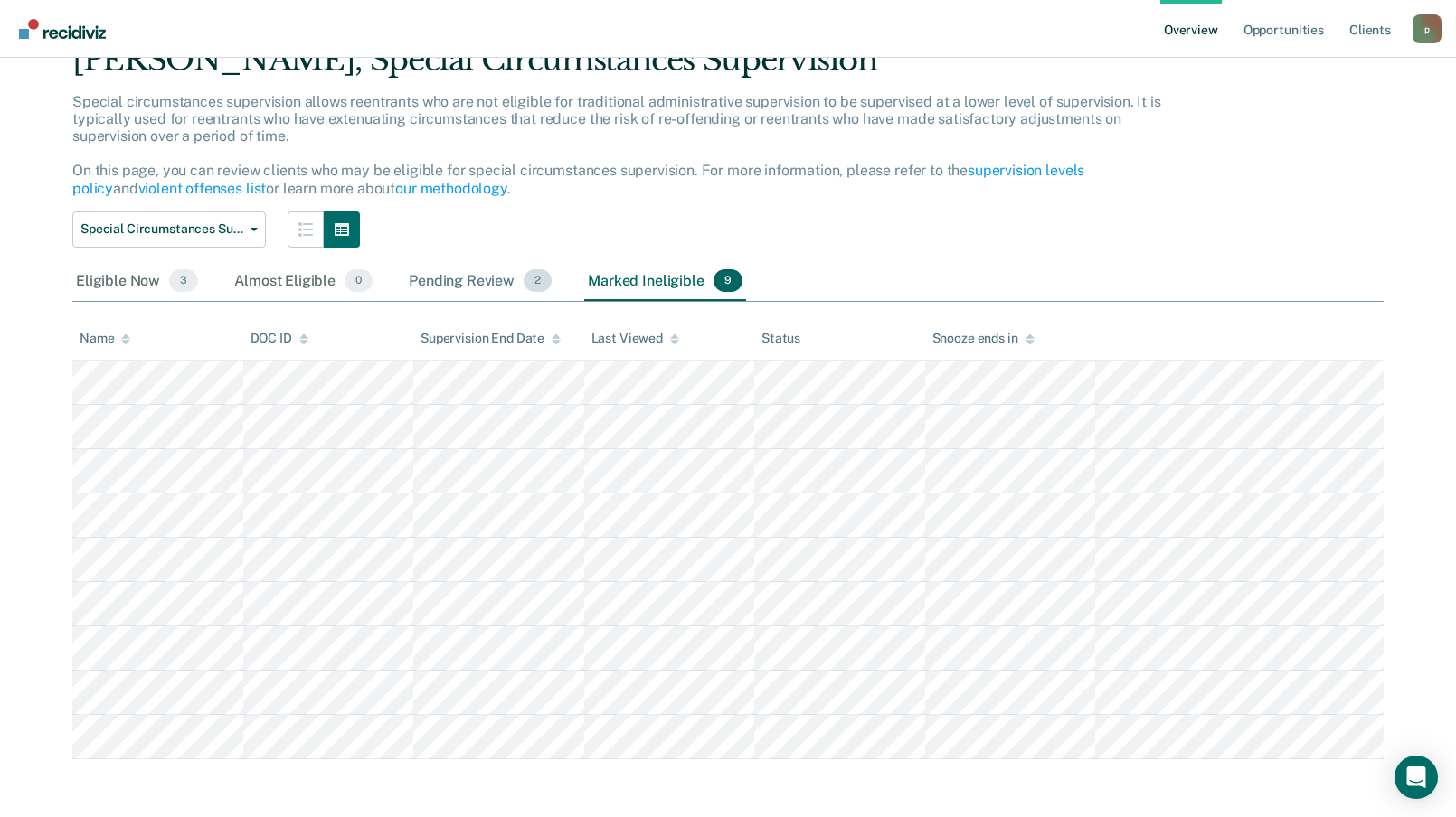
click at [448, 280] on div "Pending Review 2" at bounding box center [480, 281] width 150 height 40
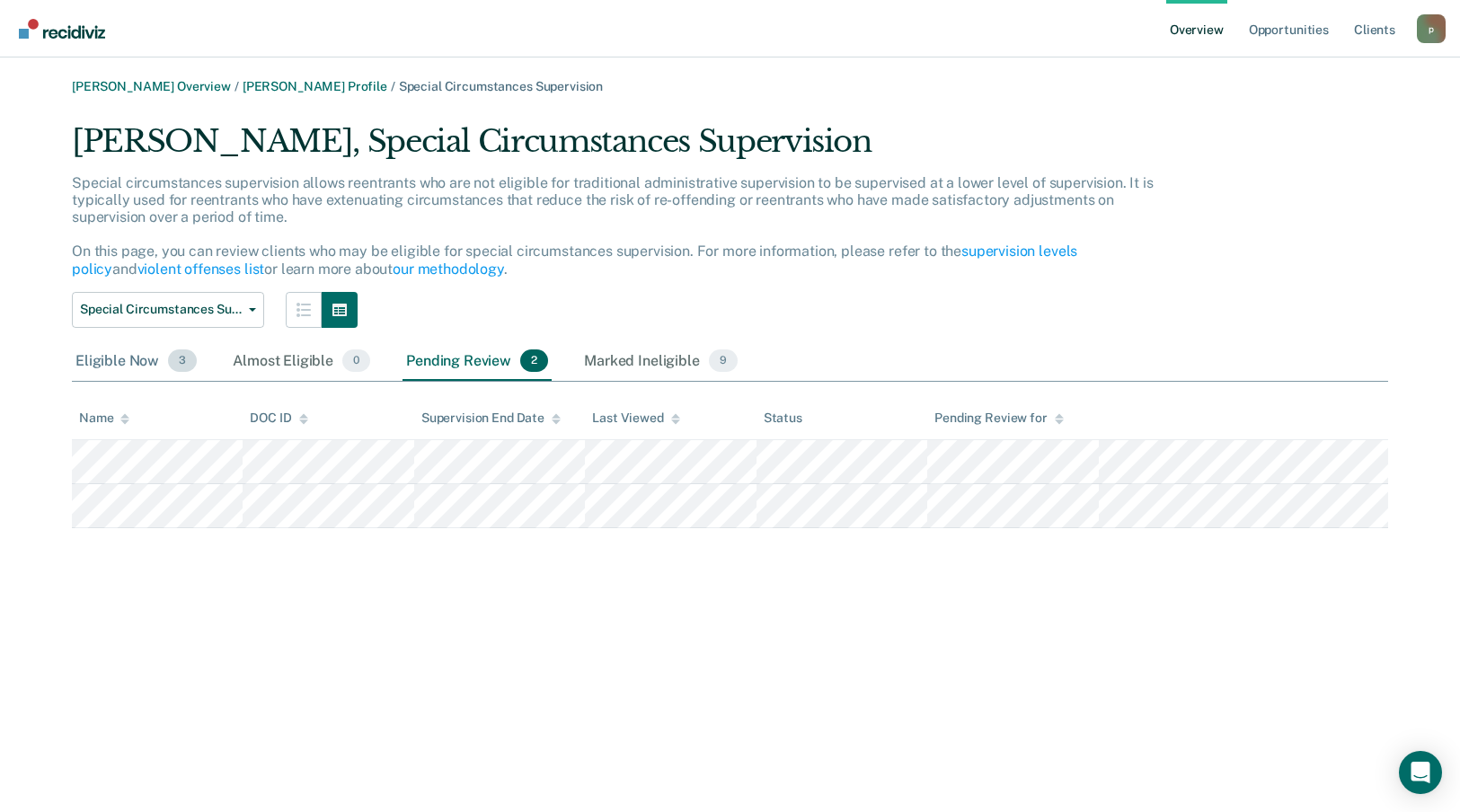
click at [131, 360] on div "Eligible Now 3" at bounding box center [136, 362] width 129 height 40
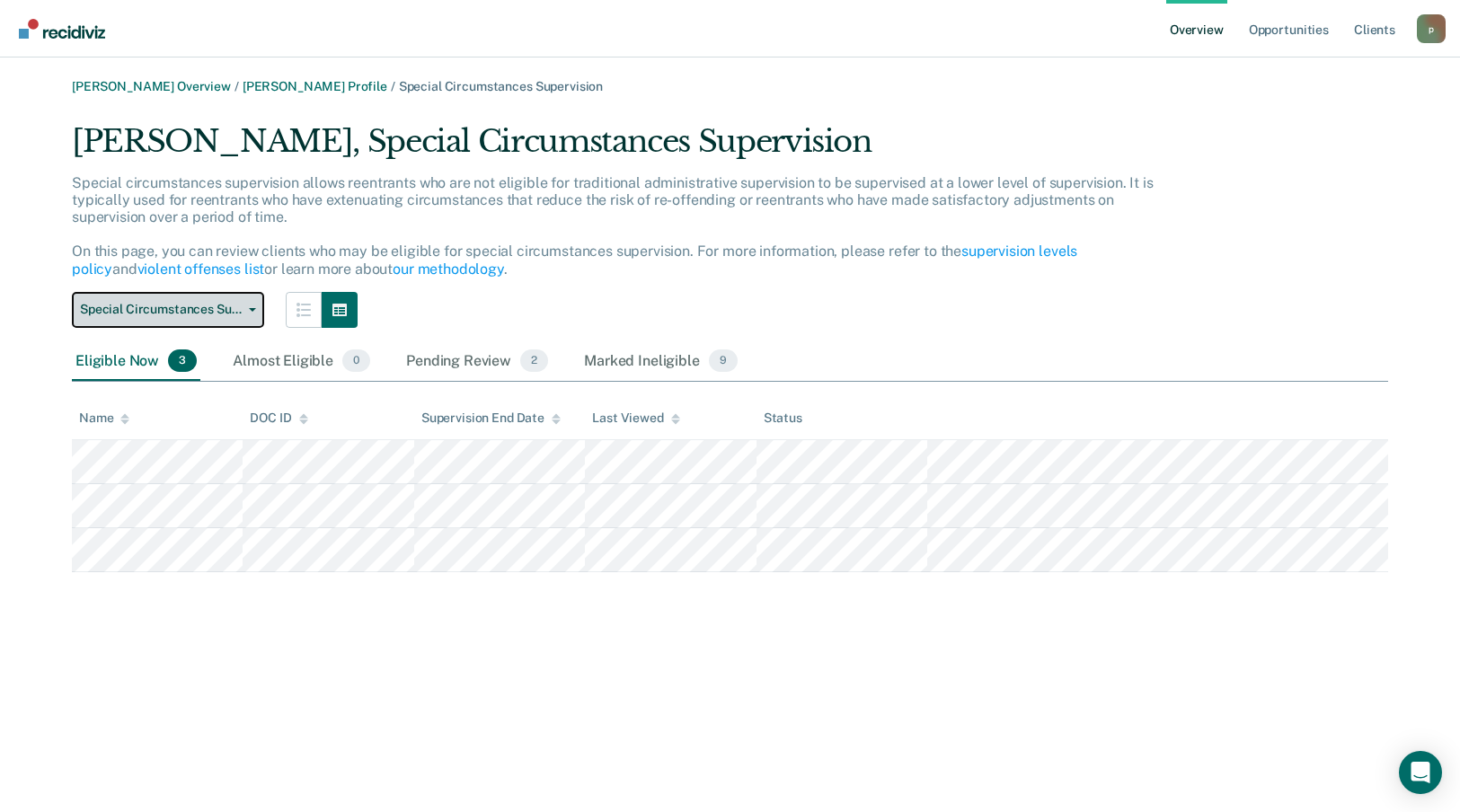
click at [230, 315] on span "Special Circumstances Supervision" at bounding box center [161, 310] width 162 height 15
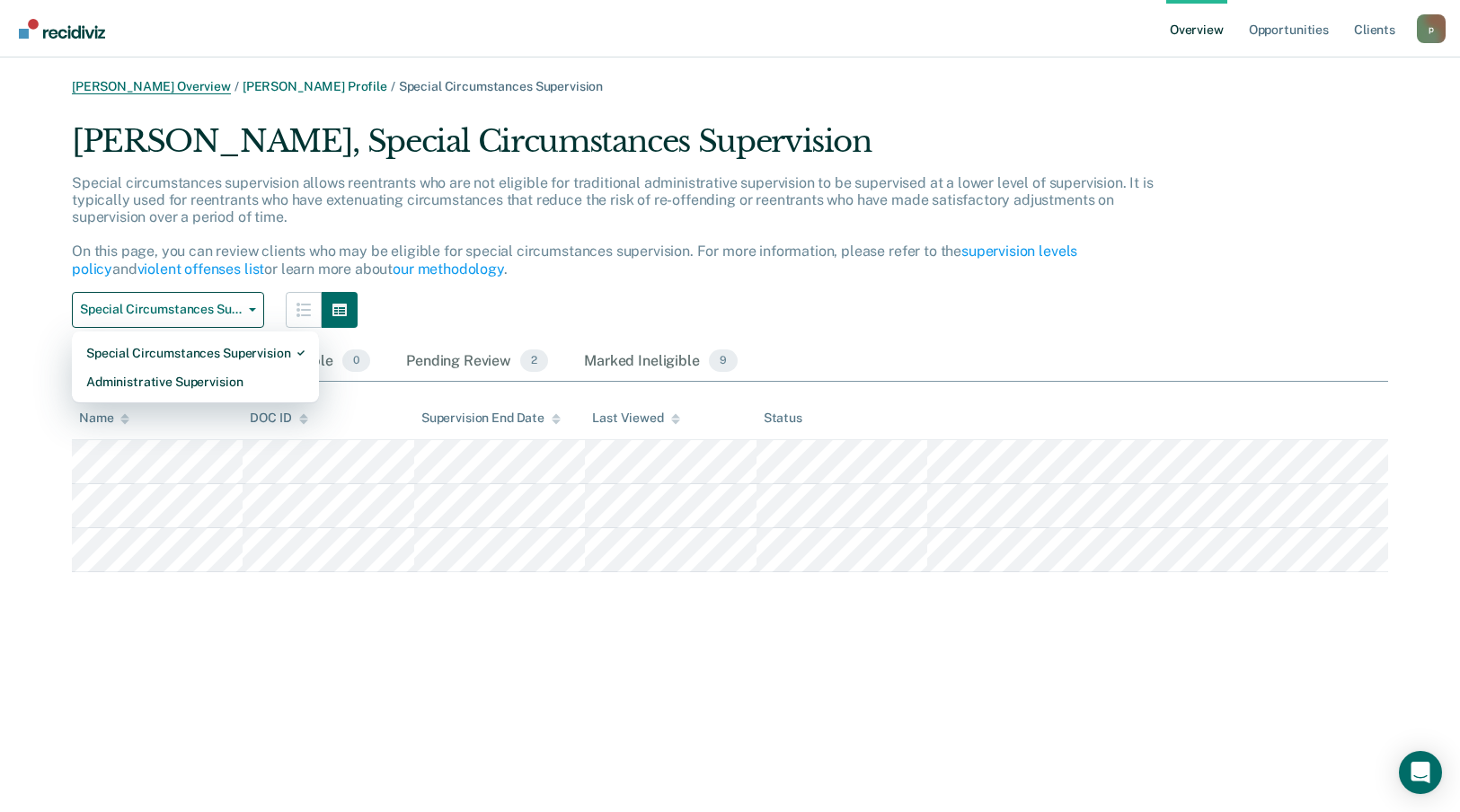
click at [113, 89] on link "[PERSON_NAME] Overview" at bounding box center [151, 87] width 159 height 15
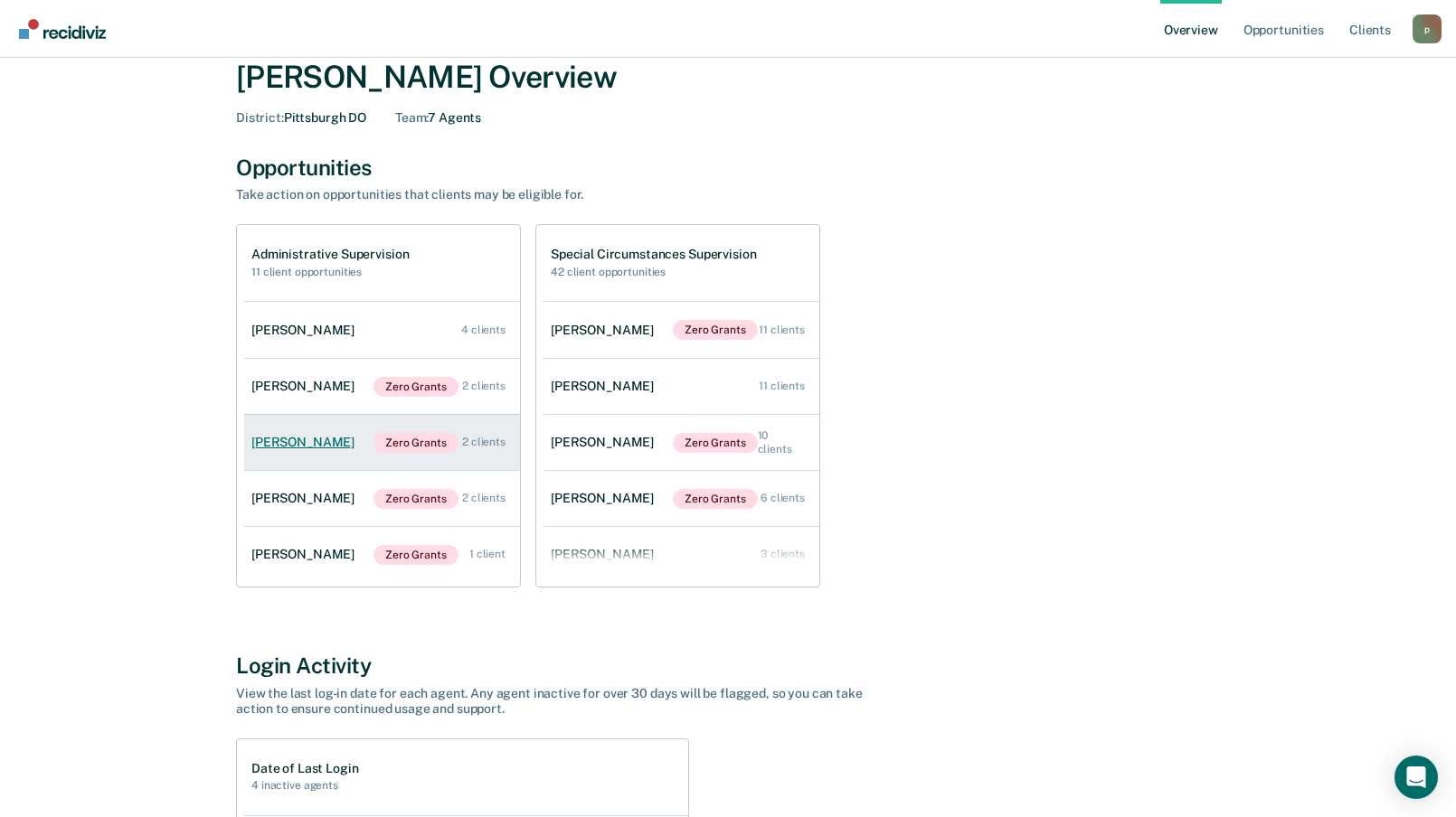
scroll to position [91, 0]
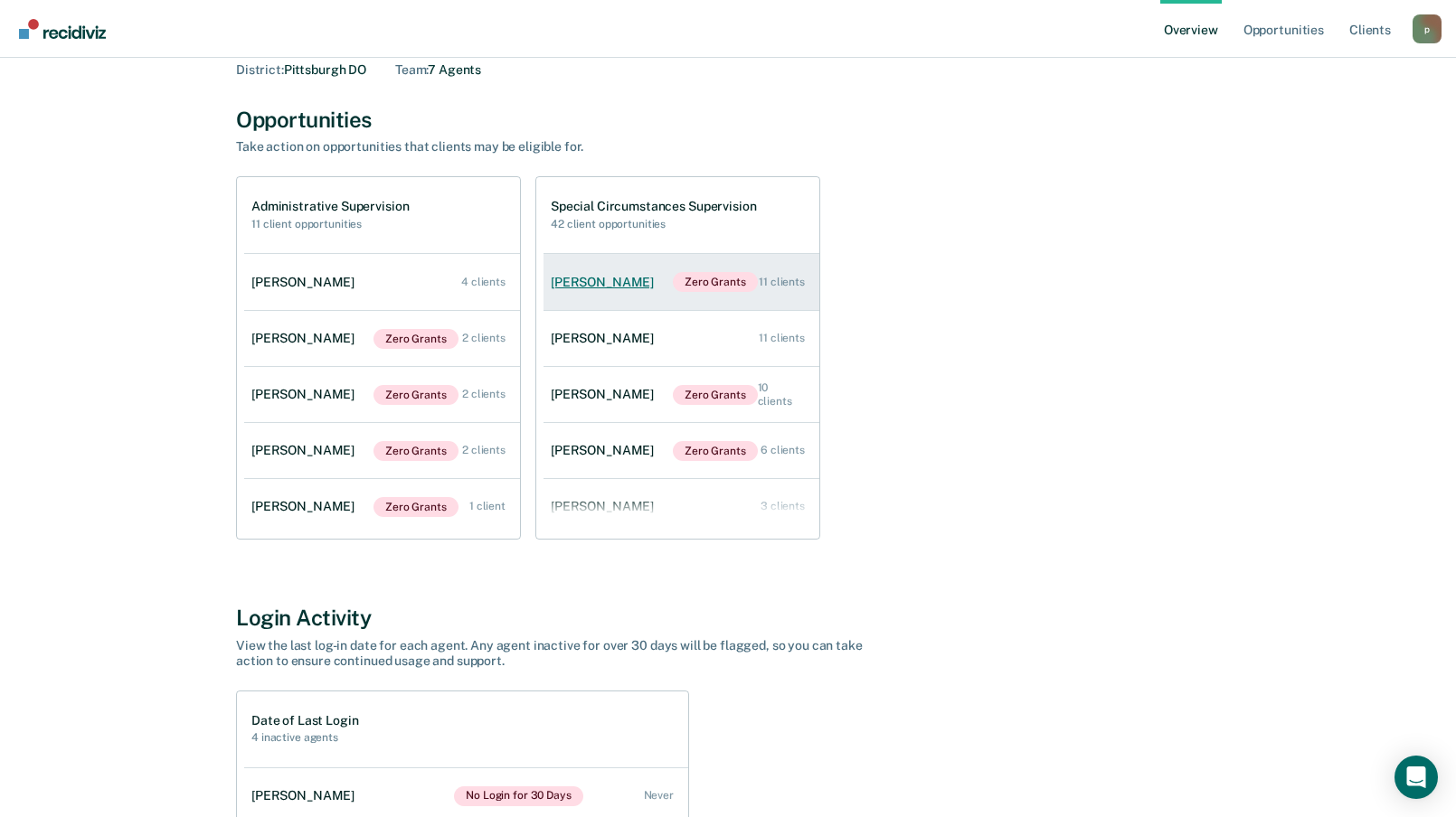
click at [638, 280] on div "[PERSON_NAME]" at bounding box center [605, 282] width 110 height 16
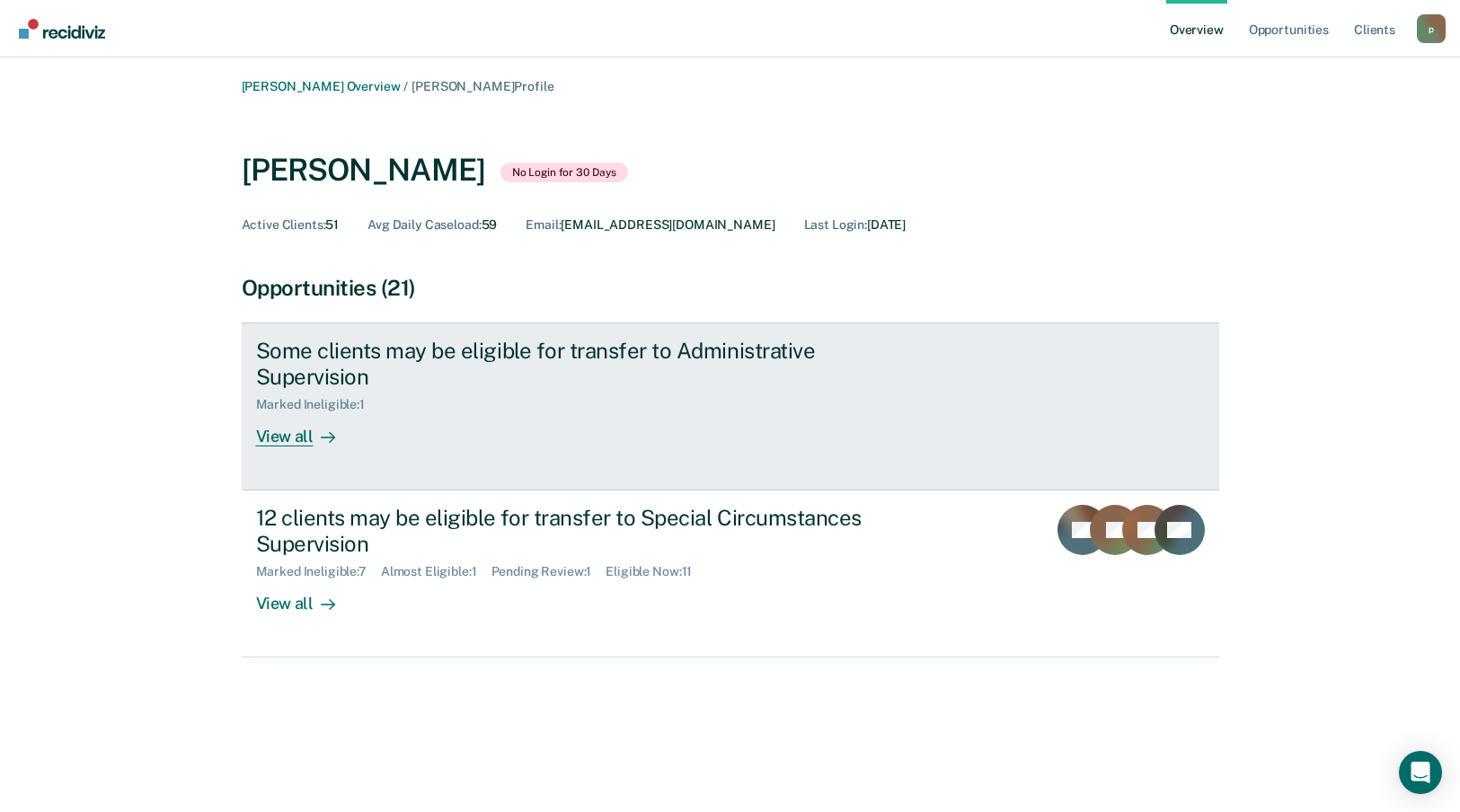
click at [453, 422] on div "Some clients may be eligible for transfer to Administrative Supervision Marked …" at bounding box center [593, 392] width 674 height 108
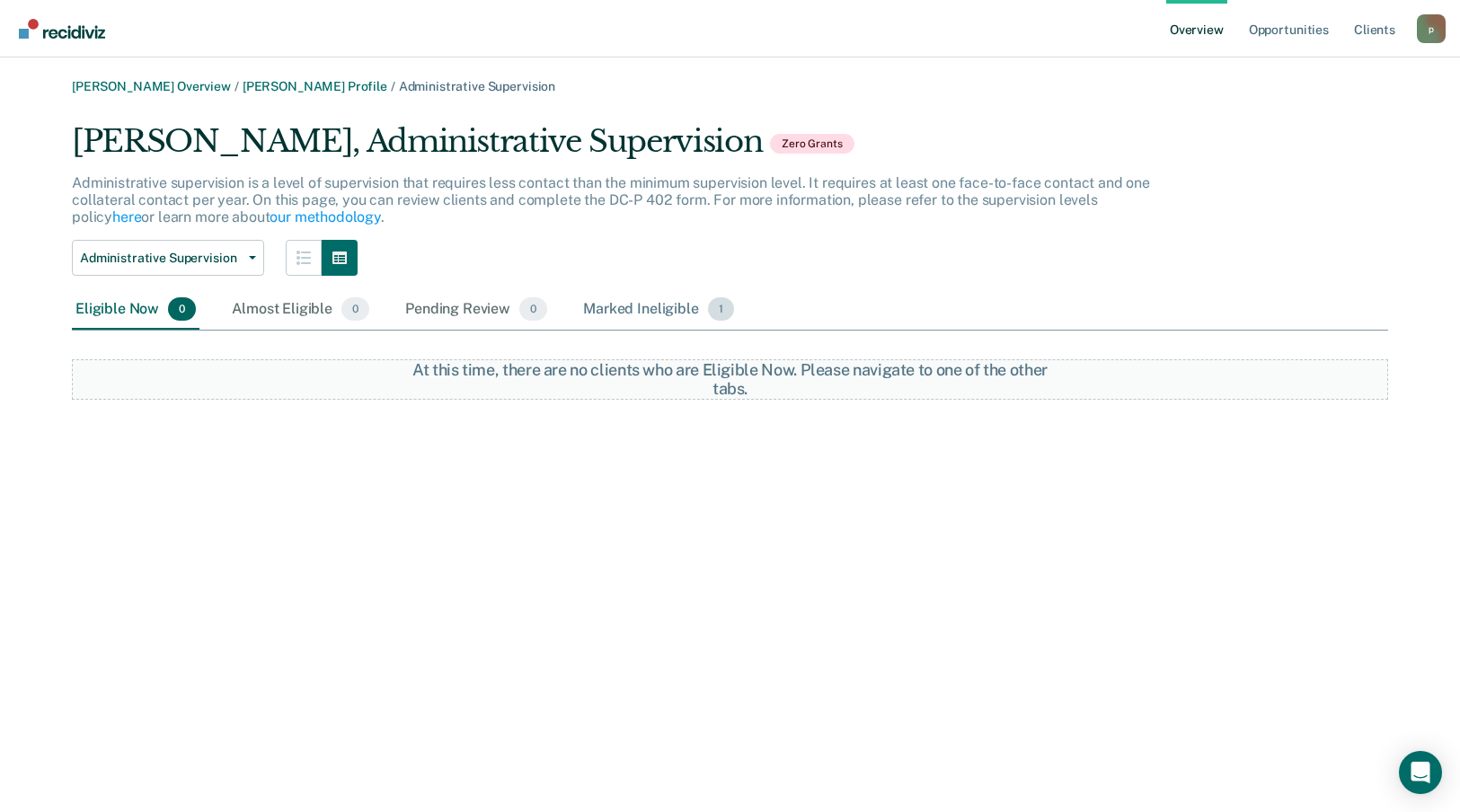
click at [656, 304] on div "Marked Ineligible 1" at bounding box center [658, 310] width 158 height 40
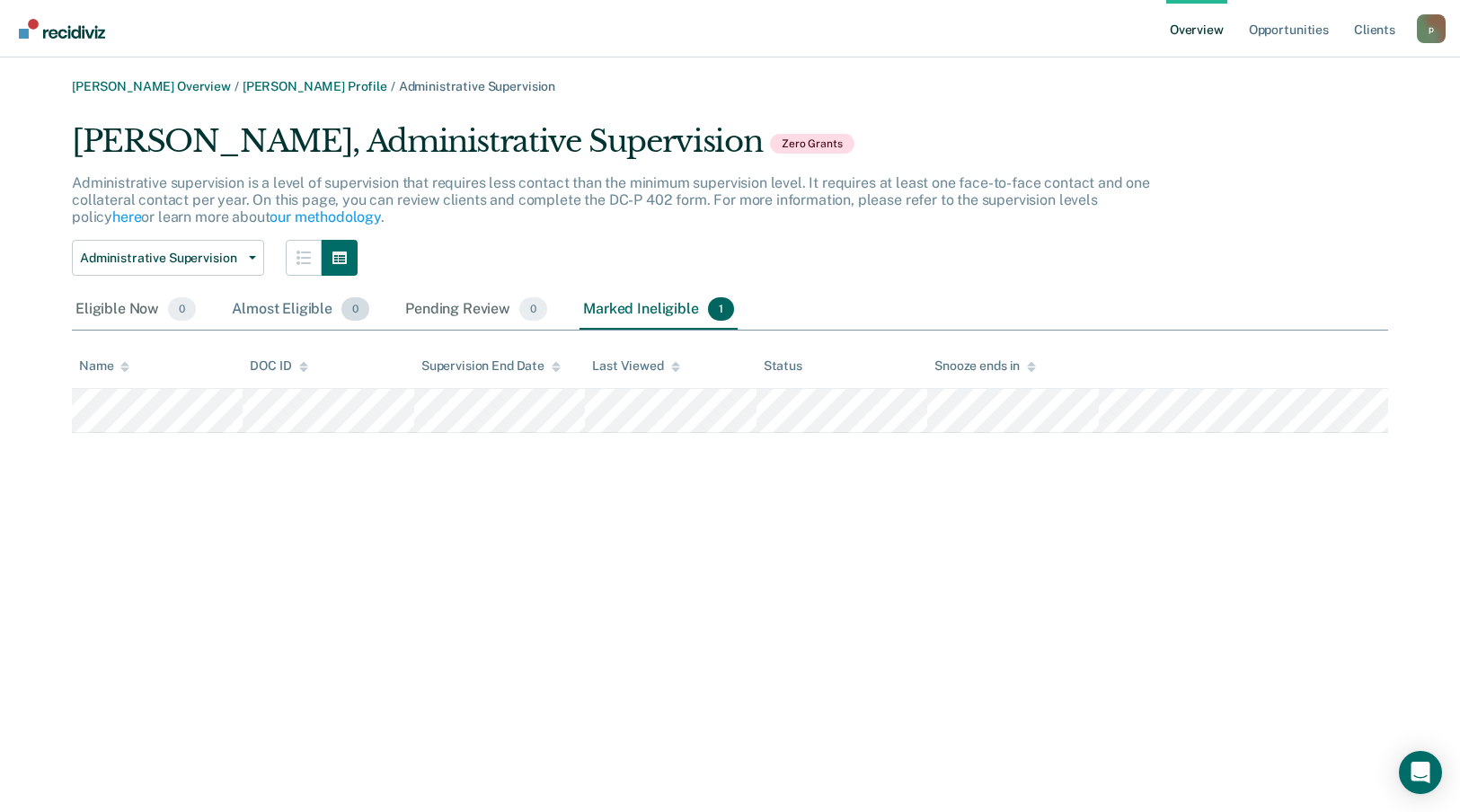
click at [261, 311] on div "Almost Eligible 0" at bounding box center [300, 310] width 144 height 40
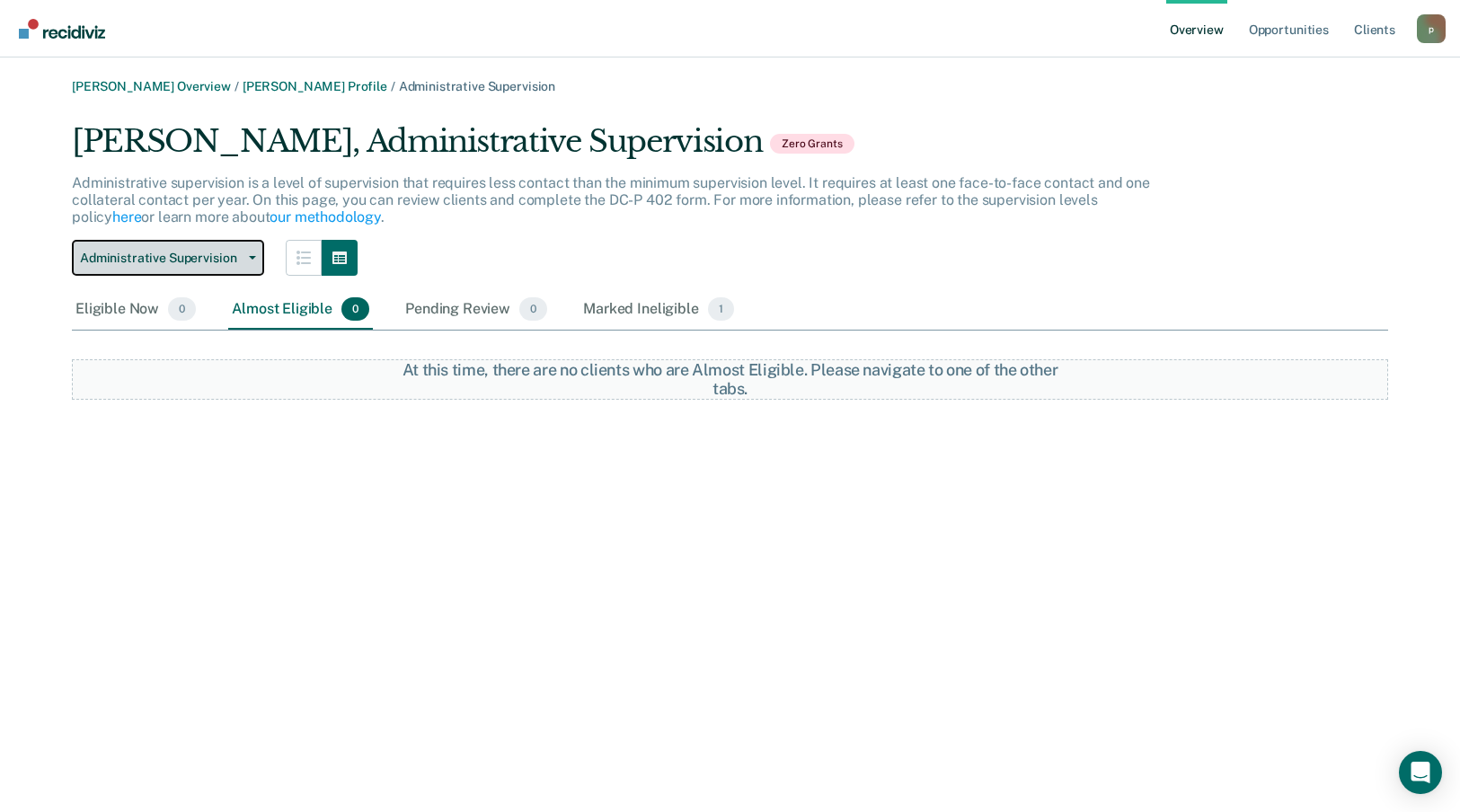
click at [196, 251] on span "Administrative Supervision" at bounding box center [161, 258] width 162 height 15
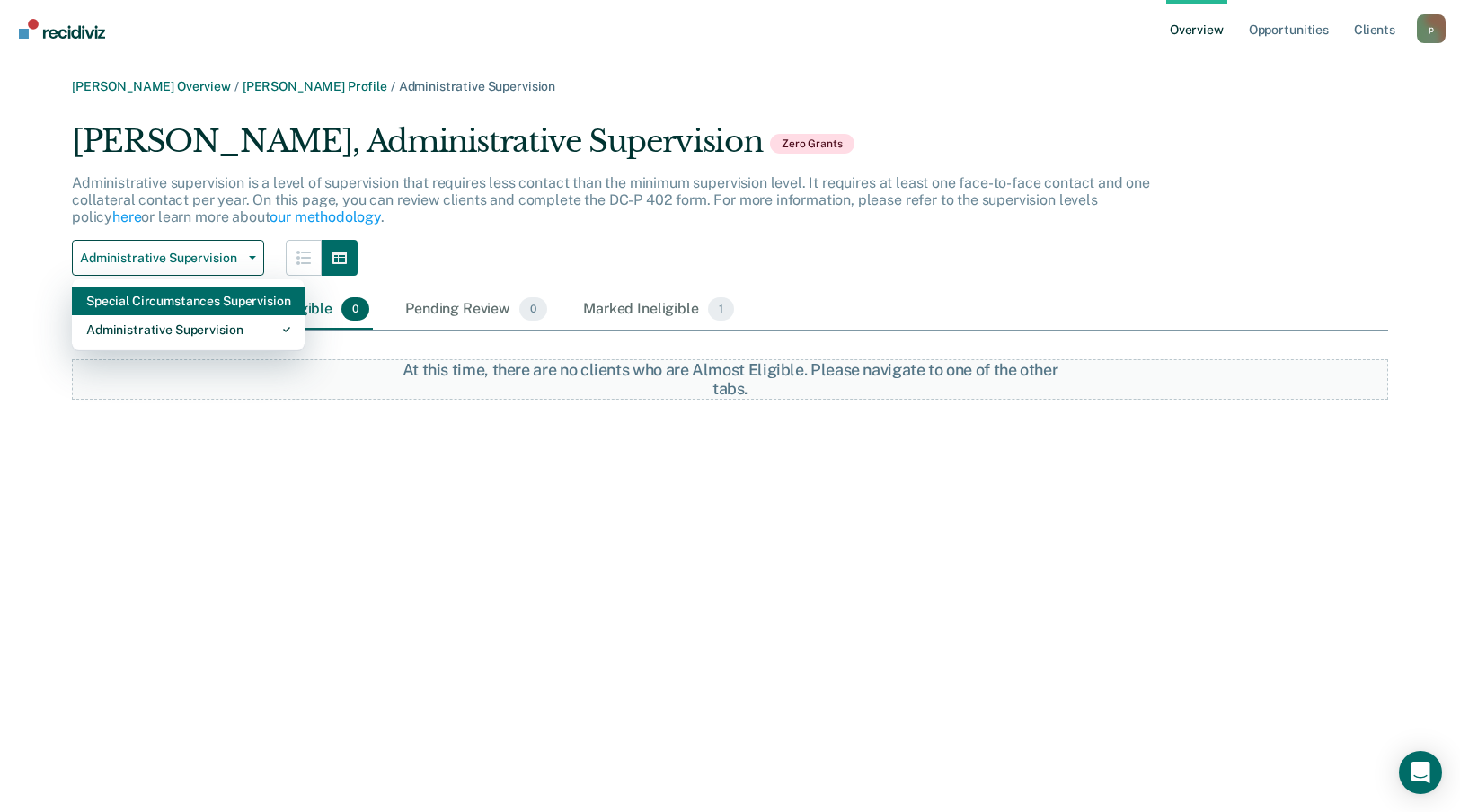
click at [189, 300] on div "Special Circumstances Supervision" at bounding box center [188, 301] width 204 height 29
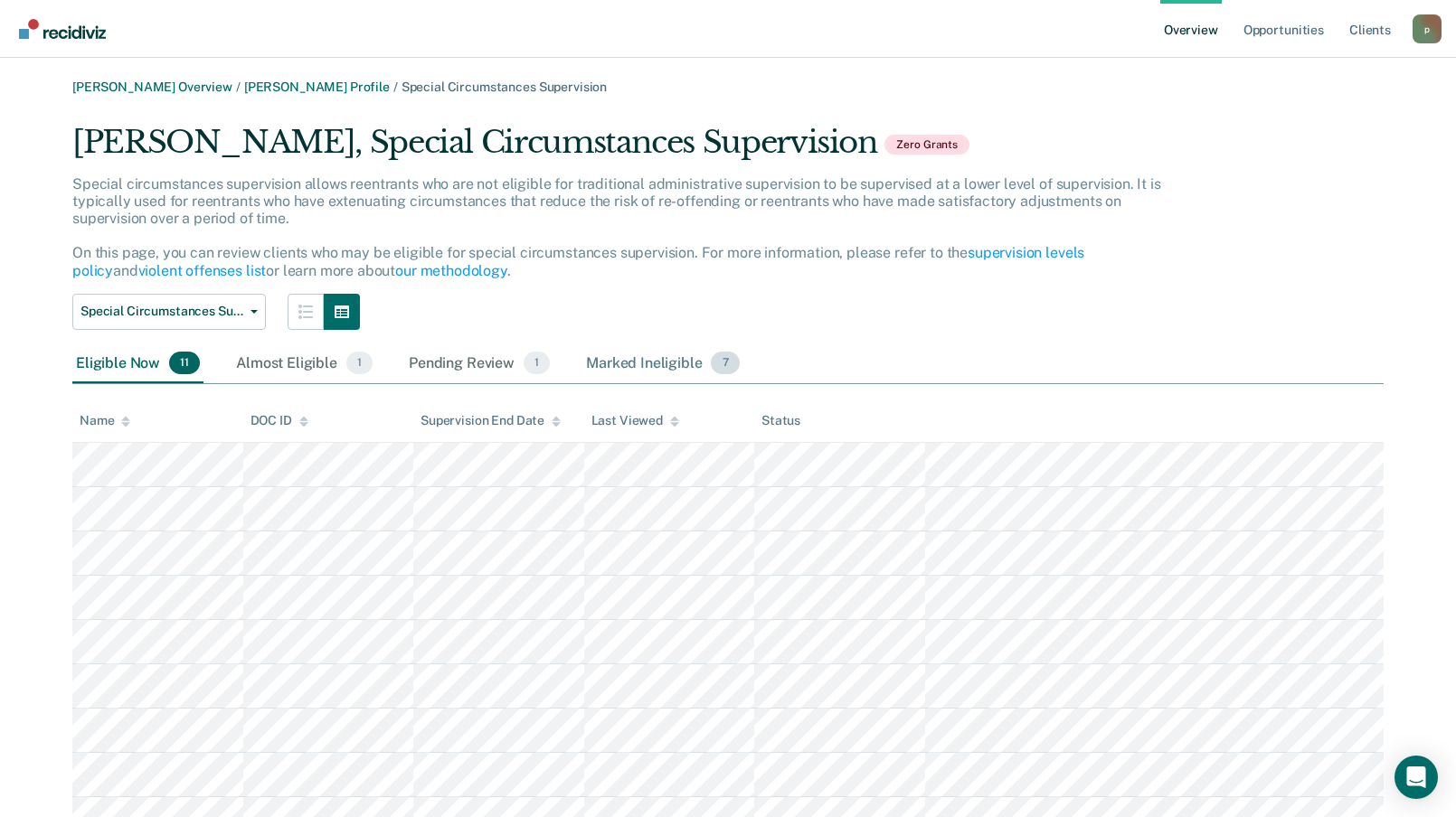
click at [650, 361] on div "Marked Ineligible 7" at bounding box center [662, 364] width 161 height 40
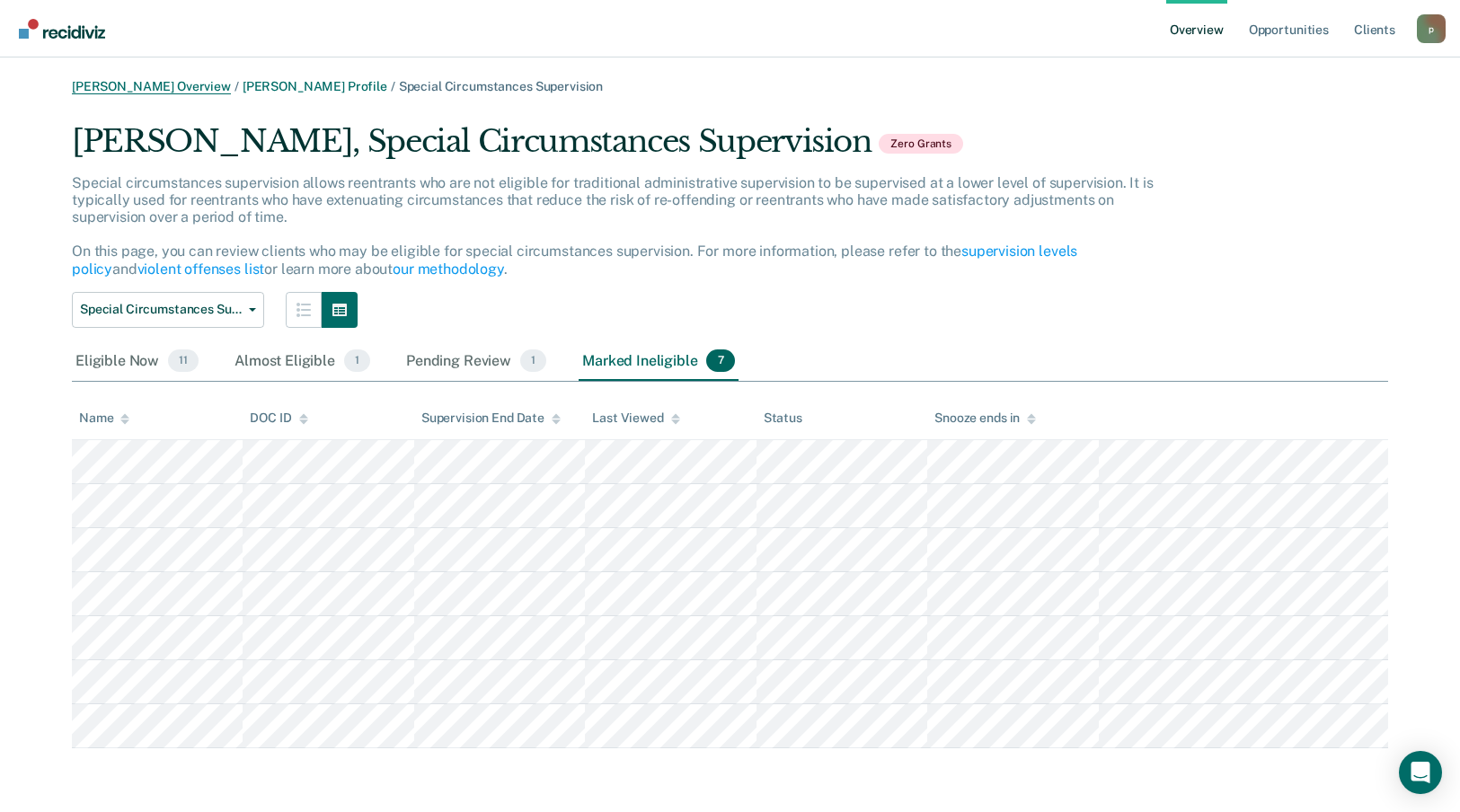
click at [108, 83] on link "[PERSON_NAME] Overview" at bounding box center [151, 87] width 159 height 15
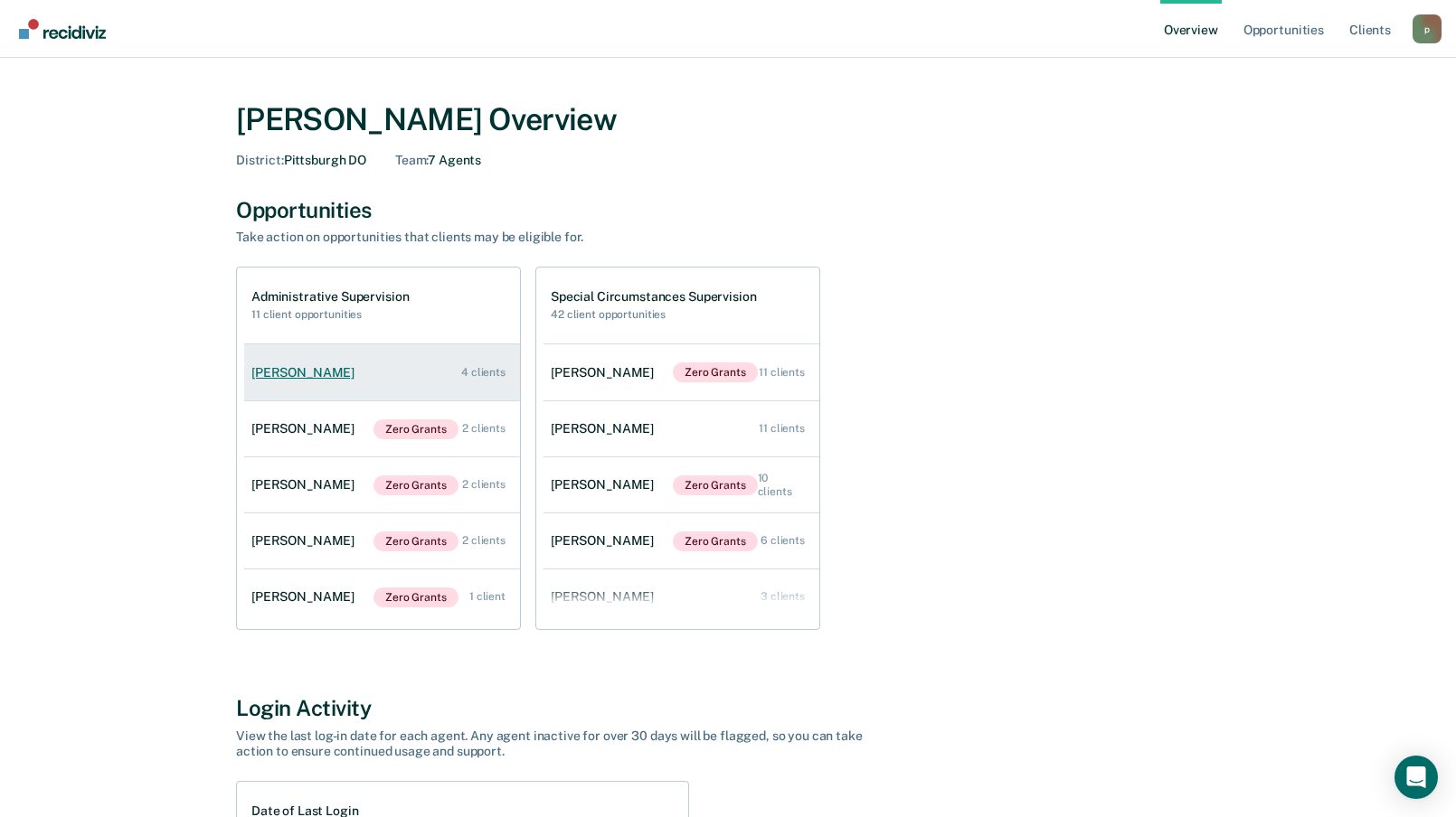
click at [354, 386] on link "[PERSON_NAME] 4 clients" at bounding box center [382, 372] width 276 height 52
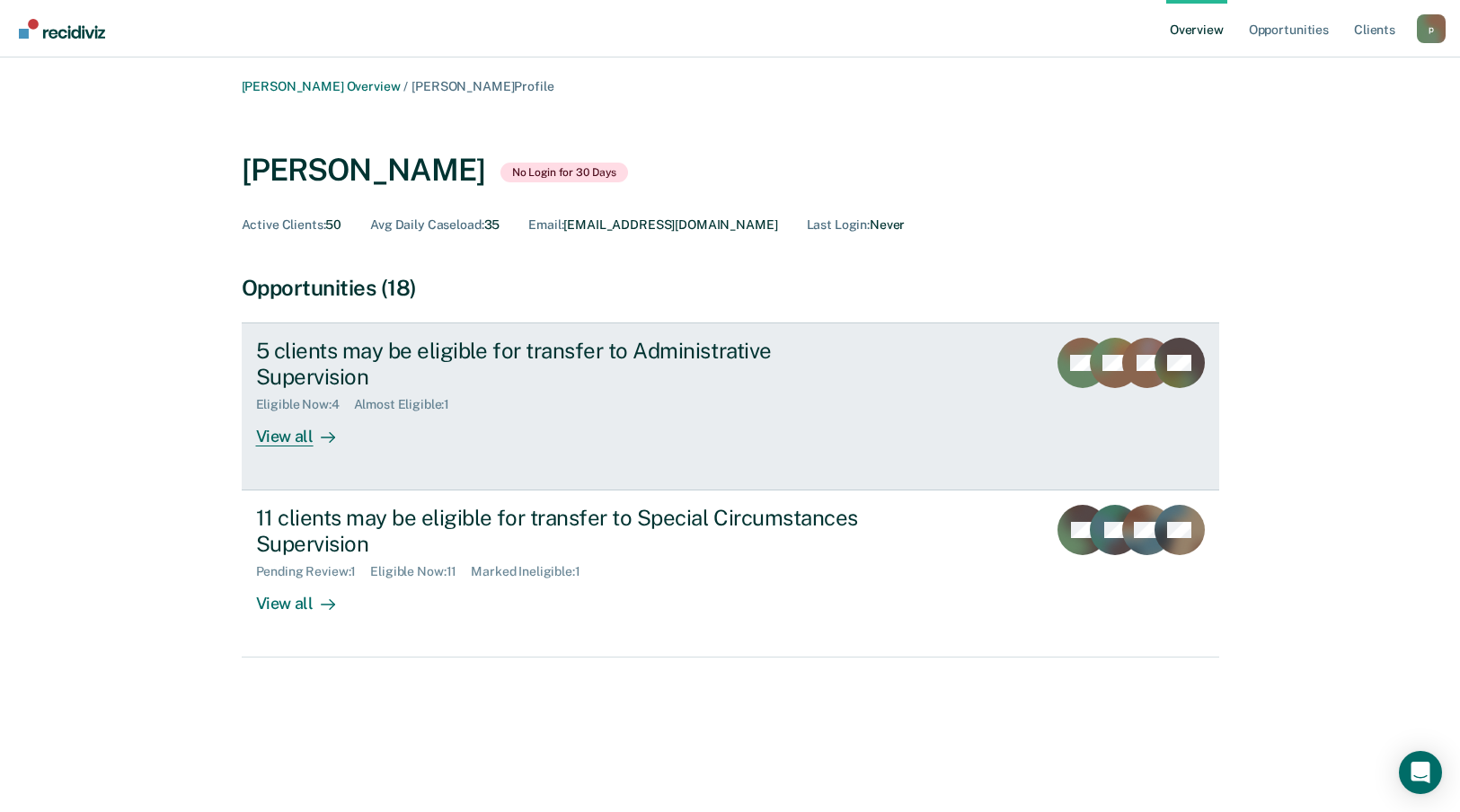
click at [489, 415] on div "5 clients may be eligible for transfer to Administrative Supervision Eligible N…" at bounding box center [593, 392] width 674 height 108
